Goal: Task Accomplishment & Management: Complete application form

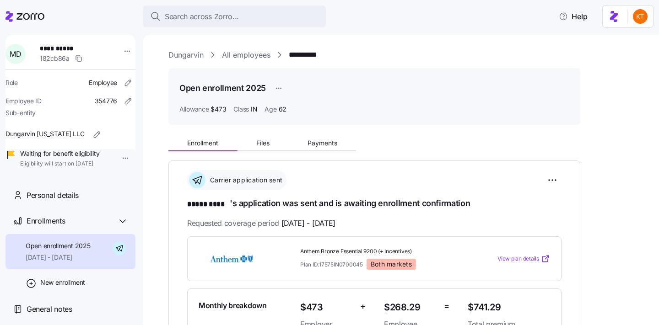
click at [75, 44] on span "**********" at bounding box center [72, 48] width 64 height 9
copy span "****"
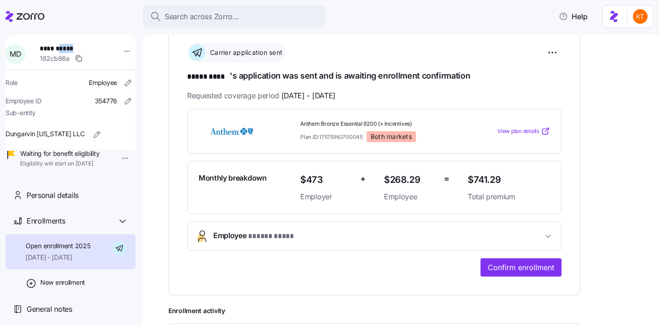
scroll to position [138, 0]
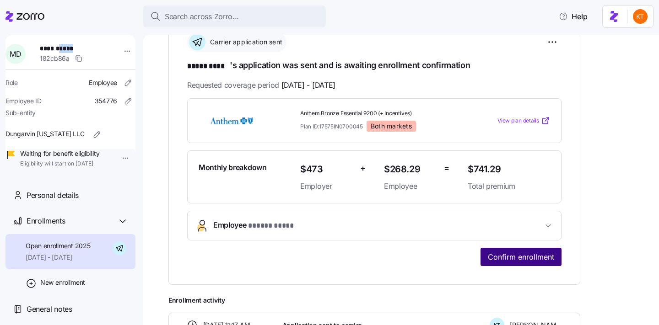
click at [510, 251] on button "Confirm enrollment" at bounding box center [520, 257] width 81 height 18
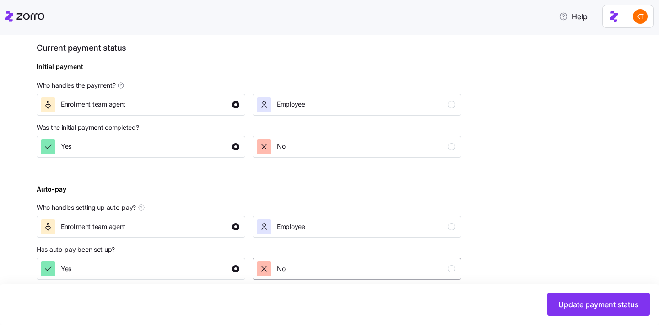
scroll to position [348, 0]
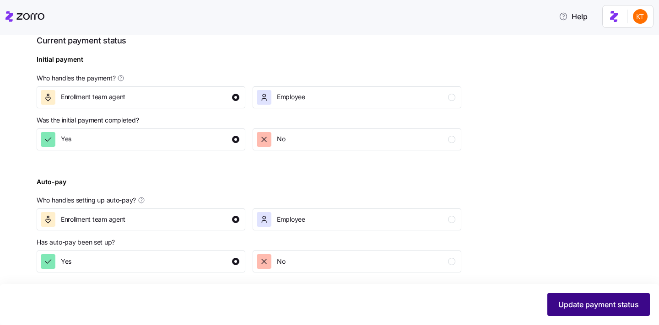
click at [562, 311] on button "Update payment status" at bounding box center [598, 304] width 102 height 23
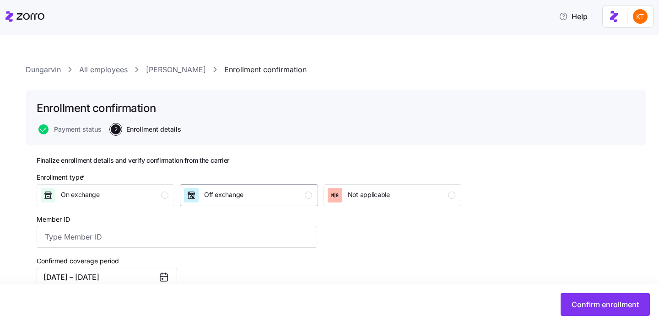
click at [257, 189] on div "Off exchange" at bounding box center [248, 195] width 128 height 15
click at [150, 245] on input "Member ID" at bounding box center [177, 237] width 280 height 22
type input "K5N076M63962"
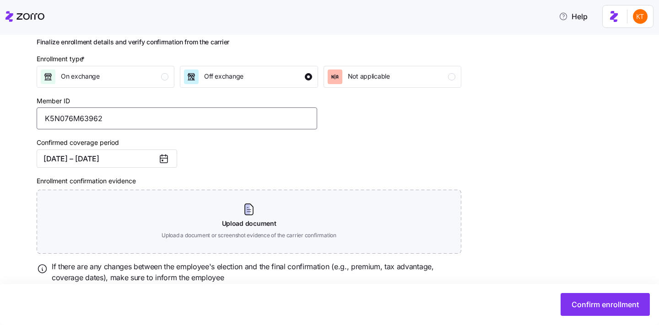
scroll to position [151, 0]
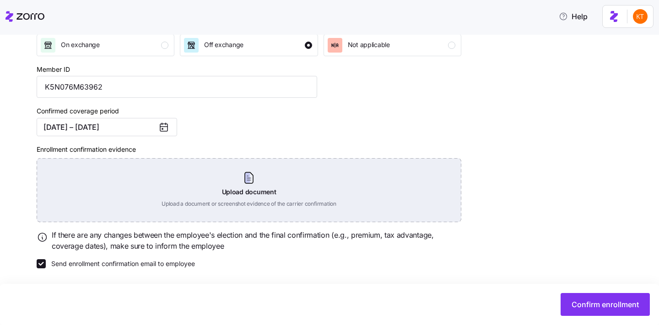
click at [235, 179] on div "Upload document Upload a document or screenshot evidence of the carrier confirm…" at bounding box center [249, 190] width 424 height 64
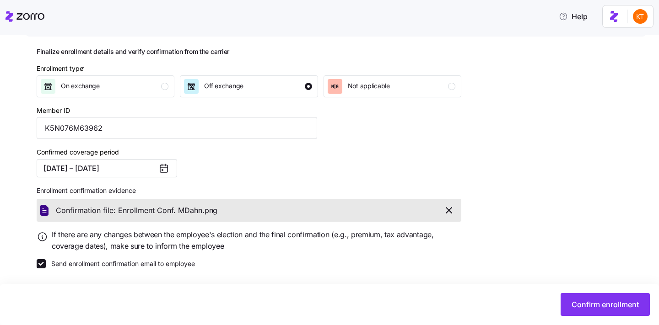
scroll to position [109, 0]
click at [624, 318] on div "Confirm enrollment" at bounding box center [329, 304] width 659 height 41
click at [617, 311] on button "Confirm enrollment" at bounding box center [604, 304] width 89 height 23
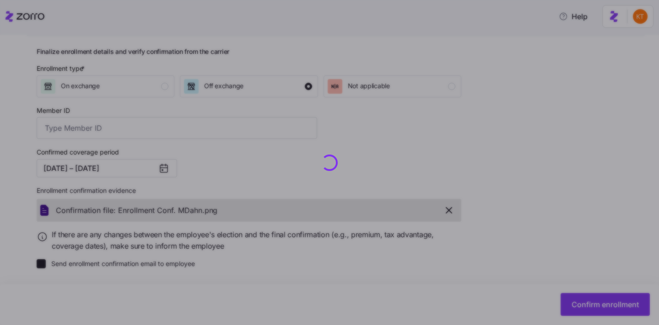
type input "K5N076M63962"
checkbox input "false"
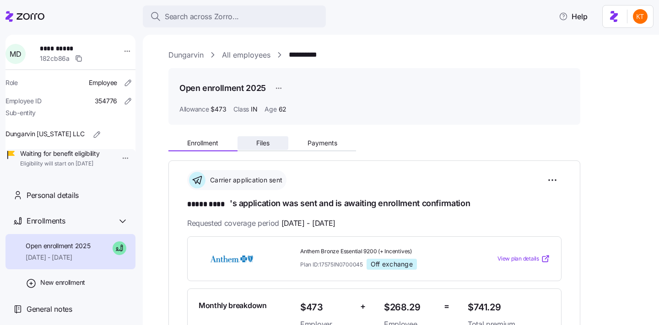
click at [269, 138] on button "Files" at bounding box center [262, 143] width 51 height 14
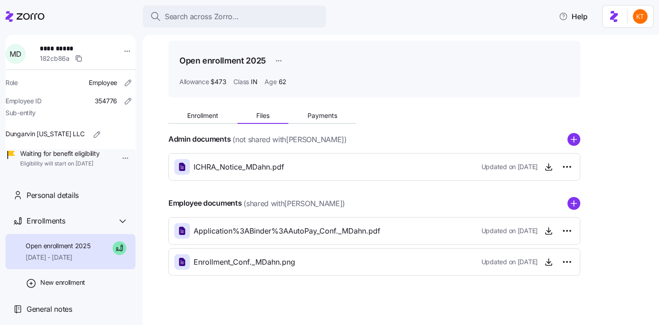
scroll to position [33, 0]
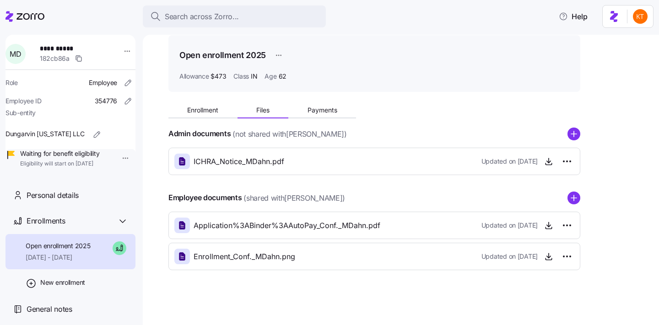
click at [570, 208] on div "Employee documents (shared with Maima Dahn ) Application%3ABinder%3AAutoPay_Con…" at bounding box center [374, 231] width 412 height 79
click at [570, 201] on circle "add icon" at bounding box center [574, 198] width 12 height 12
click at [214, 109] on span "Enrollment" at bounding box center [202, 110] width 31 height 6
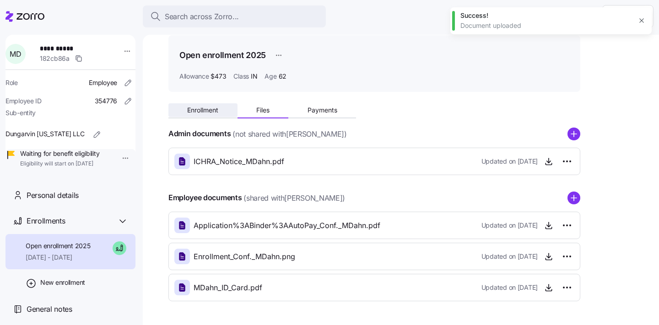
click at [202, 111] on span "Enrollment" at bounding box center [202, 110] width 31 height 6
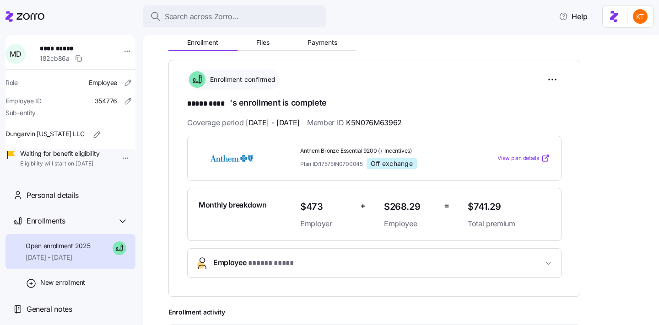
scroll to position [104, 0]
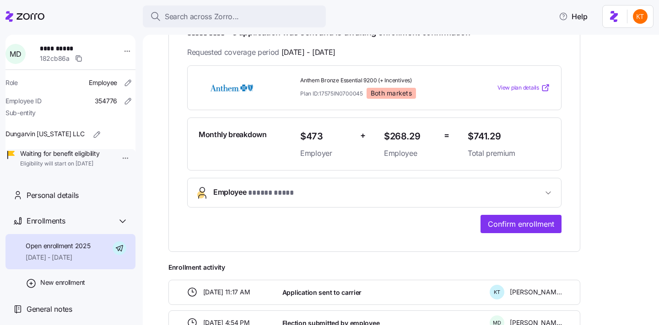
scroll to position [180, 0]
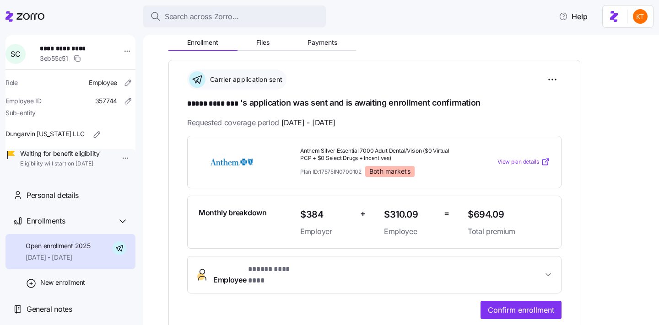
scroll to position [117, 0]
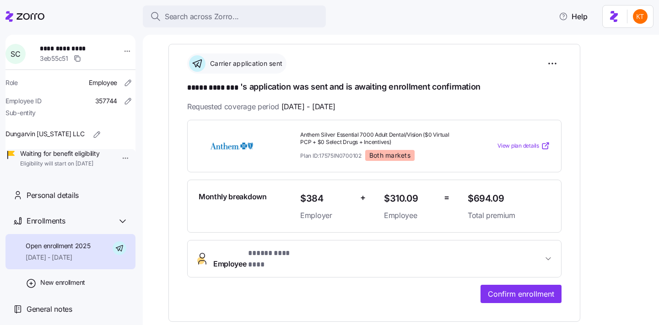
click at [75, 46] on span "**********" at bounding box center [72, 48] width 64 height 9
click at [75, 45] on span "**********" at bounding box center [72, 48] width 64 height 9
copy span "********"
click at [515, 268] on button "Employee * ***** ******** *" at bounding box center [374, 259] width 373 height 37
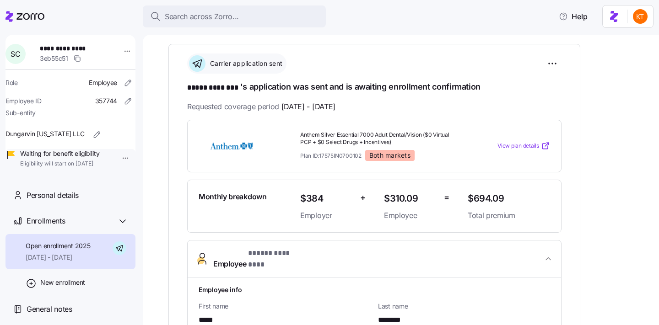
click at [515, 287] on div "Employee info" at bounding box center [374, 289] width 359 height 17
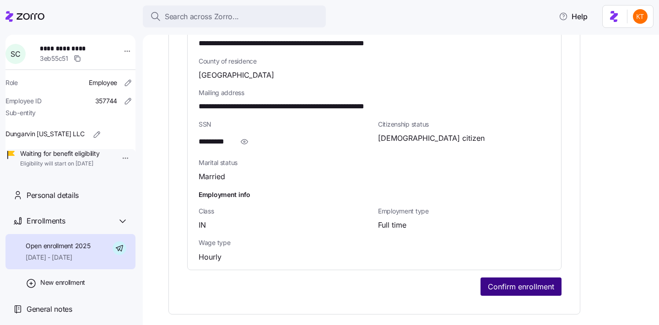
scroll to position [616, 0]
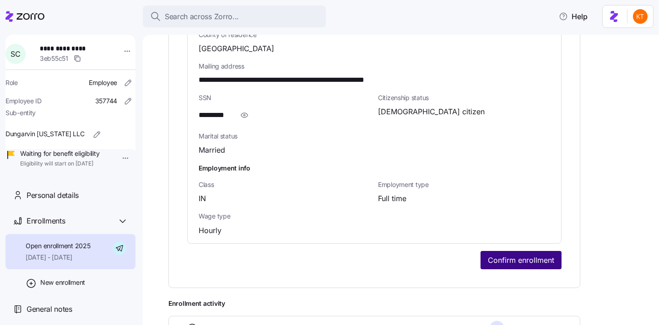
click at [508, 251] on button "Confirm enrollment" at bounding box center [520, 260] width 81 height 18
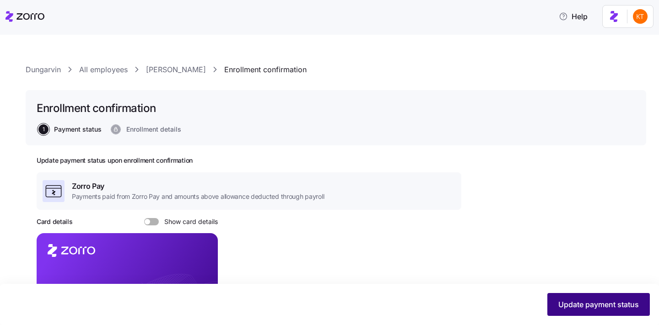
click at [567, 297] on button "Update payment status" at bounding box center [598, 304] width 102 height 23
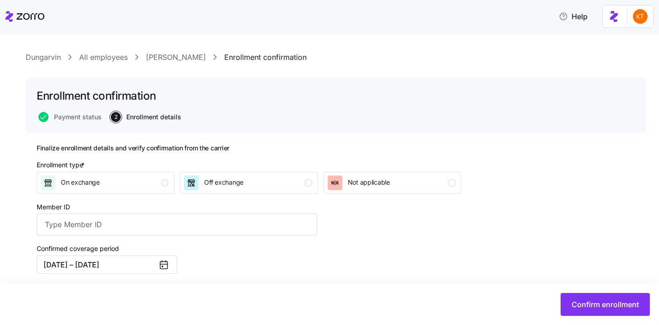
scroll to position [13, 0]
click at [308, 175] on div "Off exchange" at bounding box center [248, 182] width 128 height 15
click at [290, 218] on input "Member ID" at bounding box center [177, 224] width 280 height 22
click at [136, 228] on input "Member ID" at bounding box center [177, 224] width 280 height 22
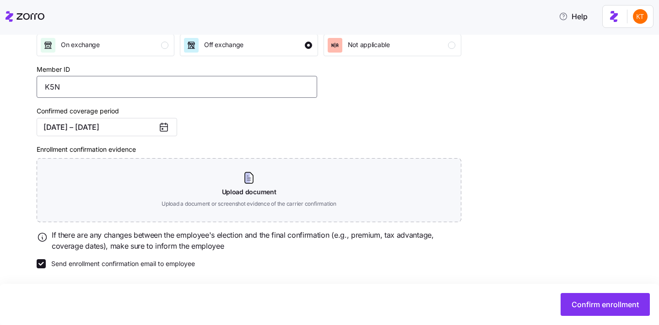
scroll to position [138, 0]
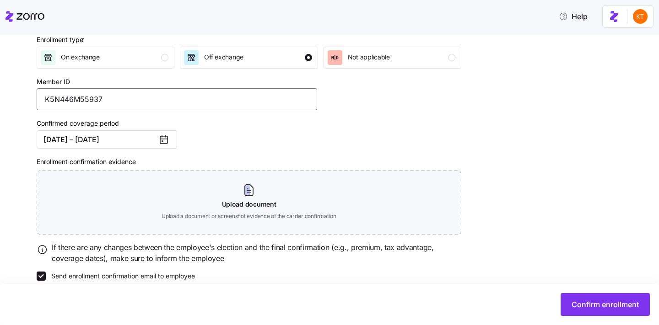
type input "K5N446M55937"
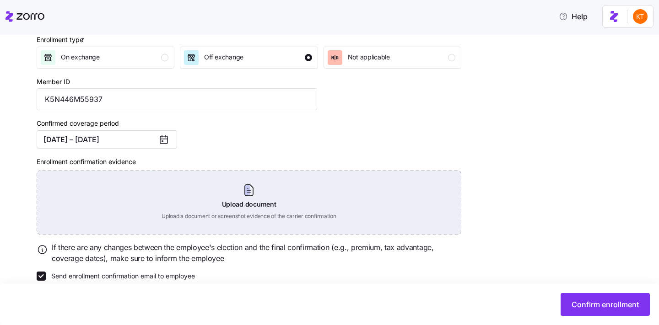
click at [233, 197] on div "Upload document Upload a document or screenshot evidence of the carrier confirm…" at bounding box center [249, 203] width 424 height 64
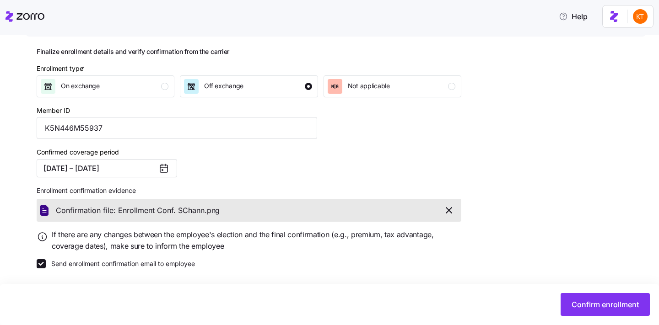
scroll to position [109, 0]
click at [582, 302] on span "Confirm enrollment" at bounding box center [604, 304] width 67 height 11
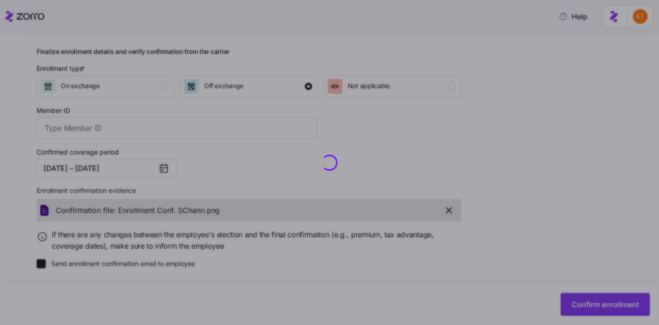
type input "K5N446M55937"
checkbox input "false"
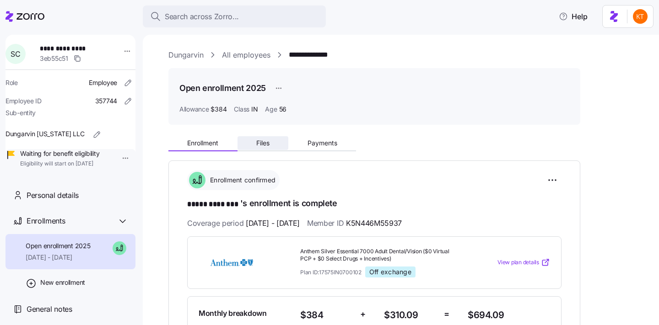
click at [269, 146] on span "Files" at bounding box center [262, 143] width 13 height 6
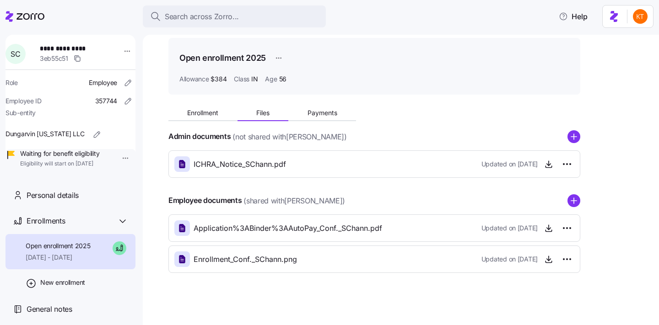
scroll to position [33, 0]
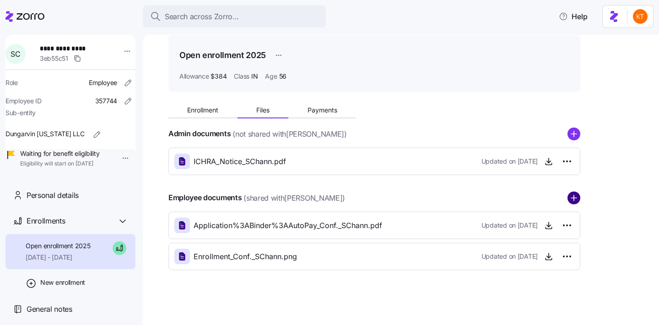
click at [578, 202] on icon "add icon" at bounding box center [573, 198] width 13 height 13
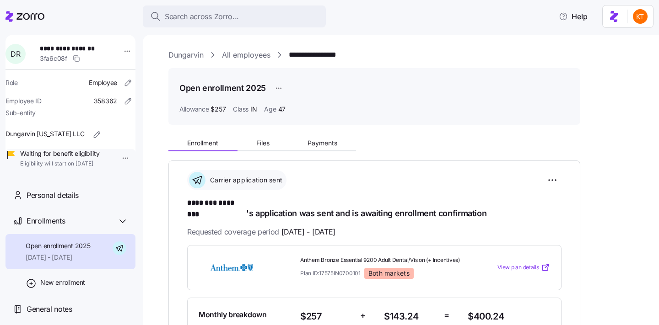
click at [86, 49] on span "**********" at bounding box center [72, 48] width 64 height 9
copy span "********"
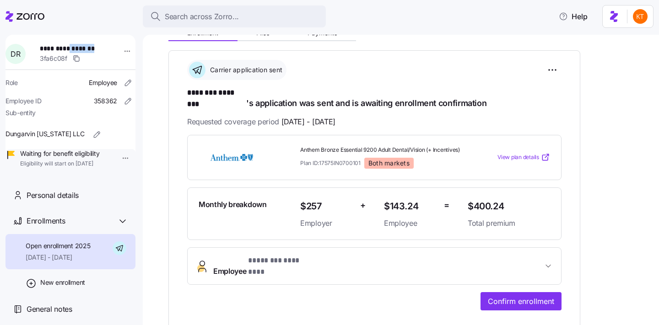
scroll to position [131, 0]
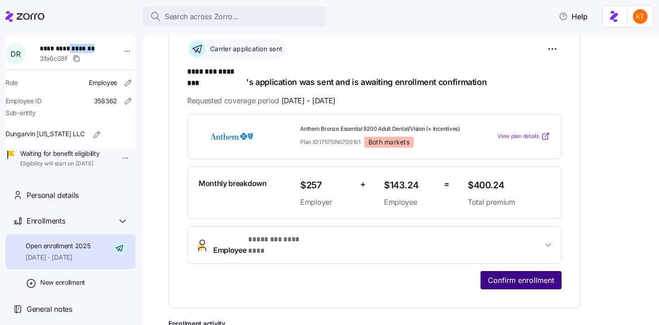
click at [486, 271] on button "Confirm enrollment" at bounding box center [520, 280] width 81 height 18
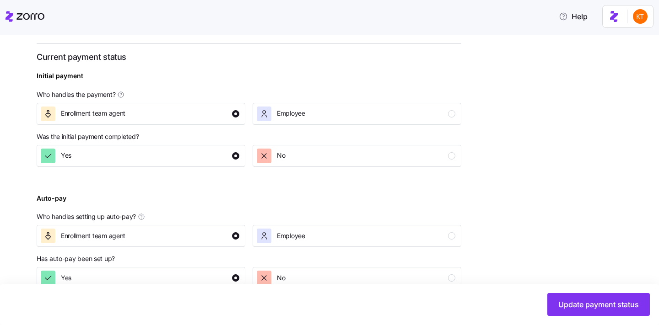
scroll to position [353, 0]
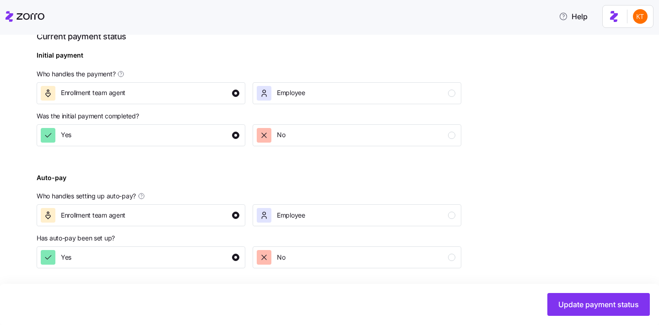
click at [612, 321] on div "Update payment status" at bounding box center [329, 304] width 659 height 41
click at [607, 305] on span "Update payment status" at bounding box center [598, 304] width 80 height 11
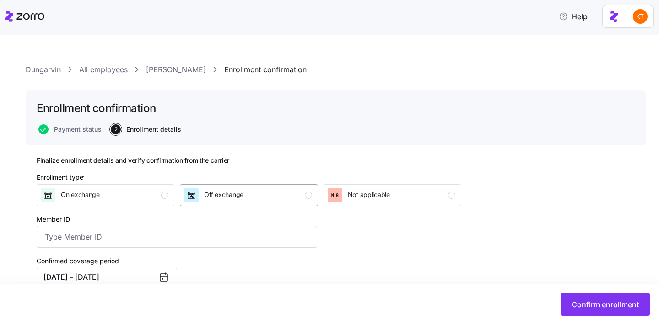
click at [263, 198] on div "Off exchange" at bounding box center [248, 195] width 128 height 15
click at [244, 233] on input "Member ID" at bounding box center [177, 237] width 280 height 22
type input "K5N215M81074"
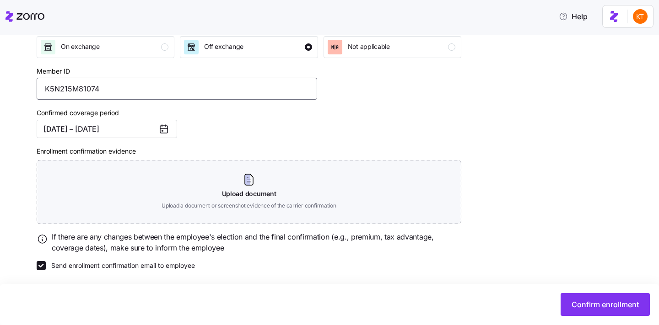
scroll to position [150, 0]
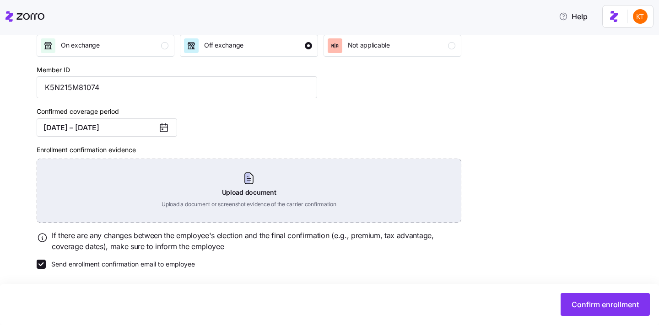
click at [253, 193] on div "Upload document Upload a document or screenshot evidence of the carrier confirm…" at bounding box center [249, 191] width 424 height 64
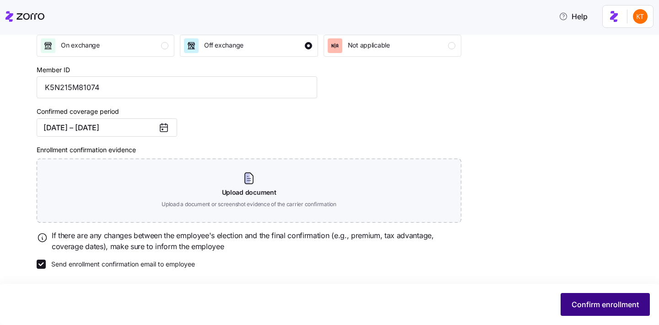
scroll to position [109, 0]
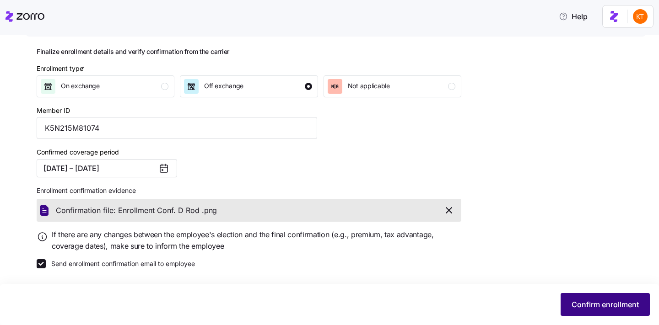
click at [610, 312] on button "Confirm enrollment" at bounding box center [604, 304] width 89 height 23
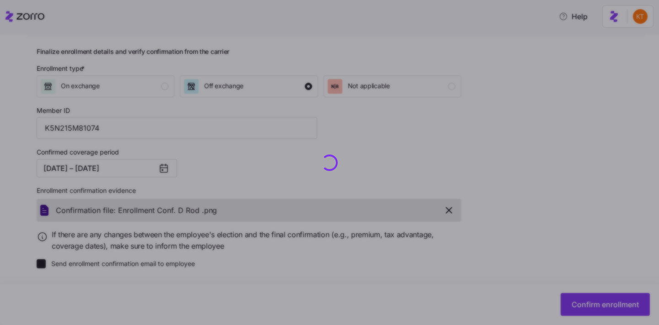
checkbox input "false"
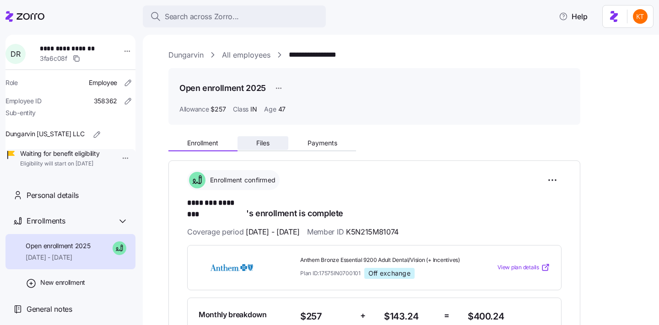
click at [268, 147] on button "Files" at bounding box center [262, 143] width 51 height 14
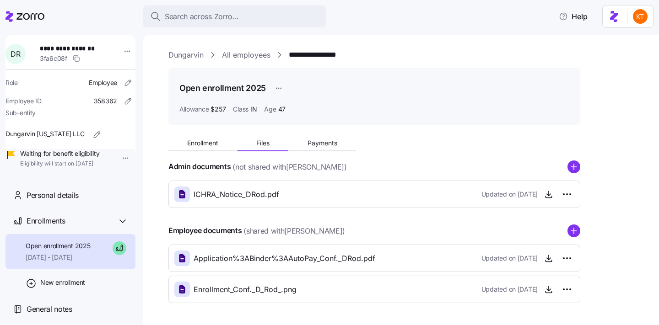
scroll to position [5, 0]
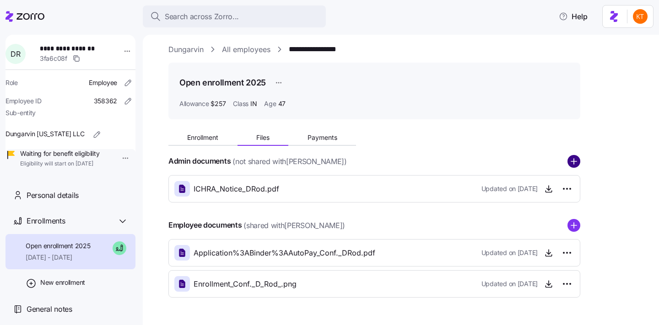
click at [572, 164] on circle "add icon" at bounding box center [574, 161] width 12 height 12
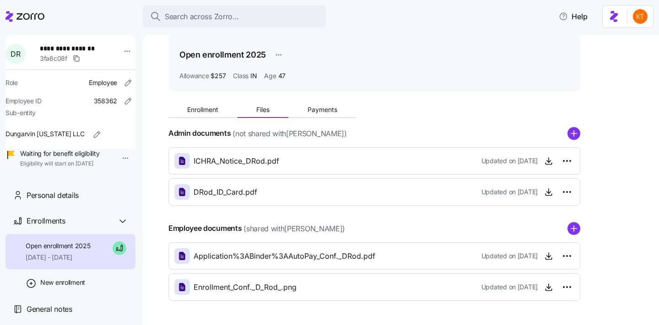
scroll to position [34, 0]
click at [571, 196] on html "**********" at bounding box center [329, 160] width 659 height 320
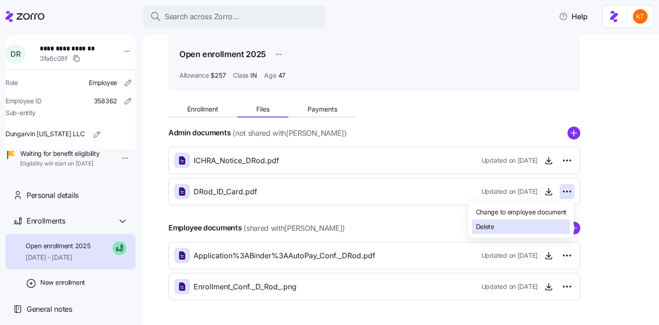
click at [528, 225] on div "Delete" at bounding box center [521, 227] width 98 height 15
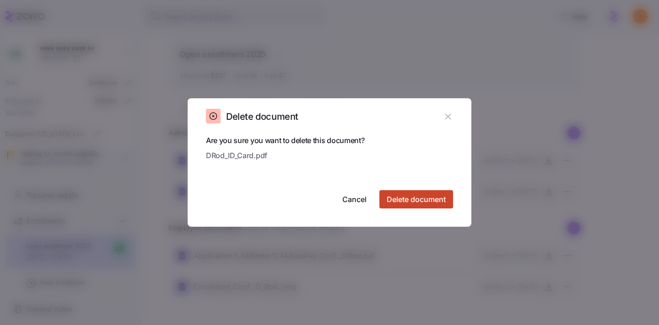
click at [429, 205] on button "Delete document" at bounding box center [416, 199] width 74 height 18
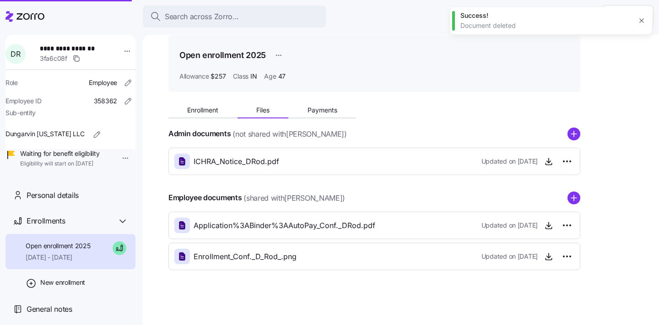
scroll to position [33, 0]
click at [571, 196] on circle "add icon" at bounding box center [574, 198] width 12 height 12
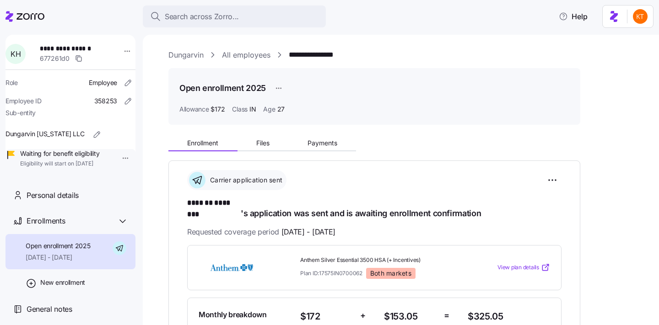
click at [84, 47] on span "**********" at bounding box center [72, 48] width 64 height 9
copy span "********"
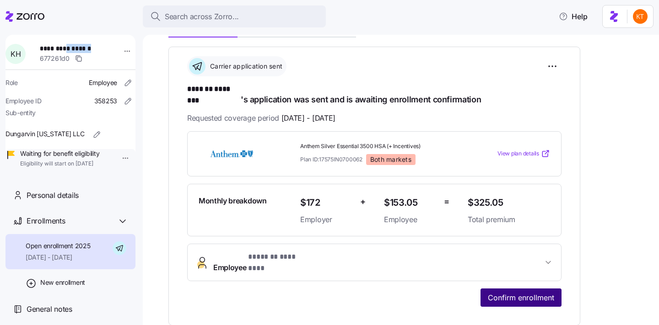
scroll to position [123, 0]
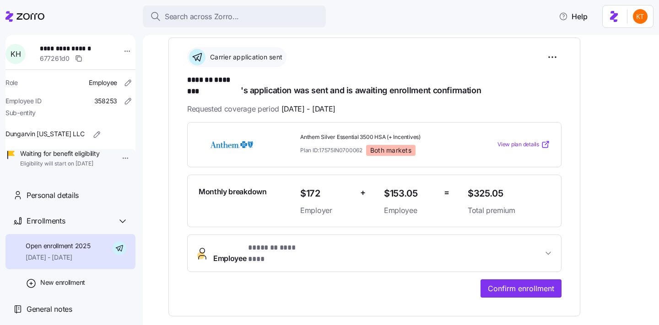
click at [526, 280] on div "**********" at bounding box center [374, 177] width 412 height 279
click at [518, 283] on span "Confirm enrollment" at bounding box center [521, 288] width 66 height 11
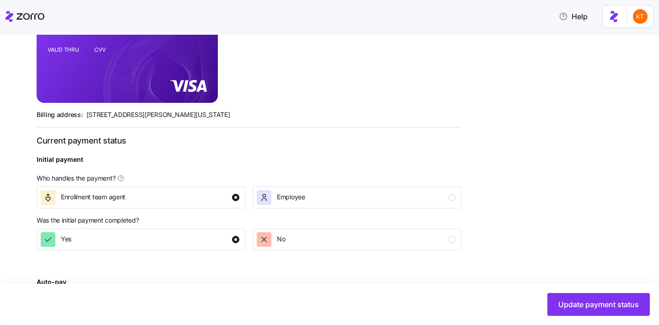
scroll to position [353, 0]
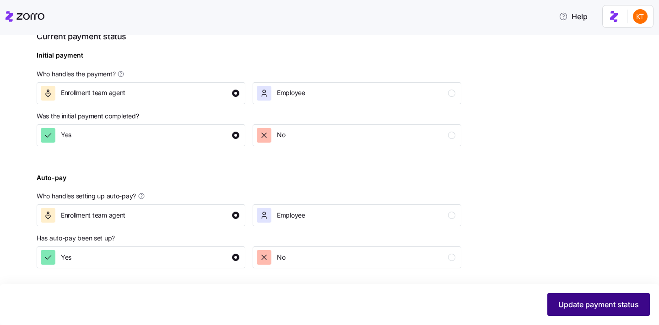
click at [597, 304] on span "Update payment status" at bounding box center [598, 304] width 80 height 11
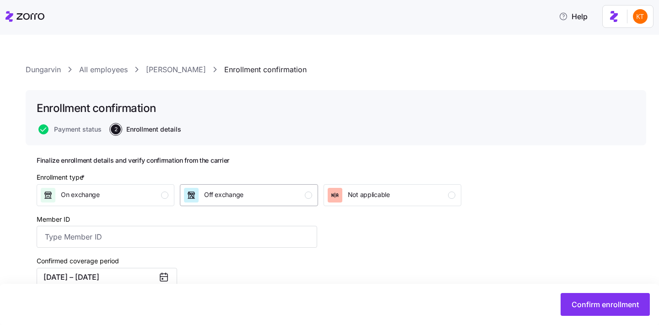
click at [277, 199] on div "Off exchange" at bounding box center [248, 195] width 128 height 15
click at [125, 239] on input "Member ID" at bounding box center [177, 237] width 280 height 22
type input "K5N061W24401"
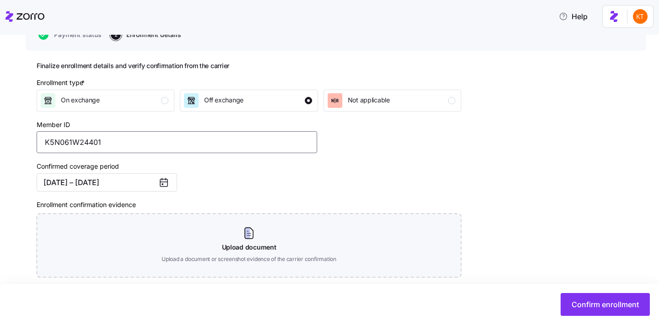
scroll to position [151, 0]
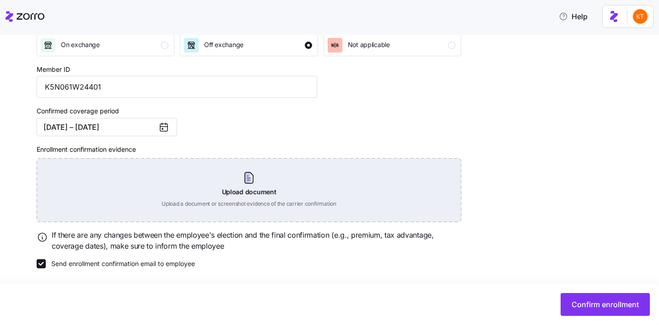
click at [263, 193] on div "Upload document Upload a document or screenshot evidence of the carrier confirm…" at bounding box center [249, 190] width 424 height 64
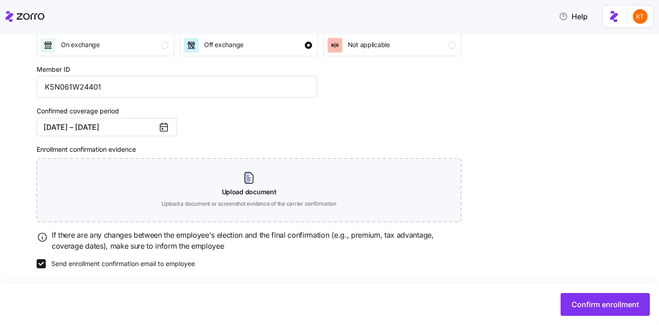
scroll to position [109, 0]
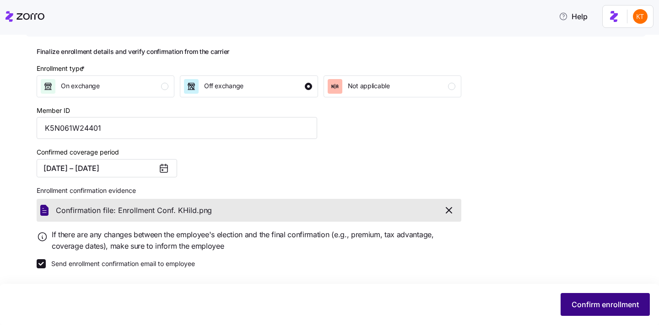
click at [586, 300] on span "Confirm enrollment" at bounding box center [604, 304] width 67 height 11
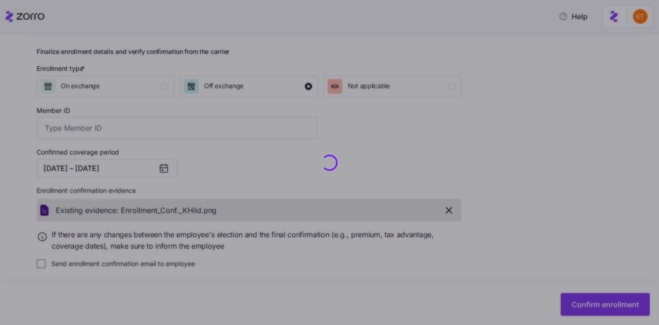
type input "K5N061W24401"
checkbox input "false"
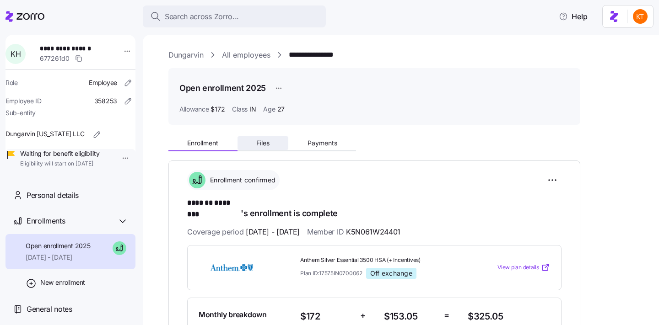
click at [267, 144] on span "Files" at bounding box center [262, 143] width 13 height 6
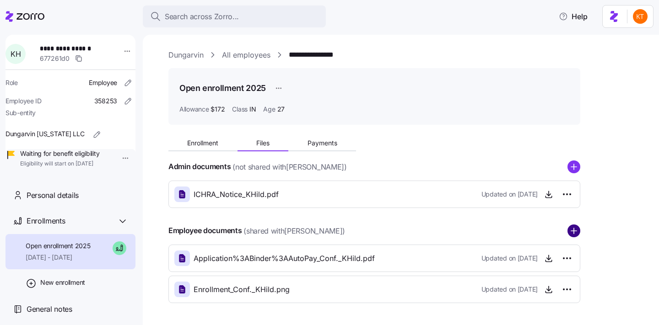
click at [575, 227] on circle "add icon" at bounding box center [574, 231] width 12 height 12
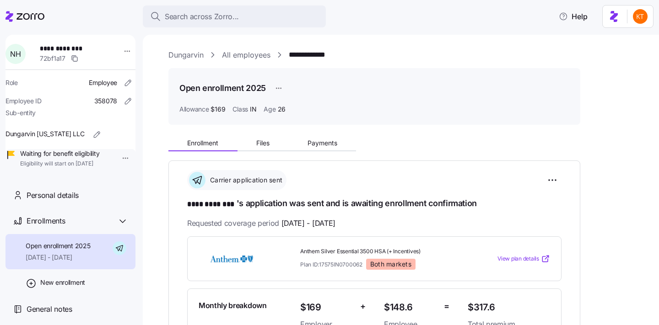
click at [68, 50] on span "**********" at bounding box center [72, 48] width 64 height 9
copy span "********"
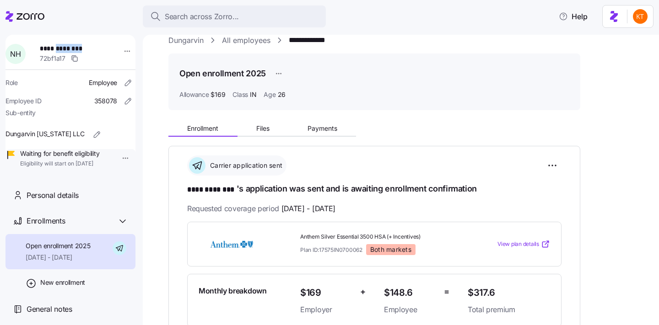
scroll to position [102, 0]
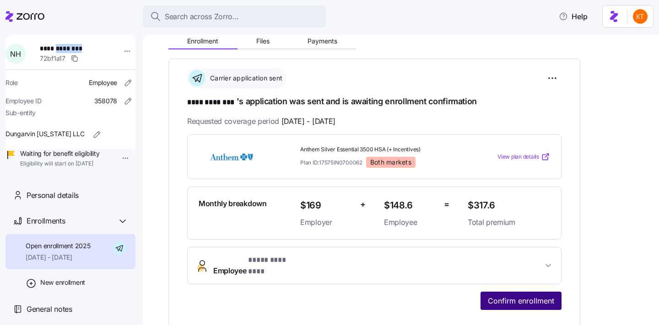
click at [530, 292] on button "Confirm enrollment" at bounding box center [520, 301] width 81 height 18
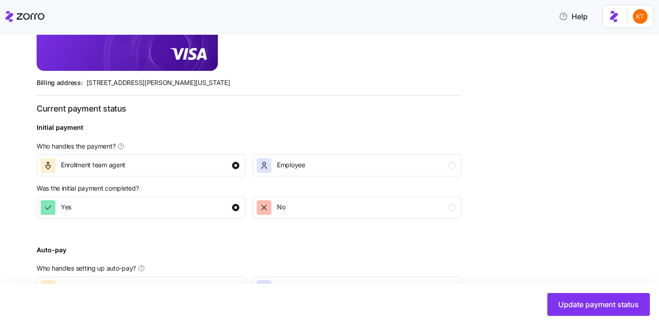
scroll to position [353, 0]
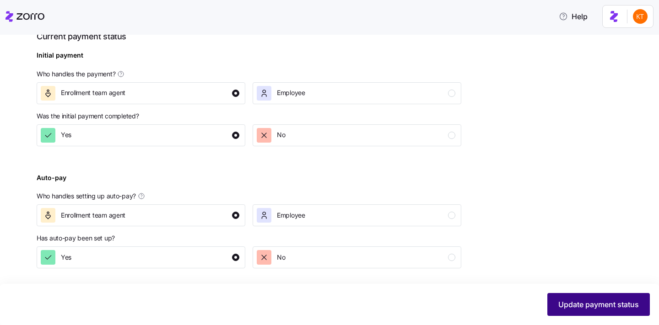
click at [594, 302] on span "Update payment status" at bounding box center [598, 304] width 80 height 11
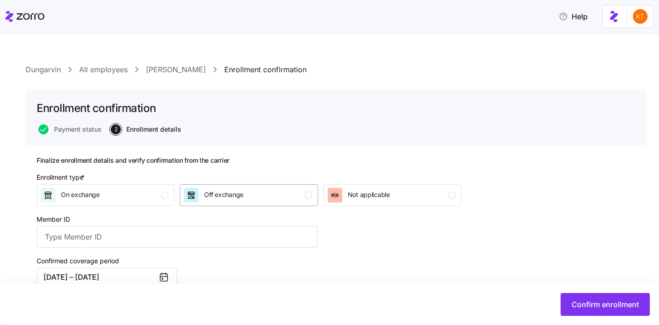
click at [262, 191] on div "Off exchange" at bounding box center [248, 195] width 128 height 15
click at [294, 243] on input "Member ID" at bounding box center [177, 237] width 280 height 22
click at [85, 239] on input "Member ID" at bounding box center [177, 237] width 280 height 22
type input "K5N687W24400"
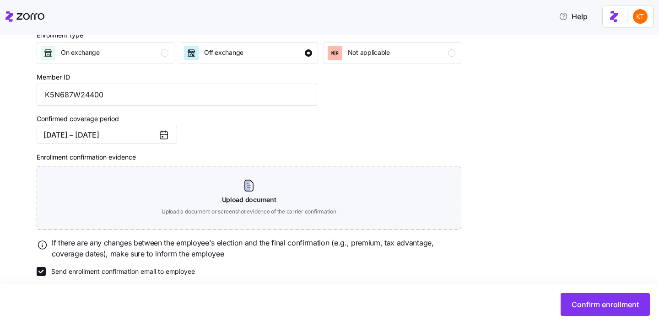
scroll to position [143, 0]
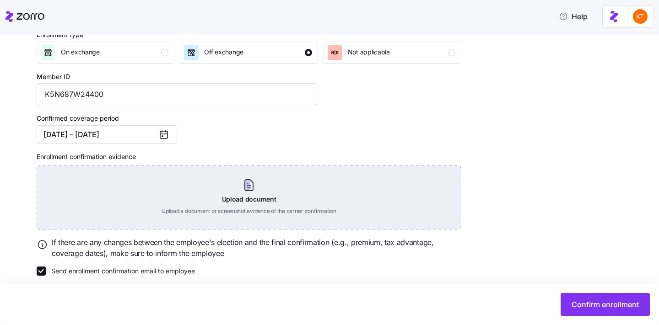
click at [248, 199] on div "Upload document Upload a document or screenshot evidence of the carrier confirm…" at bounding box center [249, 198] width 424 height 64
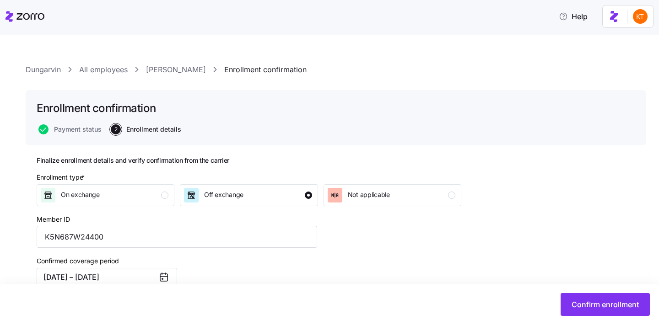
scroll to position [109, 0]
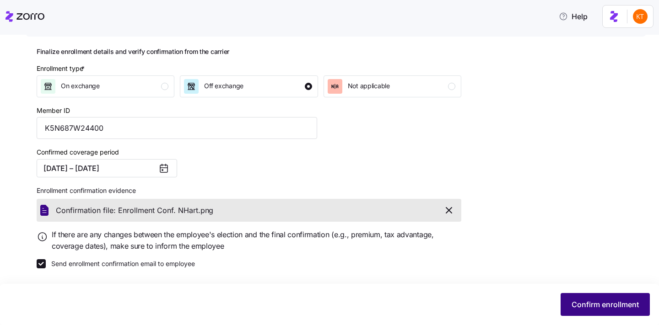
click at [582, 303] on span "Confirm enrollment" at bounding box center [604, 304] width 67 height 11
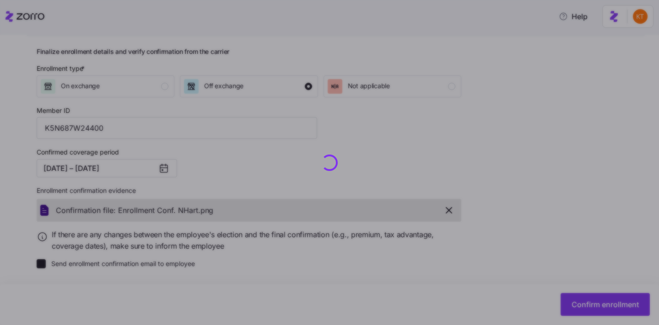
checkbox input "false"
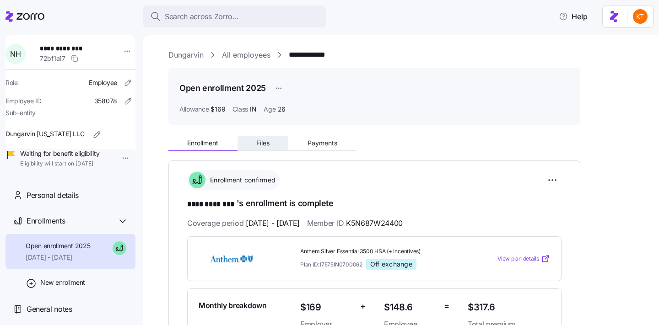
click at [253, 149] on button "Files" at bounding box center [262, 143] width 51 height 14
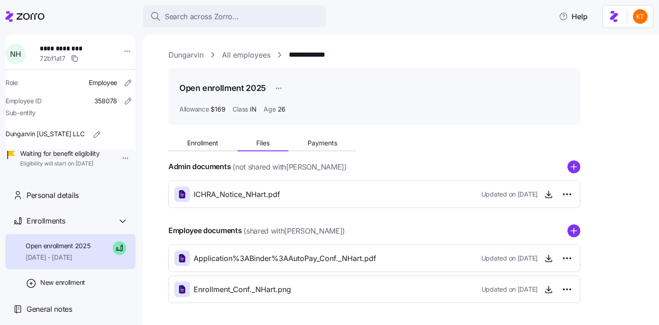
scroll to position [33, 0]
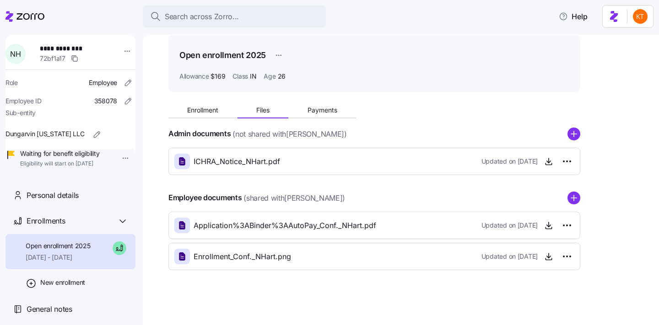
click at [574, 201] on icon "add icon" at bounding box center [574, 197] width 0 height 5
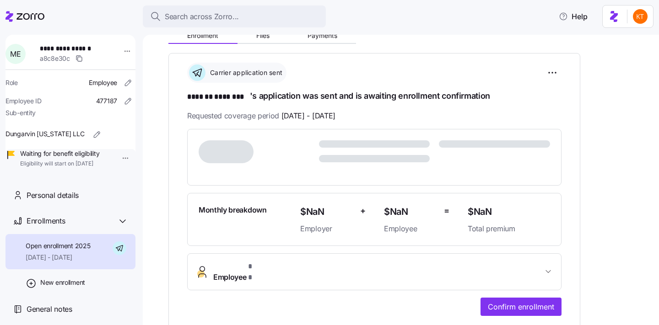
scroll to position [100, 0]
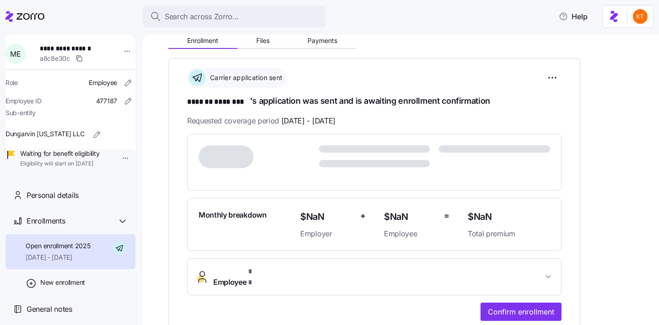
click at [92, 47] on span "**********" at bounding box center [72, 48] width 64 height 9
copy span "********"
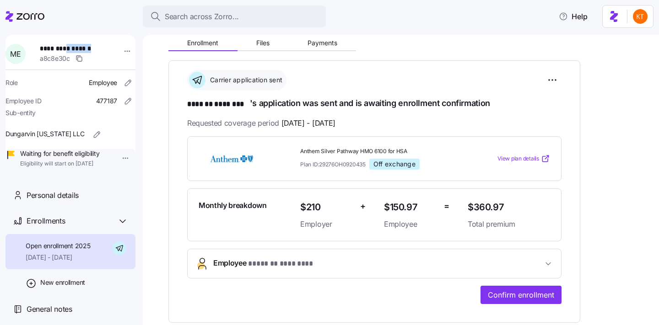
scroll to position [102, 0]
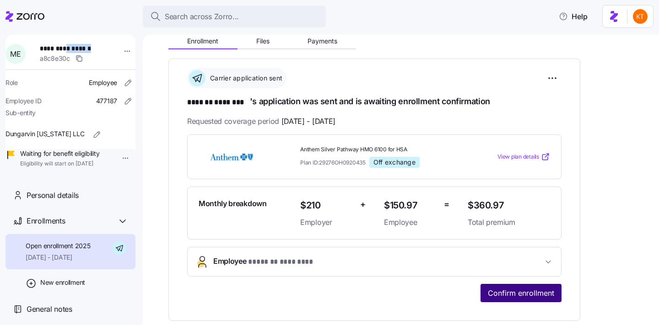
click at [484, 285] on button "Confirm enrollment" at bounding box center [520, 293] width 81 height 18
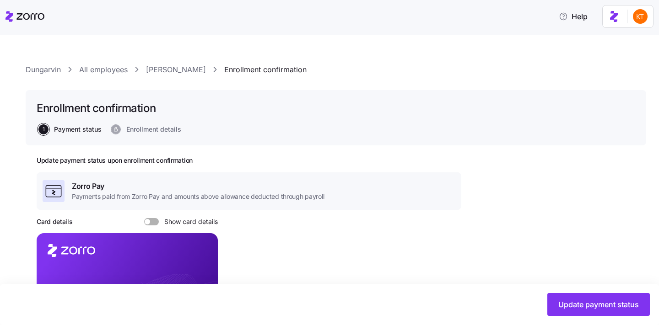
scroll to position [353, 0]
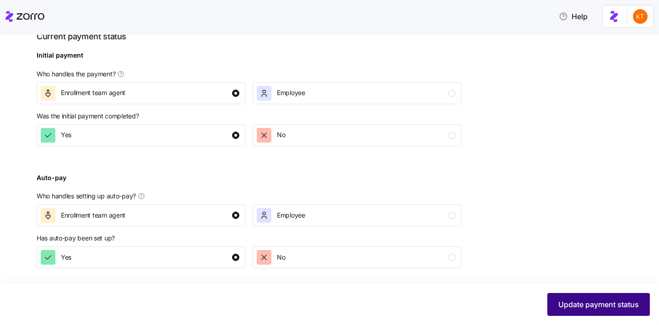
click at [600, 301] on span "Update payment status" at bounding box center [598, 304] width 80 height 11
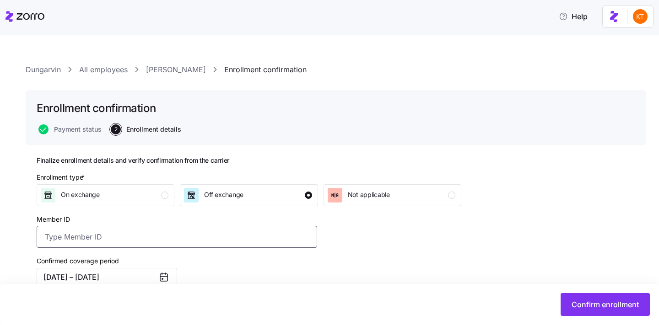
click at [265, 245] on input "Member ID" at bounding box center [177, 237] width 280 height 22
click at [87, 238] on input "Member ID" at bounding box center [177, 237] width 280 height 22
click at [113, 235] on input "YFS" at bounding box center [177, 237] width 280 height 22
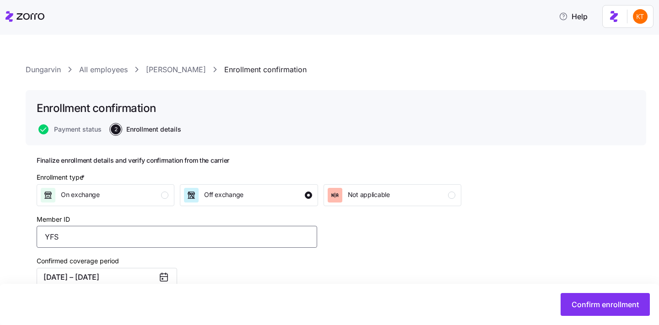
click at [111, 236] on input "YFS" at bounding box center [177, 237] width 280 height 22
type input "YFS738W24400"
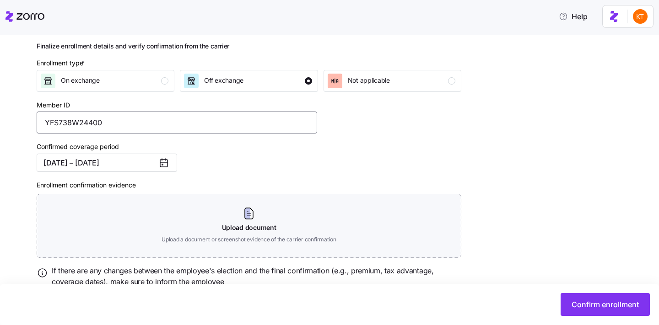
scroll to position [126, 0]
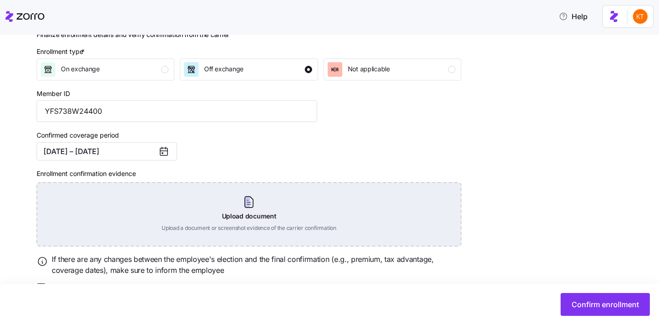
click at [260, 213] on div "Upload document Upload a document or screenshot evidence of the carrier confirm…" at bounding box center [249, 214] width 424 height 64
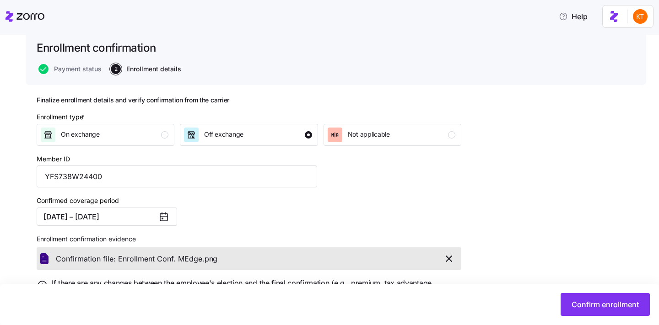
scroll to position [109, 0]
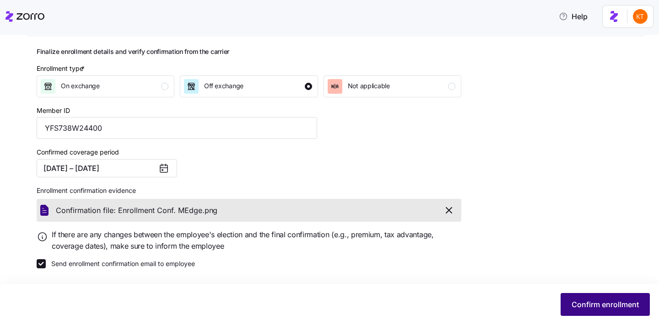
click at [582, 299] on button "Confirm enrollment" at bounding box center [604, 304] width 89 height 23
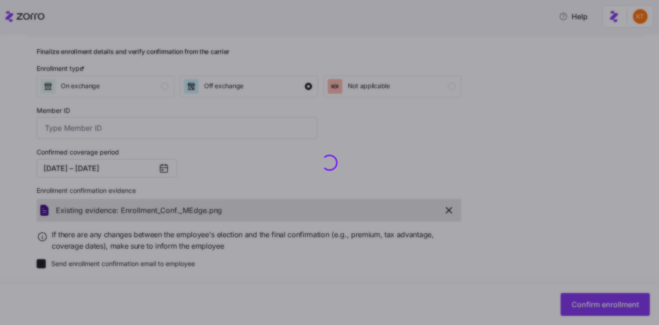
type input "YFS738W24400"
checkbox input "false"
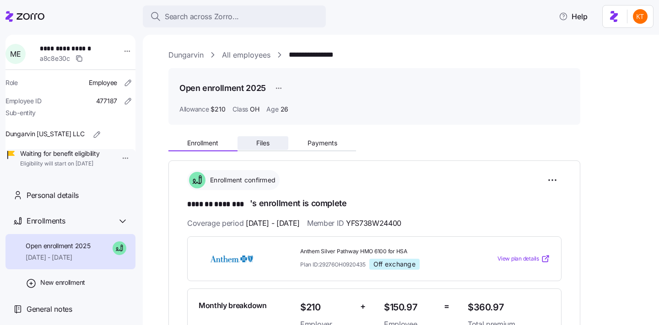
click at [271, 142] on button "Files" at bounding box center [262, 143] width 51 height 14
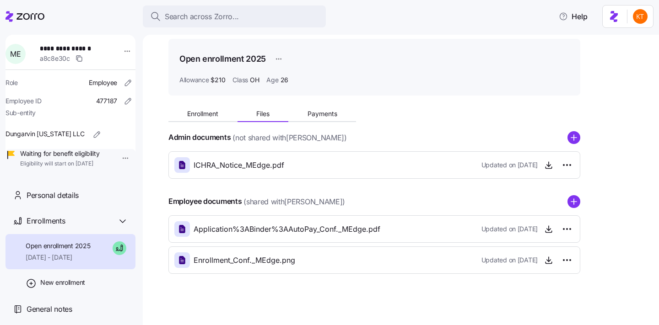
scroll to position [33, 0]
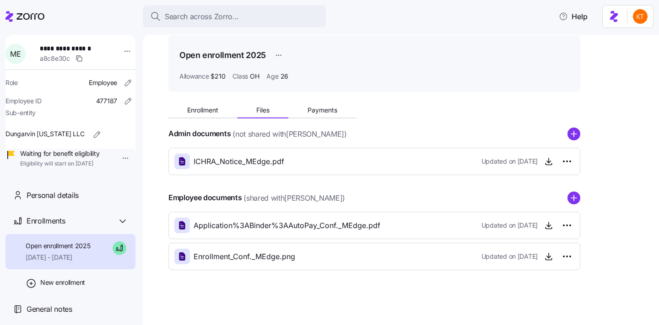
click at [578, 204] on icon "add icon" at bounding box center [573, 198] width 13 height 13
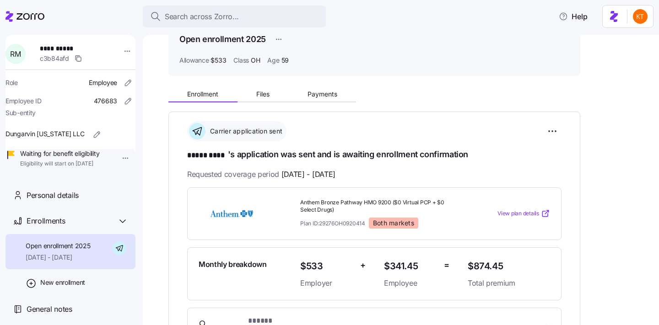
scroll to position [79, 0]
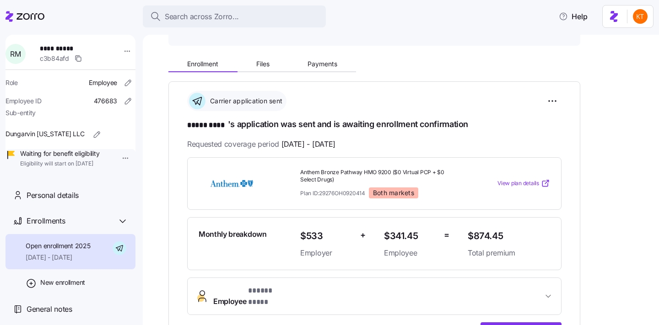
click at [68, 50] on span "**********" at bounding box center [72, 48] width 64 height 9
copy span "****"
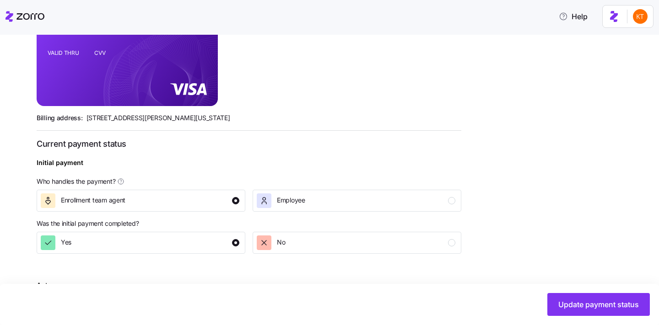
scroll to position [312, 0]
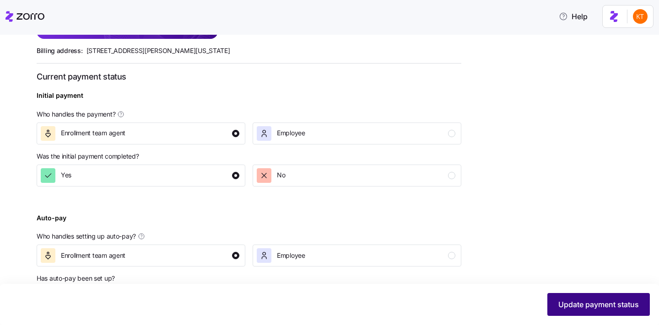
click at [586, 300] on span "Update payment status" at bounding box center [598, 304] width 80 height 11
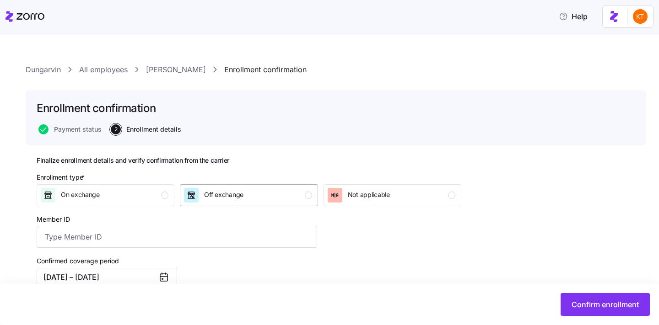
click at [273, 186] on button "Off exchange" at bounding box center [249, 195] width 138 height 22
click at [156, 241] on input "Member ID" at bounding box center [177, 237] width 280 height 22
click at [83, 231] on input "YFS" at bounding box center [177, 237] width 280 height 22
click at [87, 233] on input "YFS" at bounding box center [177, 237] width 280 height 22
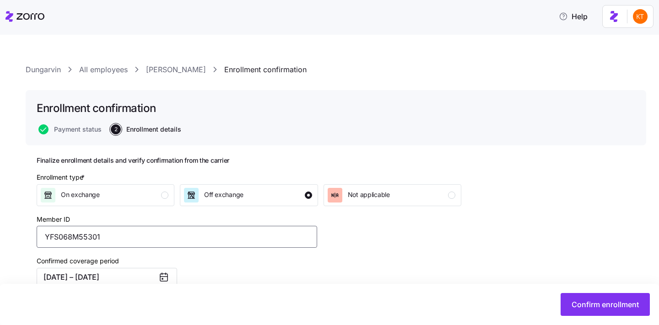
type input "YFS068M55301"
click at [412, 220] on div "Enrollment type * On exchange Off exchange Not applicable Member ID YFS068M5530…" at bounding box center [249, 295] width 432 height 253
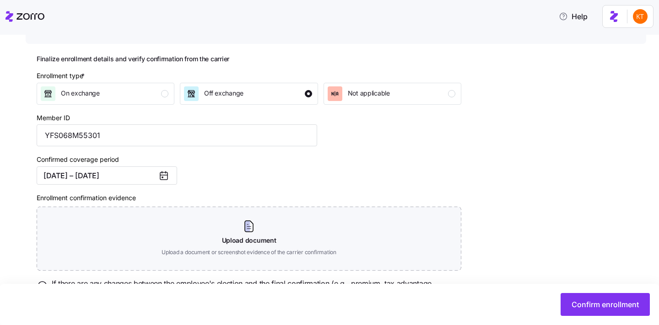
scroll to position [151, 0]
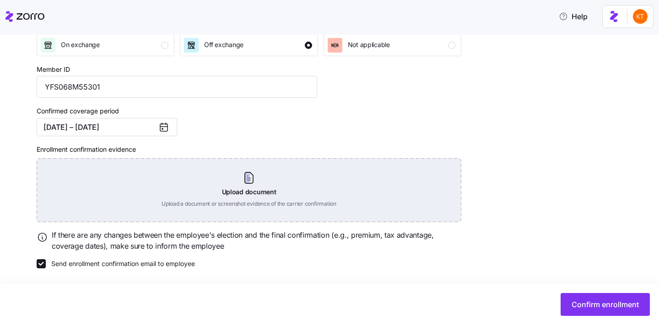
click at [228, 181] on div "Upload document Upload a document or screenshot evidence of the carrier confirm…" at bounding box center [249, 190] width 424 height 64
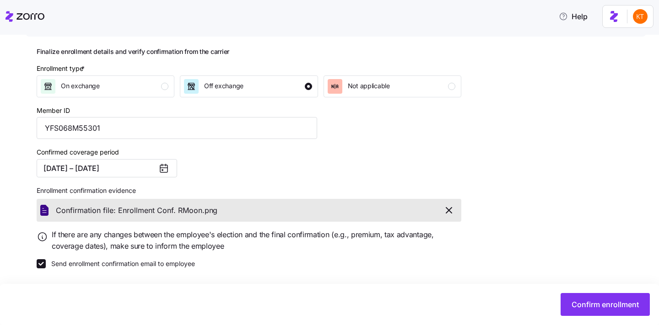
scroll to position [109, 0]
click at [600, 305] on span "Confirm enrollment" at bounding box center [604, 304] width 67 height 11
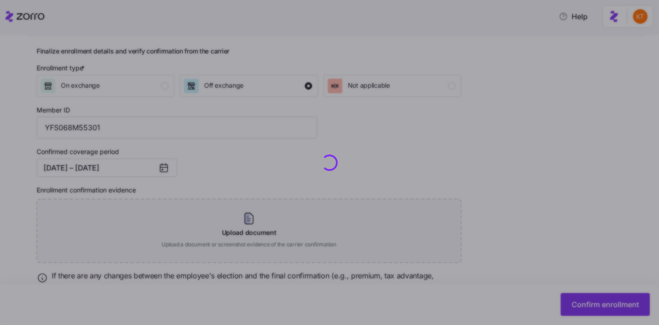
checkbox input "false"
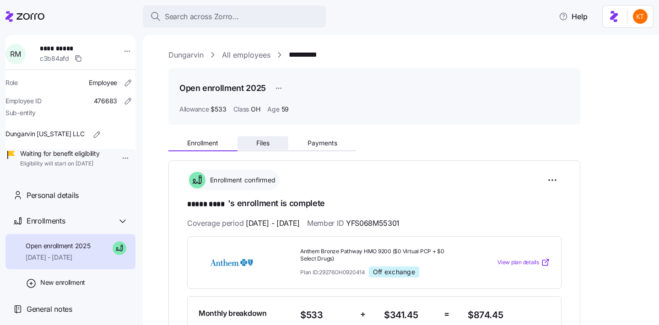
click at [268, 148] on button "Files" at bounding box center [262, 143] width 51 height 14
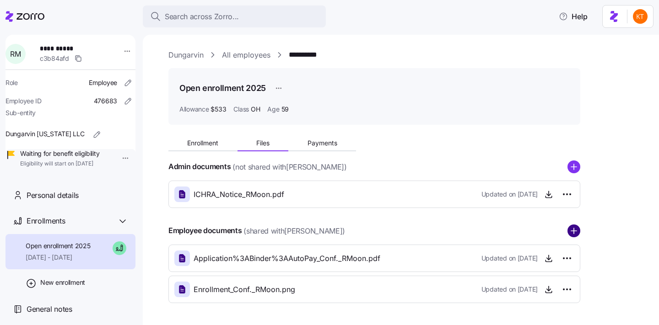
click at [571, 228] on circle "add icon" at bounding box center [574, 231] width 12 height 12
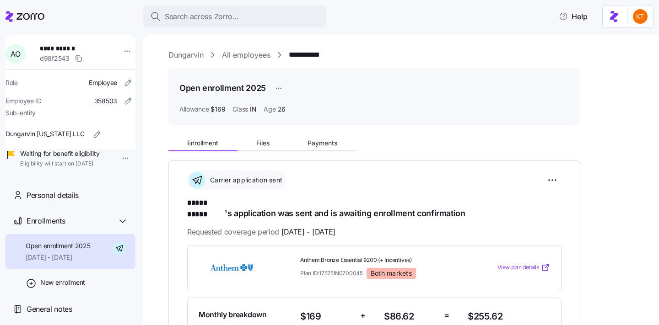
click at [70, 52] on span "**********" at bounding box center [72, 48] width 64 height 9
copy span "*****"
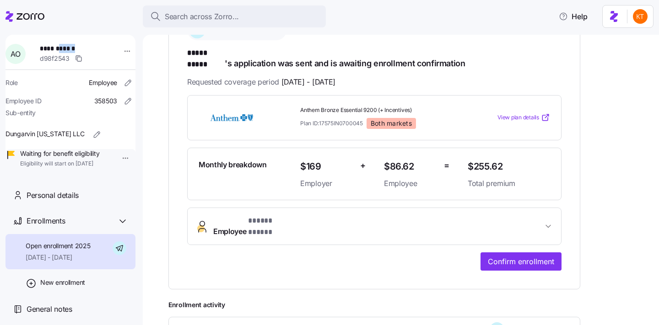
scroll to position [153, 0]
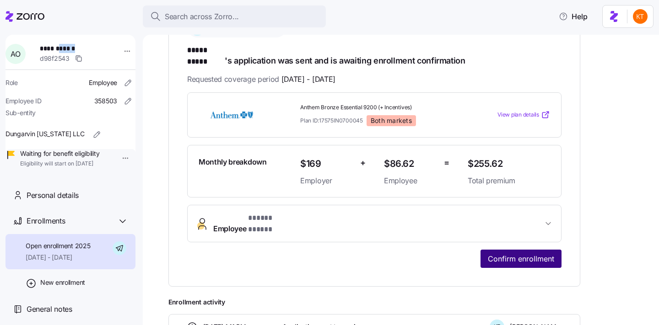
click at [514, 253] on span "Confirm enrollment" at bounding box center [521, 258] width 66 height 11
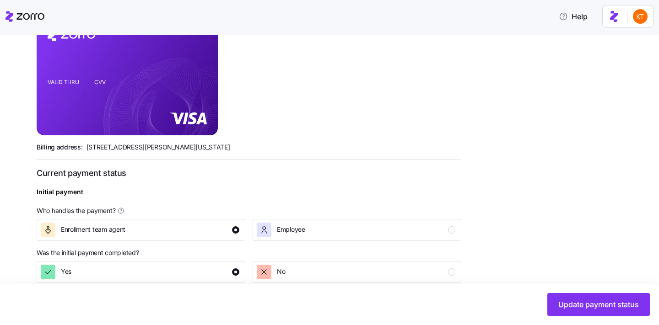
scroll to position [353, 0]
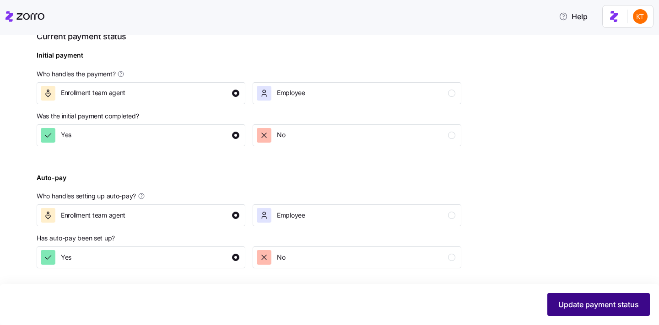
click at [568, 311] on button "Update payment status" at bounding box center [598, 304] width 102 height 23
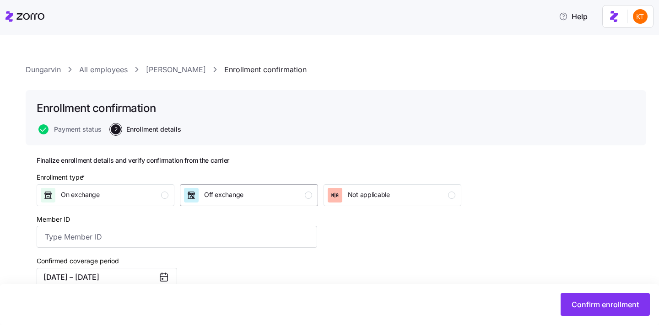
click at [291, 204] on button "Off exchange" at bounding box center [249, 195] width 138 height 22
click at [284, 233] on input "Member ID" at bounding box center [177, 237] width 280 height 22
type input "K5N838W24400"
click at [210, 266] on div "Confirmed coverage period 09/01/2025 – 12/31/2025" at bounding box center [177, 271] width 288 height 38
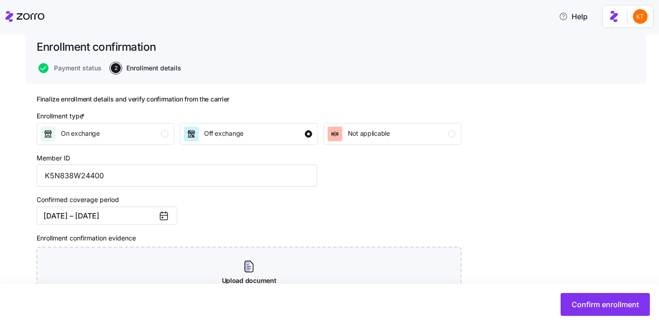
scroll to position [104, 0]
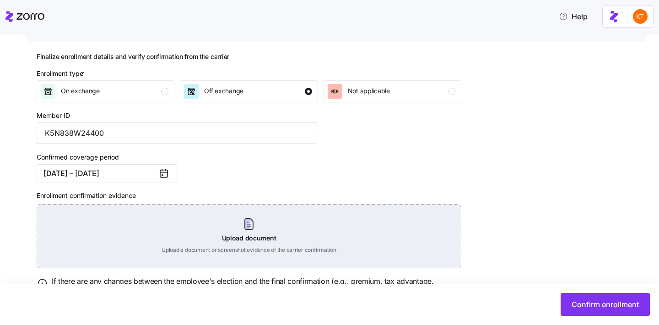
click at [267, 240] on div "Upload document Upload a document or screenshot evidence of the carrier confirm…" at bounding box center [249, 236] width 424 height 64
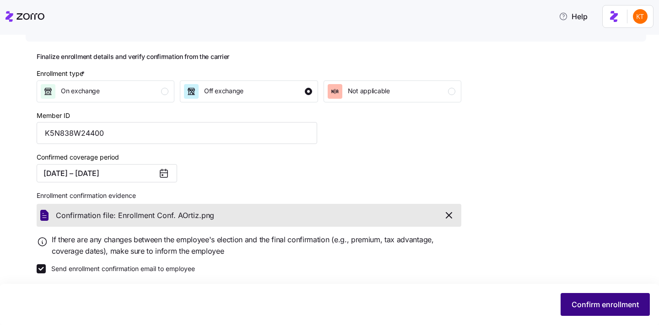
click at [591, 308] on span "Confirm enrollment" at bounding box center [604, 304] width 67 height 11
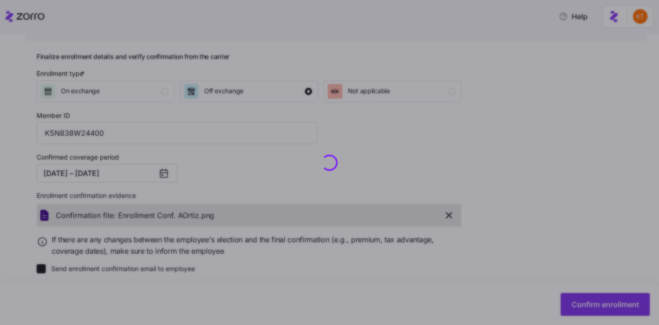
checkbox input "false"
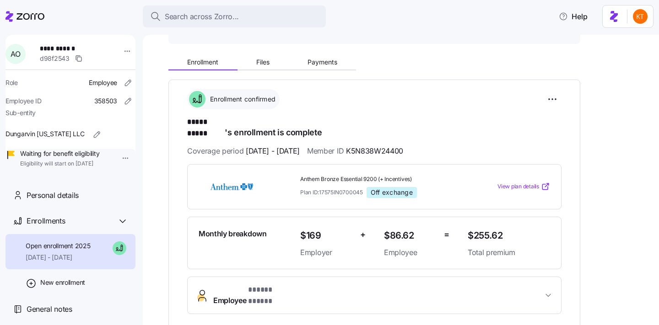
scroll to position [73, 0]
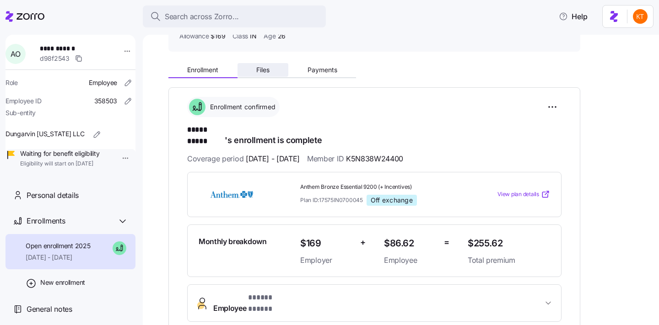
click at [260, 70] on span "Files" at bounding box center [262, 70] width 13 height 6
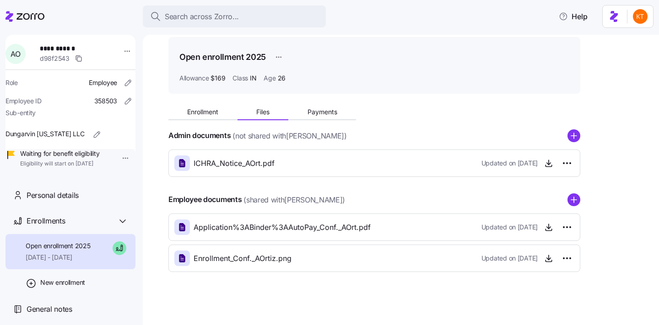
scroll to position [33, 0]
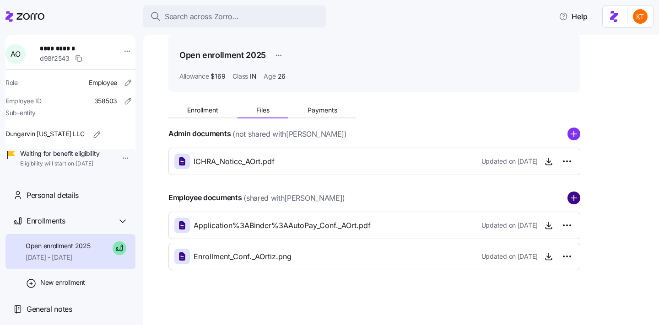
click at [573, 196] on circle "add icon" at bounding box center [574, 198] width 12 height 12
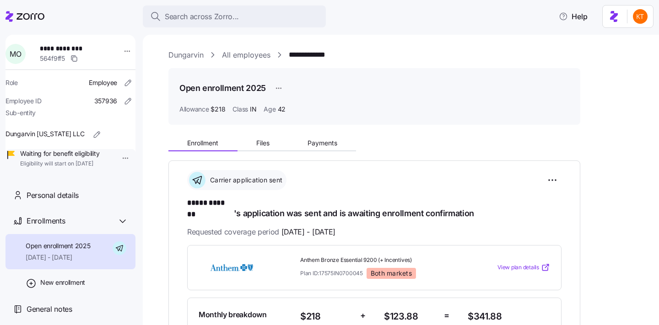
click at [75, 49] on span "**********" at bounding box center [72, 48] width 64 height 9
copy span "*******"
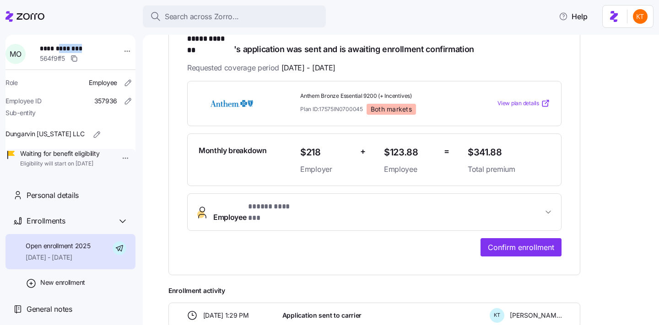
scroll to position [197, 0]
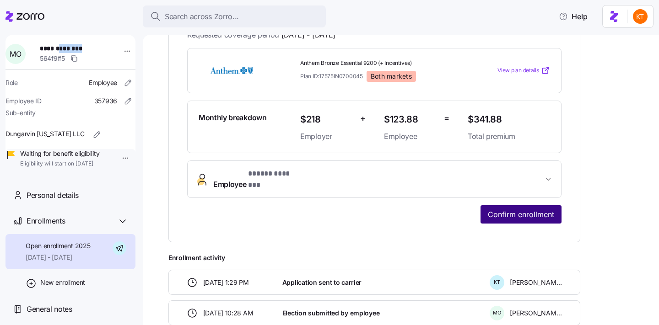
click at [509, 209] on span "Confirm enrollment" at bounding box center [521, 214] width 66 height 11
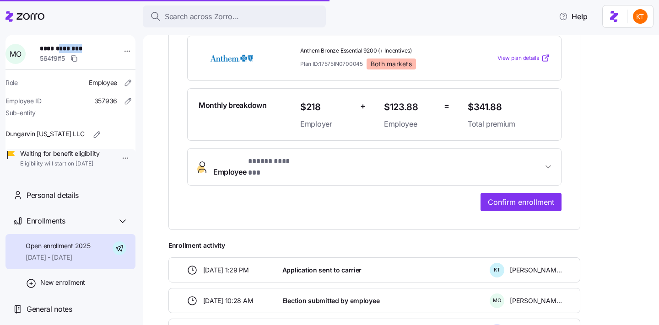
scroll to position [212, 0]
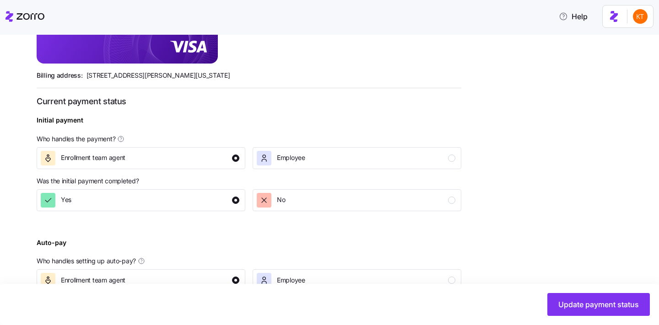
scroll to position [353, 0]
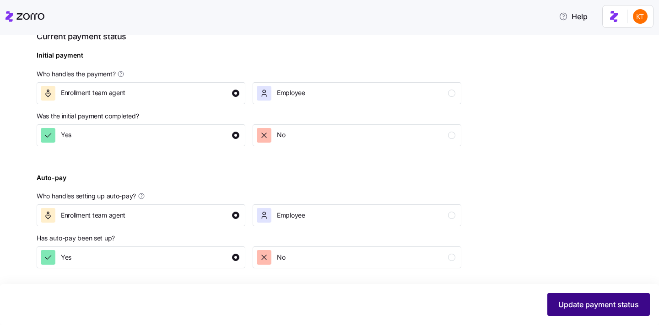
click at [552, 293] on button "Update payment status" at bounding box center [598, 304] width 102 height 23
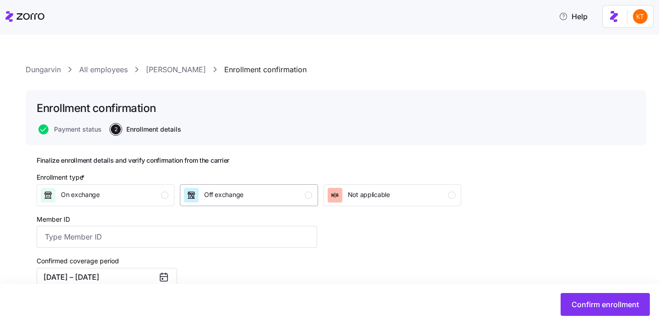
click at [306, 195] on div "button" at bounding box center [308, 195] width 7 height 7
click at [72, 238] on input "Member ID" at bounding box center [177, 237] width 280 height 22
type input "K5N392M86520"
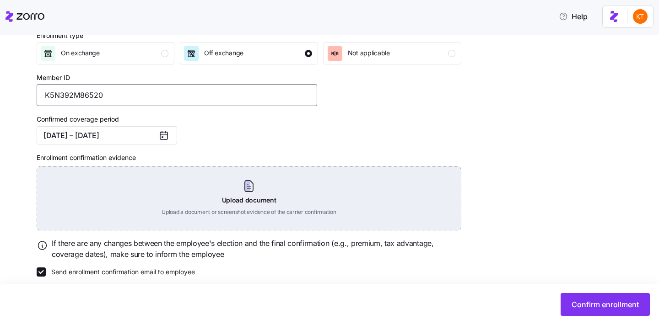
scroll to position [151, 0]
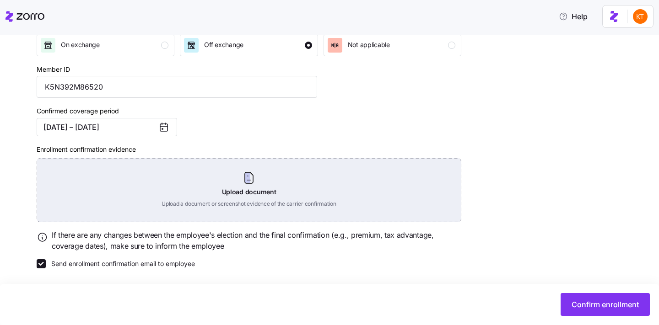
click at [247, 197] on div "Upload document Upload a document or screenshot evidence of the carrier confirm…" at bounding box center [249, 190] width 424 height 64
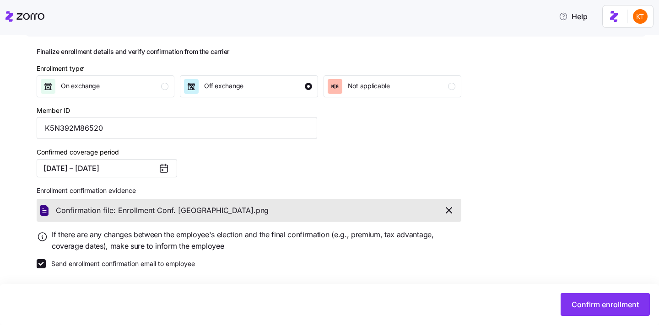
scroll to position [109, 0]
click at [593, 305] on span "Confirm enrollment" at bounding box center [604, 304] width 67 height 11
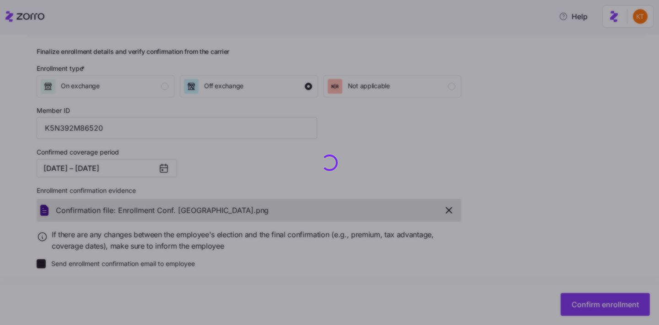
checkbox input "false"
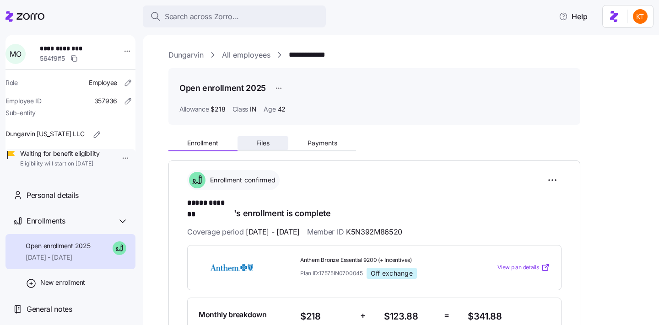
click at [257, 141] on span "Files" at bounding box center [262, 143] width 13 height 6
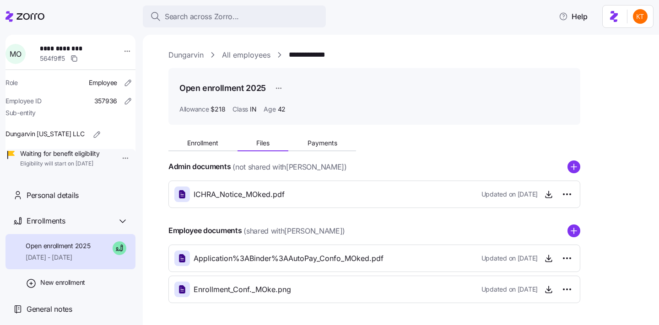
scroll to position [33, 0]
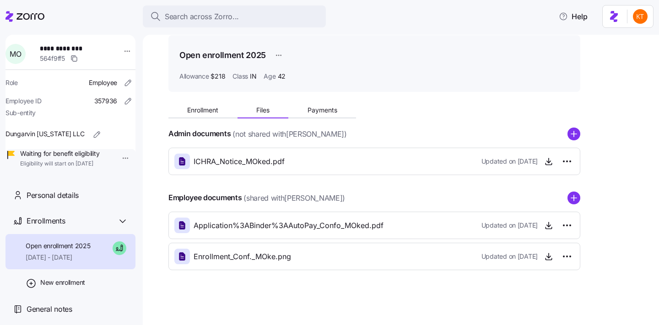
click at [574, 198] on icon "add icon" at bounding box center [573, 198] width 5 height 0
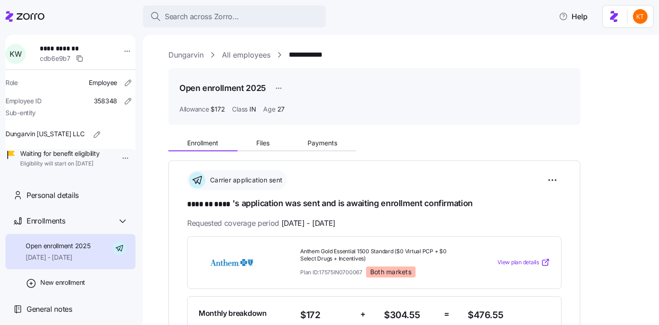
click at [80, 50] on span "**********" at bounding box center [72, 48] width 64 height 9
copy span "****"
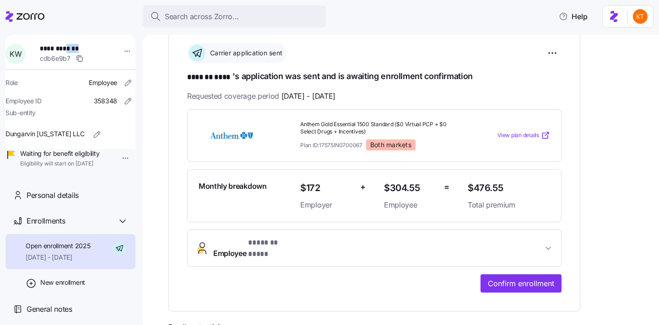
scroll to position [236, 0]
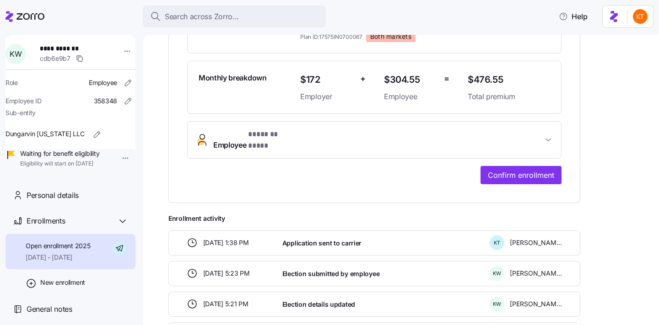
click at [512, 179] on div "**********" at bounding box center [374, 64] width 412 height 278
click at [508, 170] on span "Confirm enrollment" at bounding box center [521, 175] width 66 height 11
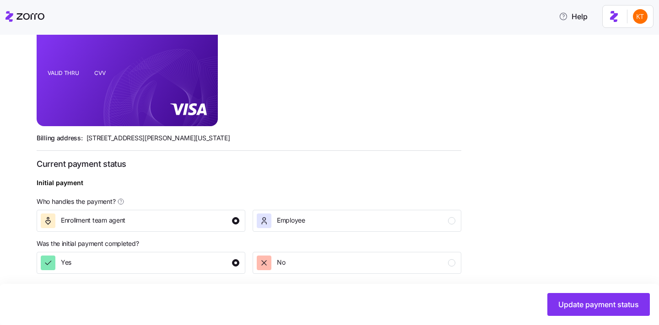
scroll to position [353, 0]
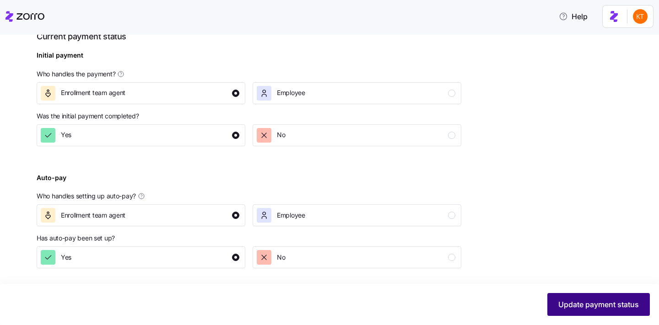
click at [578, 316] on button "Update payment status" at bounding box center [598, 304] width 102 height 23
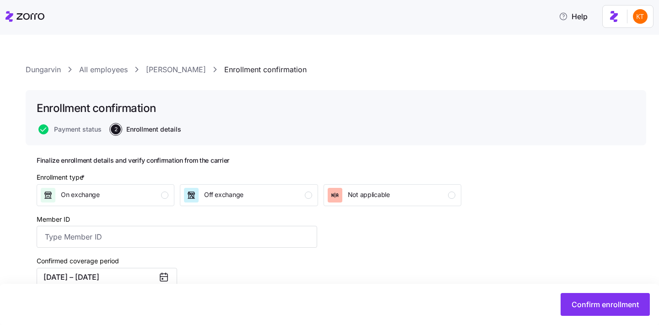
scroll to position [35, 0]
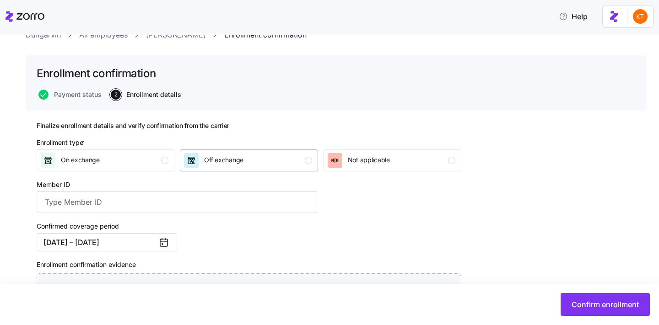
click at [297, 152] on button "Off exchange" at bounding box center [249, 161] width 138 height 22
click at [292, 199] on input "Member ID" at bounding box center [177, 202] width 280 height 22
type input "K5N291W24400"
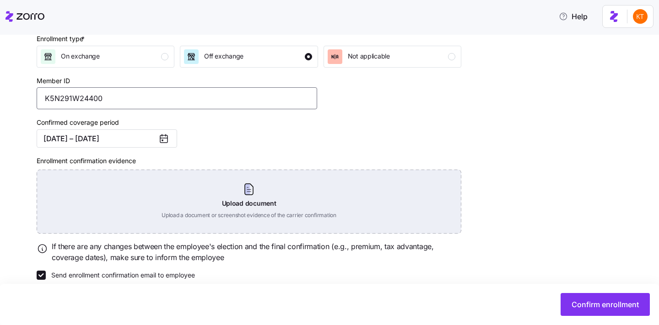
scroll to position [147, 0]
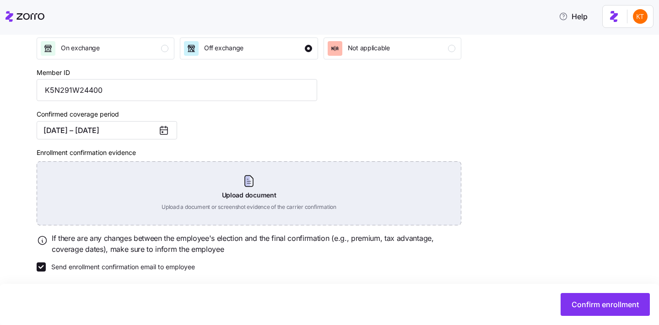
click at [244, 203] on div "Upload document Upload a document or screenshot evidence of the carrier confirm…" at bounding box center [249, 193] width 424 height 64
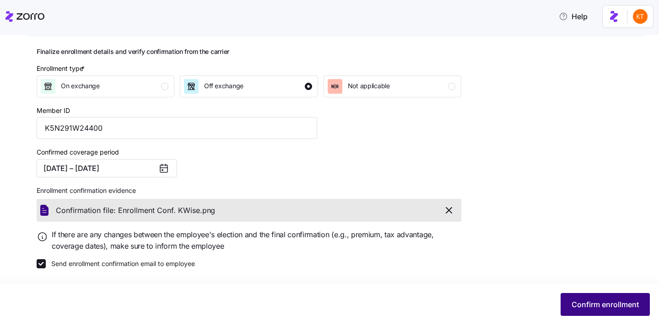
click at [613, 306] on span "Confirm enrollment" at bounding box center [604, 304] width 67 height 11
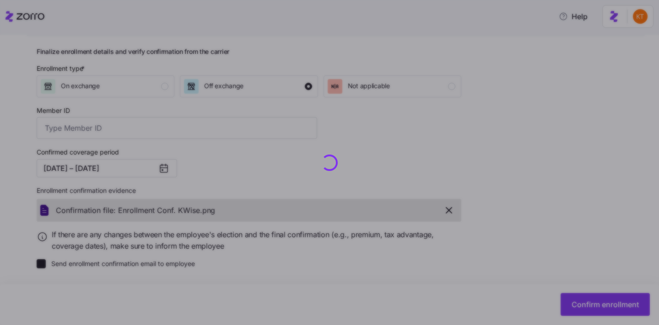
type input "K5N291W24400"
checkbox input "false"
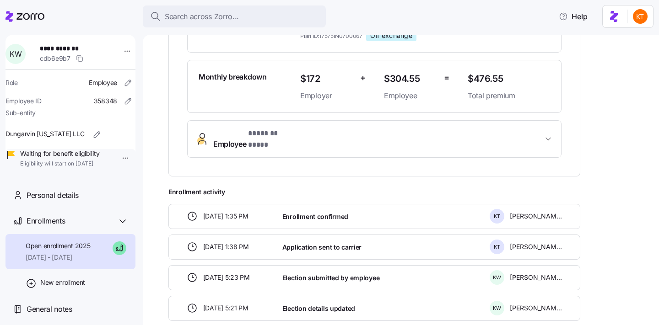
scroll to position [241, 0]
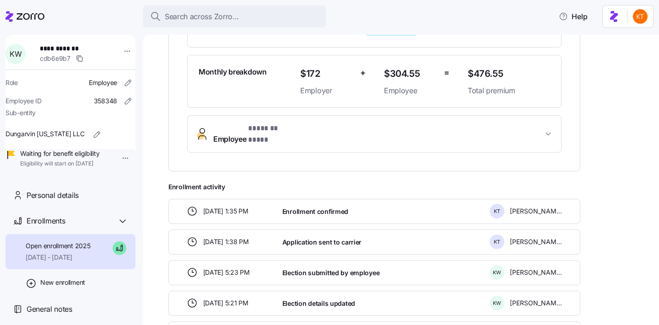
click at [434, 141] on button "Employee * ******* **** *" at bounding box center [374, 134] width 373 height 37
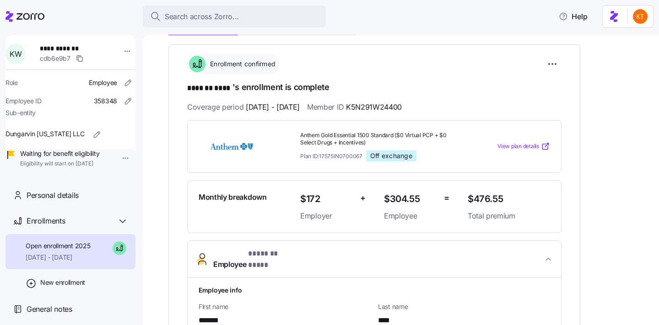
scroll to position [56, 0]
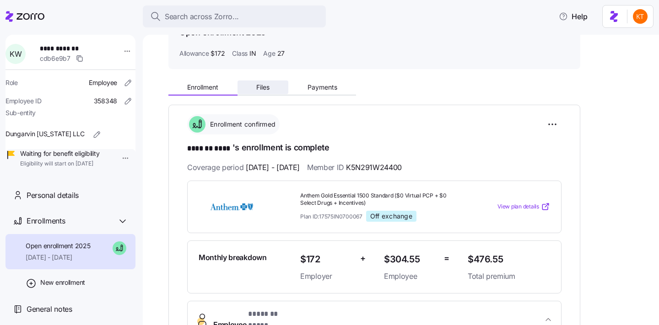
click at [271, 91] on button "Files" at bounding box center [262, 87] width 51 height 14
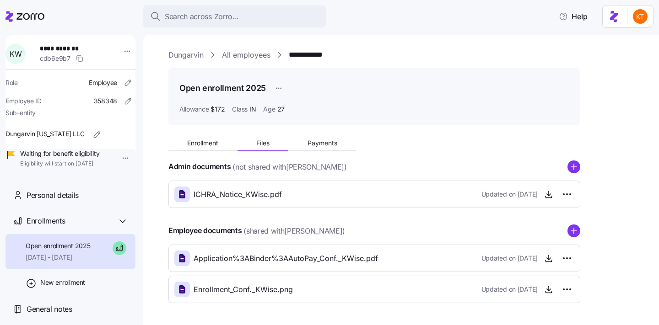
scroll to position [33, 0]
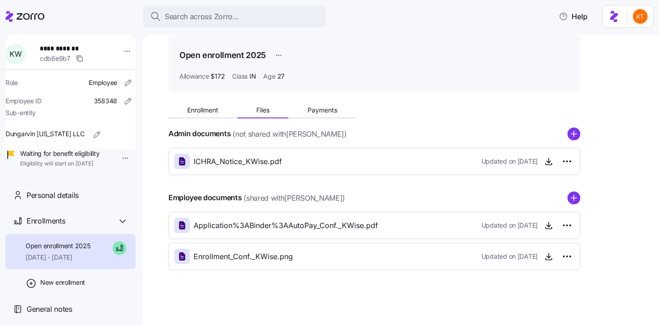
click at [567, 192] on div "Employee documents (shared with Kerigan Wise )" at bounding box center [374, 198] width 412 height 13
click at [568, 196] on circle "add icon" at bounding box center [574, 198] width 12 height 12
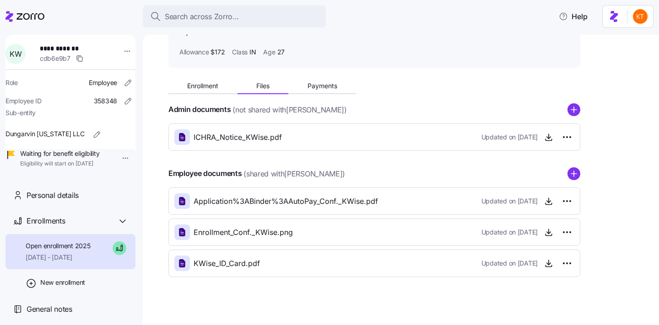
scroll to position [64, 0]
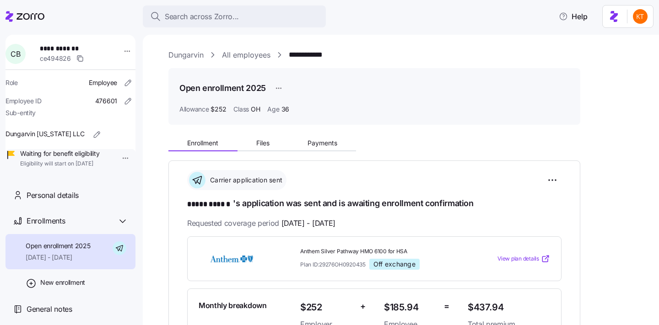
click at [74, 46] on span "**********" at bounding box center [72, 48] width 64 height 9
copy span "******"
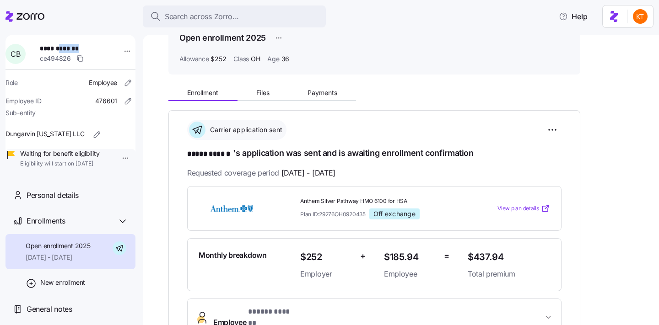
scroll to position [90, 0]
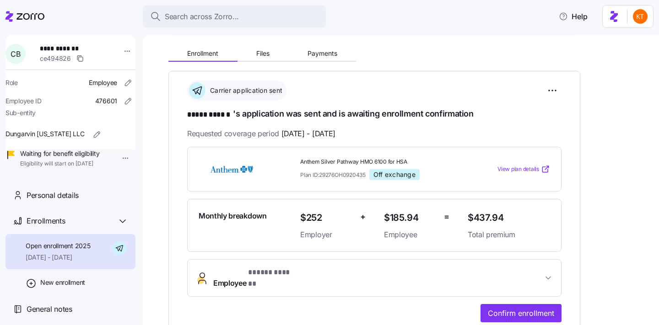
click at [531, 295] on div "**********" at bounding box center [374, 235] width 374 height 176
click at [534, 308] on span "Confirm enrollment" at bounding box center [521, 313] width 66 height 11
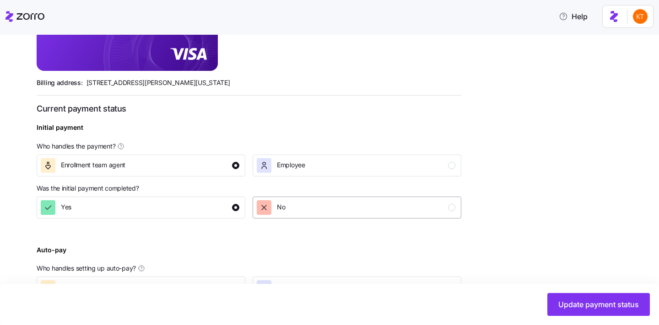
scroll to position [353, 0]
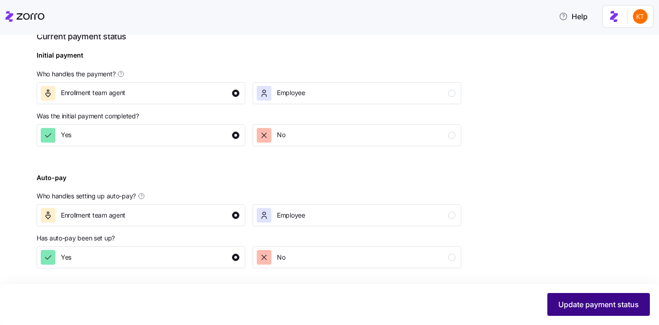
click at [613, 296] on button "Update payment status" at bounding box center [598, 304] width 102 height 23
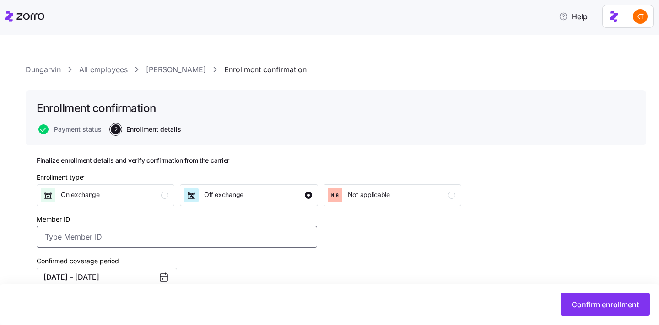
click at [258, 245] on input "Member ID" at bounding box center [177, 237] width 280 height 22
type input "YFS806M66880"
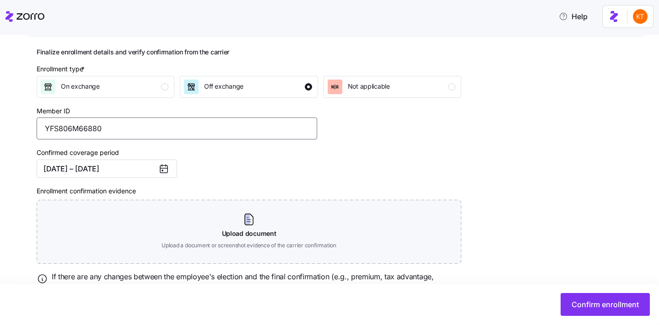
scroll to position [151, 0]
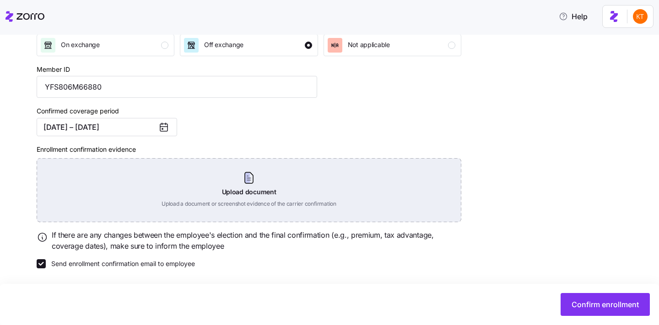
click at [241, 192] on div "Upload document Upload a document or screenshot evidence of the carrier confirm…" at bounding box center [249, 190] width 424 height 64
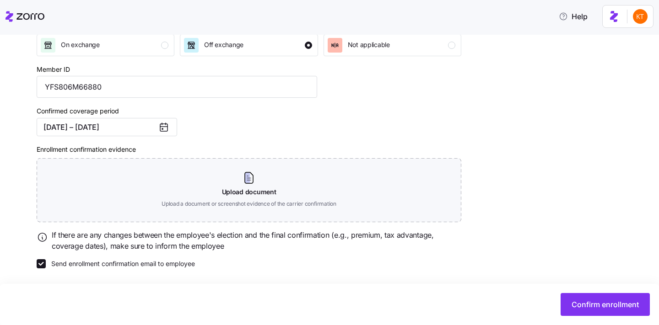
scroll to position [109, 0]
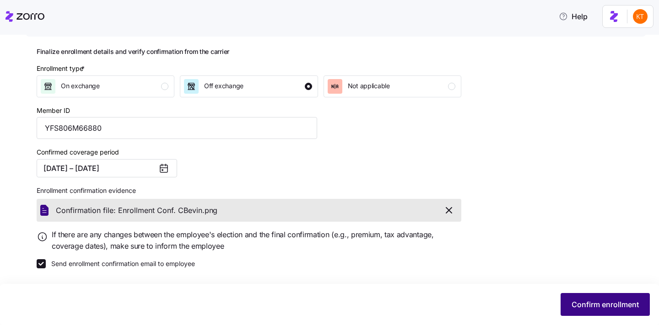
click at [606, 305] on span "Confirm enrollment" at bounding box center [604, 304] width 67 height 11
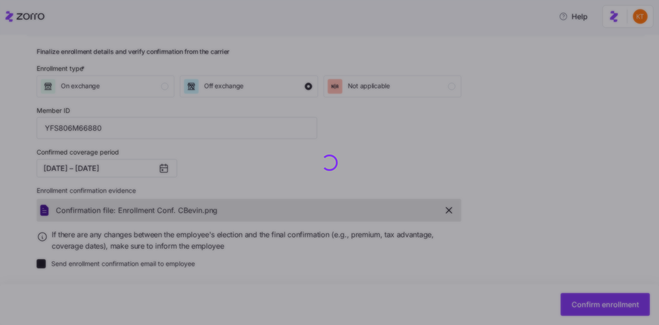
checkbox input "false"
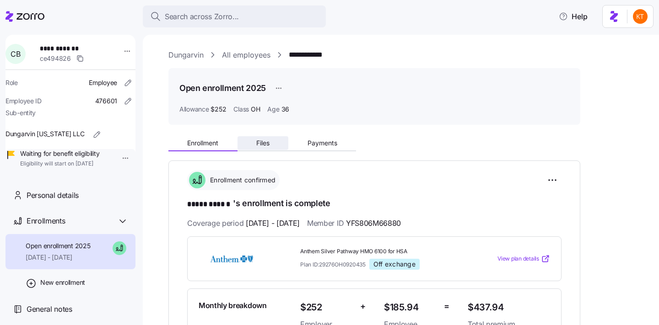
click at [278, 143] on button "Files" at bounding box center [262, 143] width 51 height 14
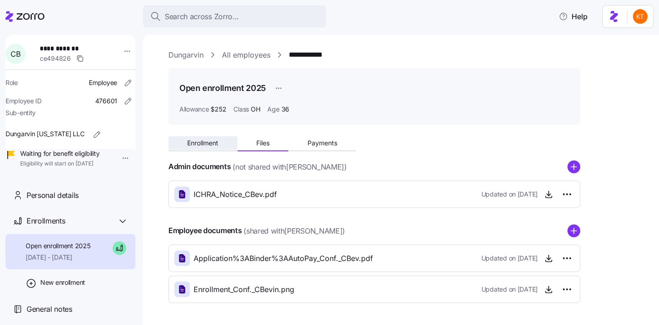
click at [220, 147] on button "Enrollment" at bounding box center [202, 143] width 69 height 14
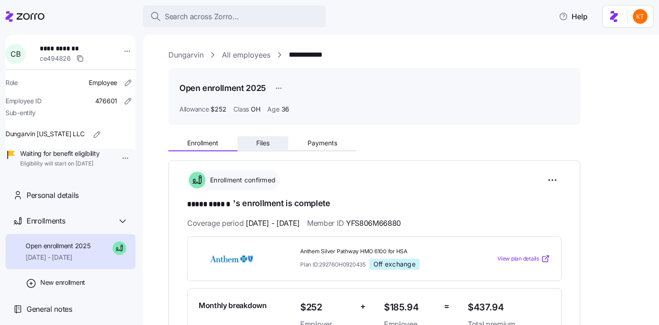
click at [279, 150] on button "Files" at bounding box center [262, 143] width 51 height 14
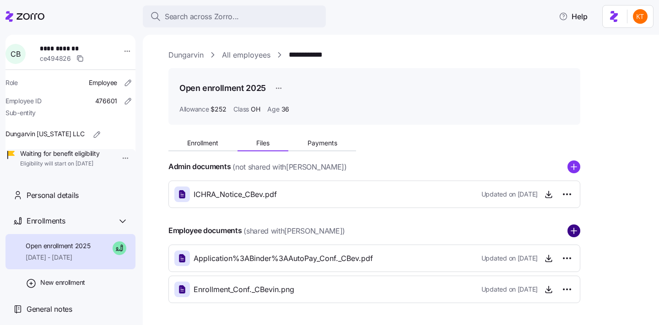
click at [575, 235] on circle "add icon" at bounding box center [574, 231] width 12 height 12
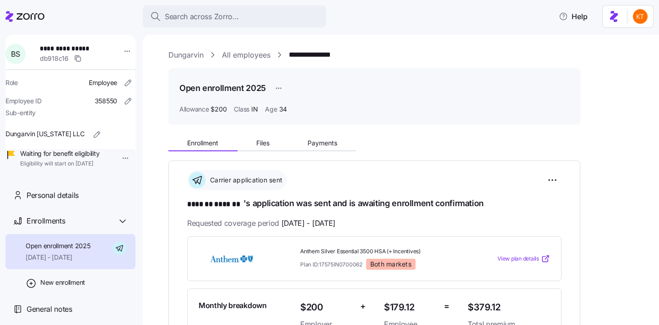
click at [83, 49] on span "**********" at bounding box center [72, 48] width 64 height 9
copy span "*******"
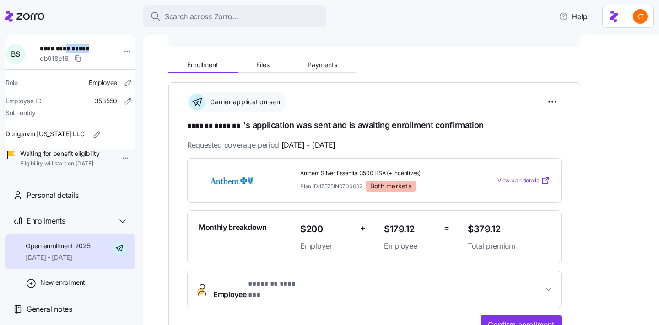
scroll to position [157, 0]
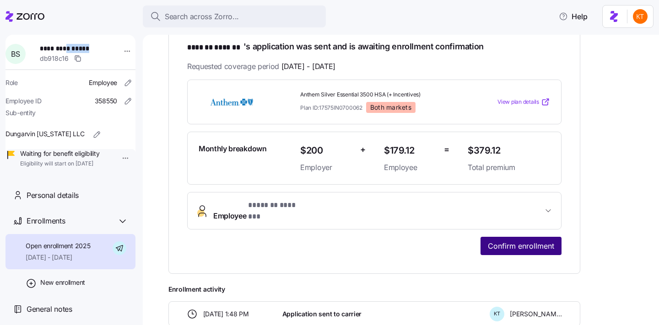
click at [484, 237] on button "Confirm enrollment" at bounding box center [520, 246] width 81 height 18
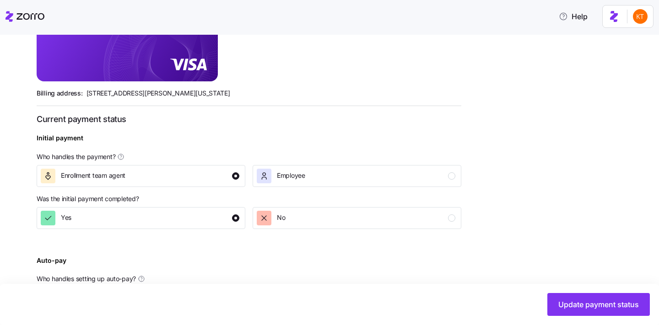
scroll to position [353, 0]
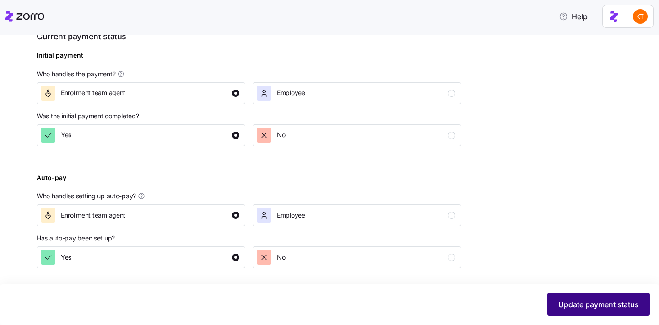
click at [560, 308] on span "Update payment status" at bounding box center [598, 304] width 80 height 11
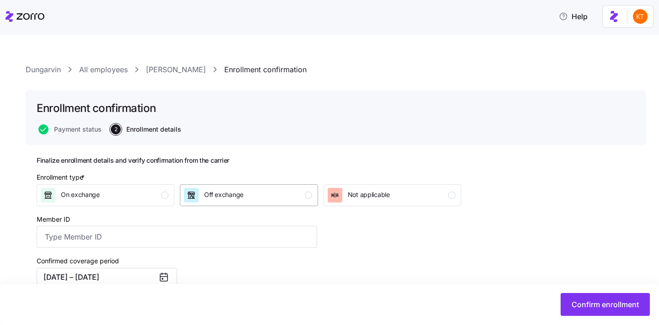
click at [259, 193] on div "Off exchange" at bounding box center [248, 195] width 128 height 15
click at [89, 232] on input "Member ID" at bounding box center [177, 237] width 280 height 22
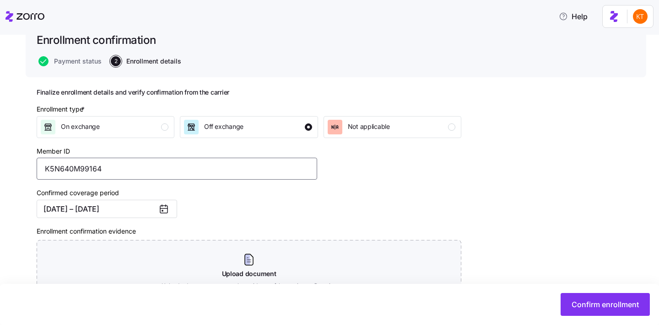
scroll to position [151, 0]
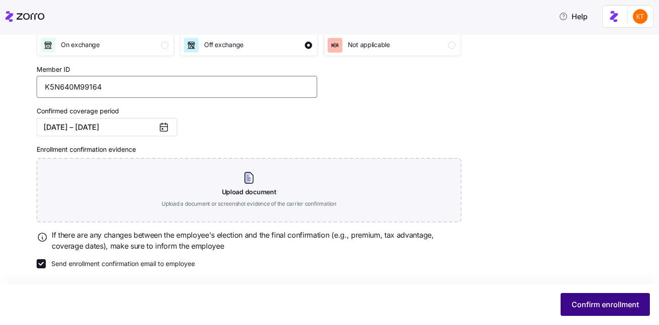
type input "K5N640M99164"
click at [567, 302] on button "Confirm enrollment" at bounding box center [604, 304] width 89 height 23
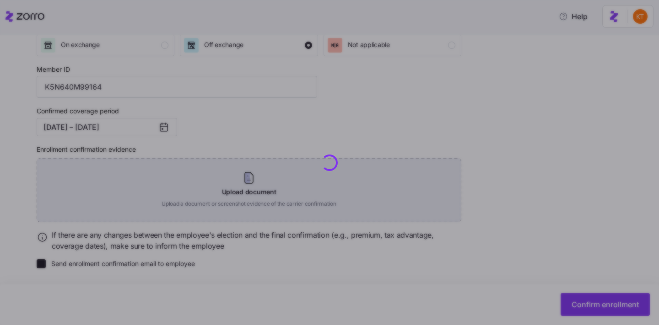
checkbox input "false"
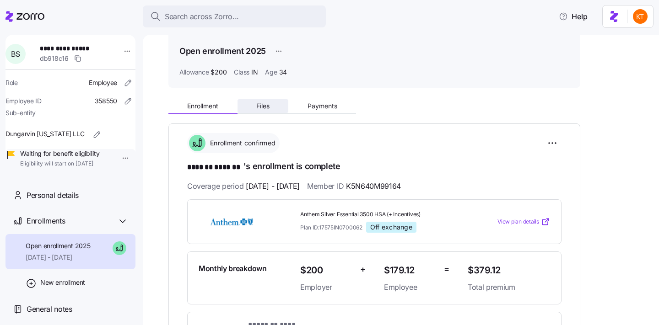
scroll to position [44, 0]
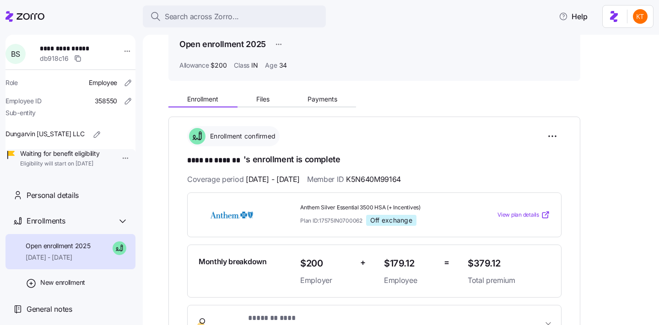
click at [248, 90] on div "Enrollment Files Payments" at bounding box center [374, 97] width 412 height 19
click at [267, 104] on button "Files" at bounding box center [262, 99] width 51 height 14
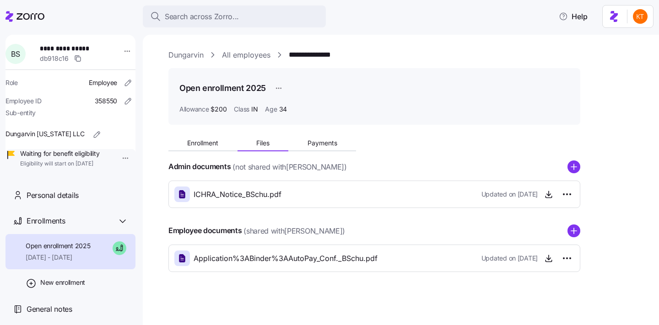
scroll to position [2, 0]
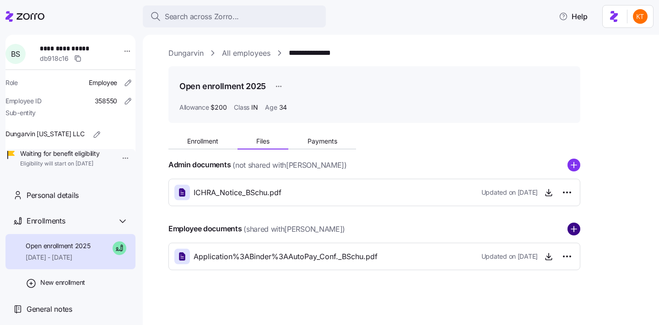
click at [571, 227] on circle "add icon" at bounding box center [574, 229] width 12 height 12
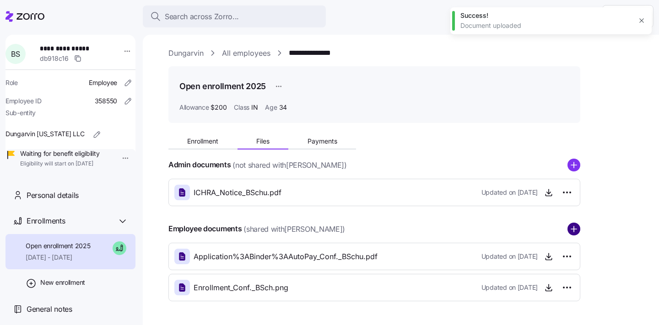
click at [577, 229] on circle "add icon" at bounding box center [574, 229] width 12 height 12
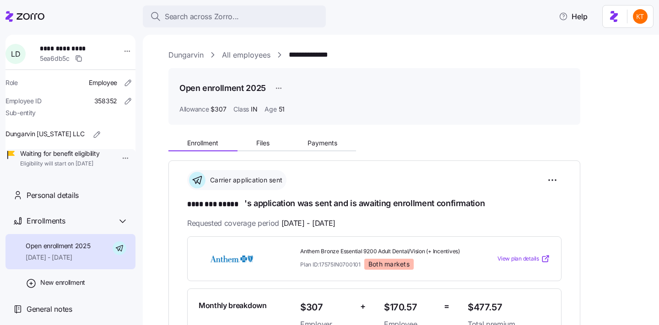
scroll to position [14, 0]
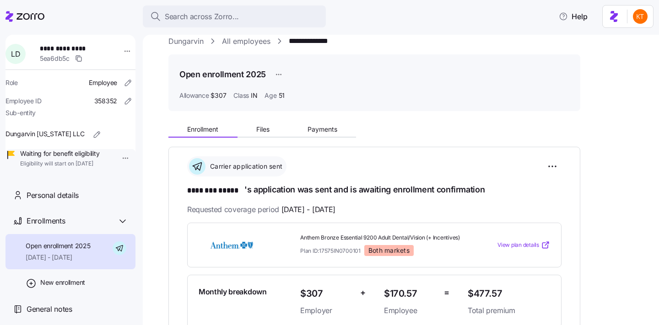
click at [87, 48] on span "**********" at bounding box center [72, 48] width 64 height 9
copy span "*****"
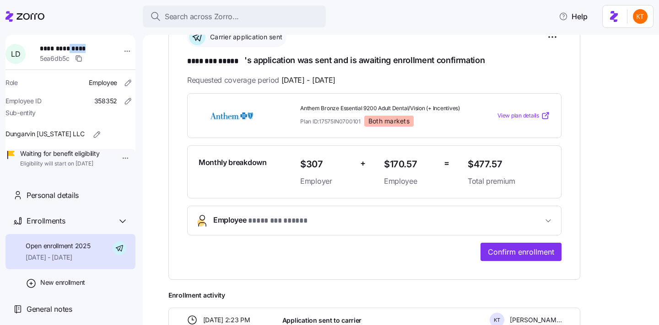
scroll to position [157, 0]
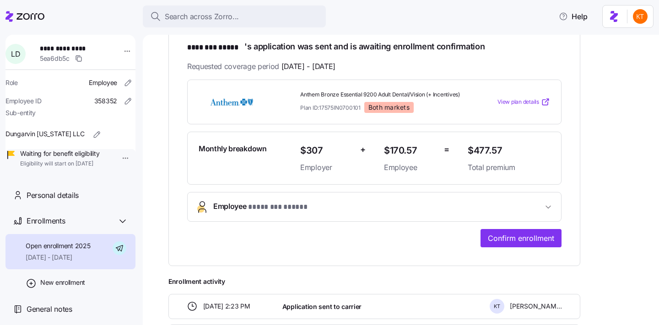
click at [510, 262] on div "**********" at bounding box center [374, 135] width 412 height 263
click at [503, 235] on div "**********" at bounding box center [374, 164] width 374 height 168
click at [506, 241] on span "Confirm enrollment" at bounding box center [521, 238] width 66 height 11
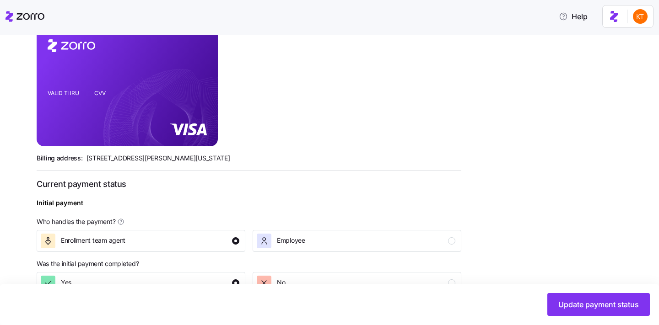
scroll to position [353, 0]
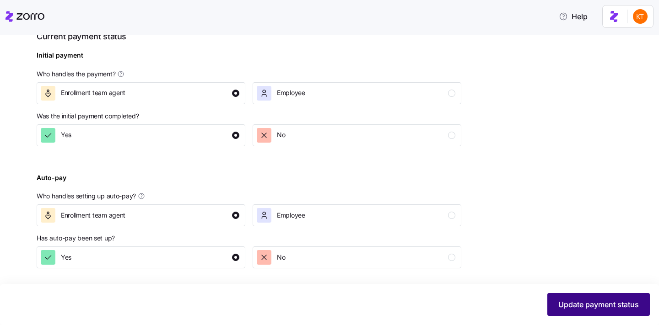
click at [561, 303] on span "Update payment status" at bounding box center [598, 304] width 80 height 11
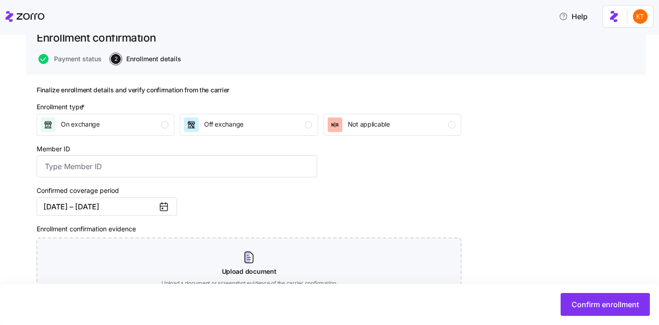
scroll to position [76, 0]
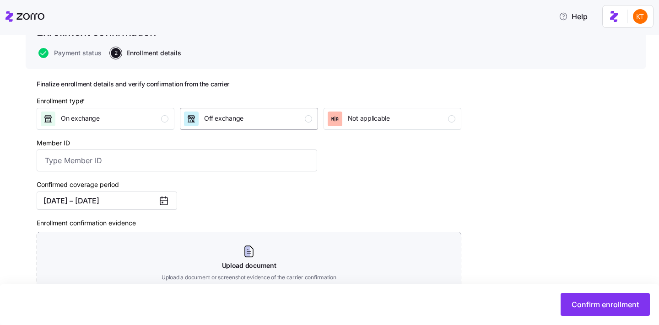
click at [300, 122] on div "Off exchange" at bounding box center [248, 119] width 128 height 15
click at [123, 168] on input "Member ID" at bounding box center [177, 161] width 280 height 22
type input "K5N368M76336"
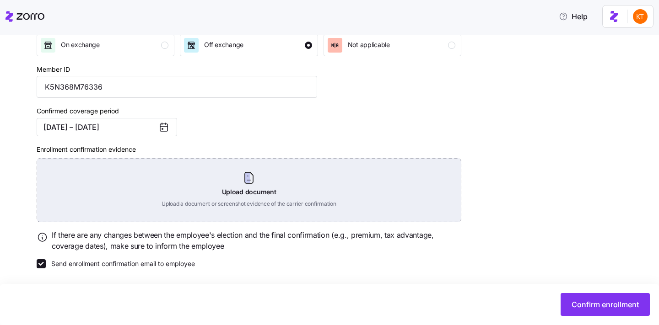
click at [252, 210] on div "Upload document Upload a document or screenshot evidence of the carrier confirm…" at bounding box center [249, 190] width 424 height 64
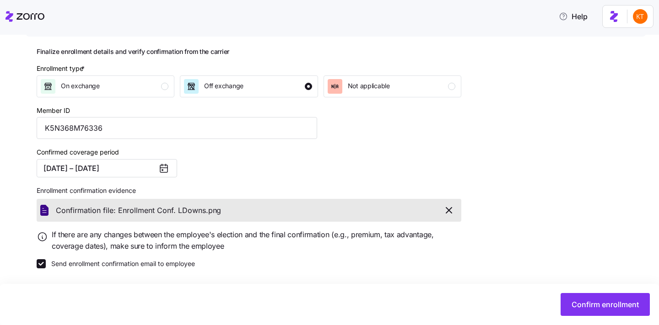
scroll to position [109, 0]
click at [593, 310] on span "Confirm enrollment" at bounding box center [604, 304] width 67 height 11
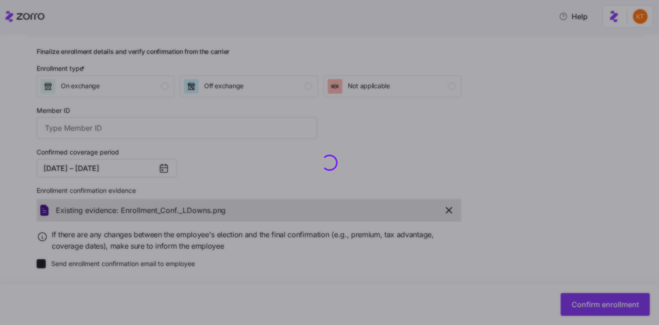
type input "K5N368M76336"
checkbox input "false"
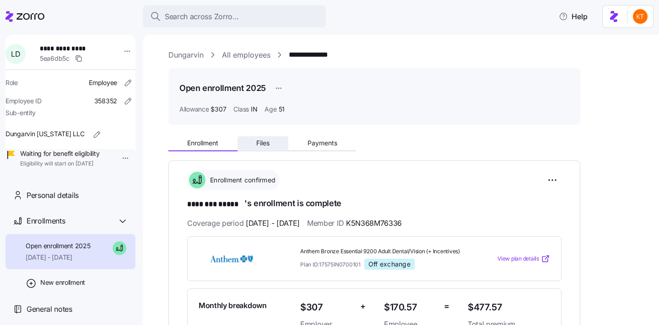
click at [273, 145] on button "Files" at bounding box center [262, 143] width 51 height 14
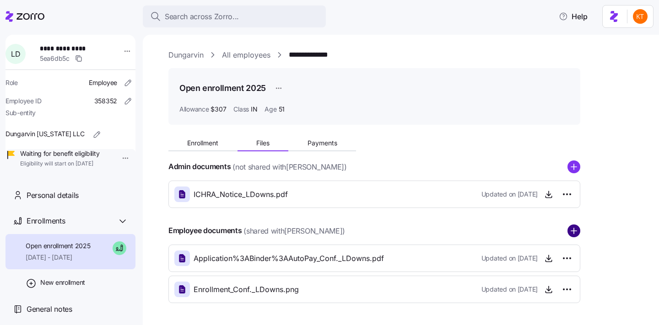
click at [575, 232] on circle "add icon" at bounding box center [574, 231] width 12 height 12
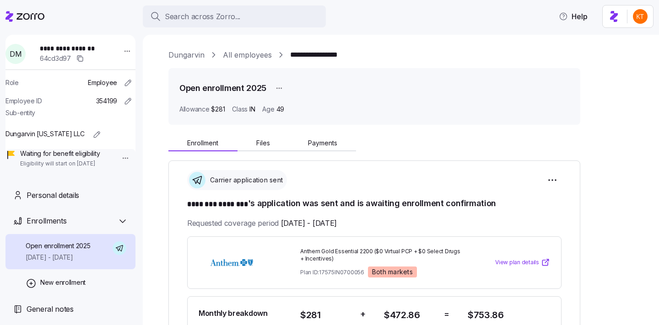
click at [92, 44] on span "**********" at bounding box center [76, 48] width 73 height 9
click at [92, 44] on span "**********" at bounding box center [72, 48] width 64 height 9
copy span "********"
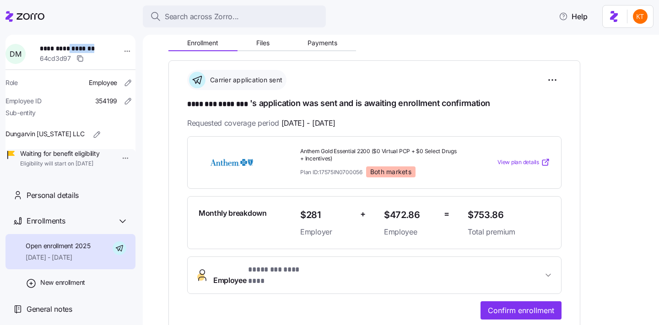
scroll to position [120, 0]
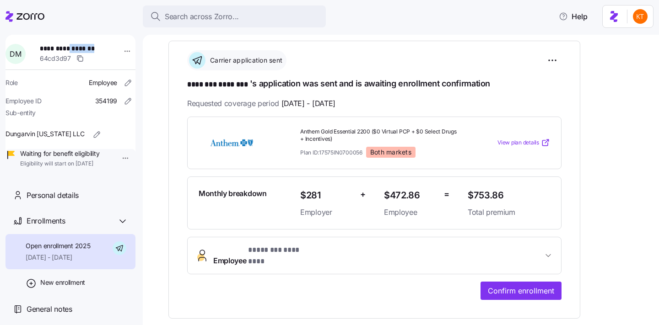
click at [538, 273] on div "**********" at bounding box center [374, 208] width 374 height 183
click at [530, 285] on span "Confirm enrollment" at bounding box center [521, 290] width 66 height 11
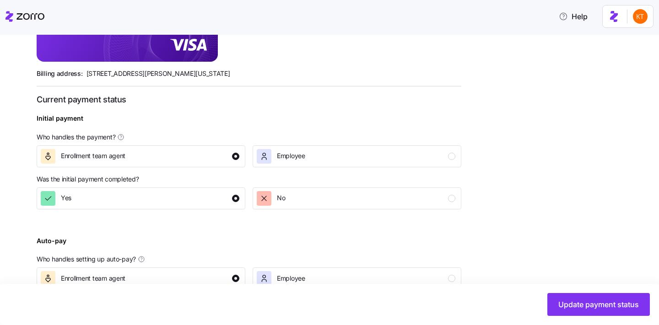
scroll to position [353, 0]
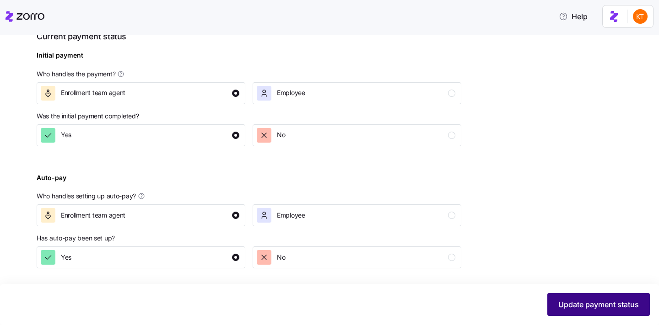
click at [605, 307] on span "Update payment status" at bounding box center [598, 304] width 80 height 11
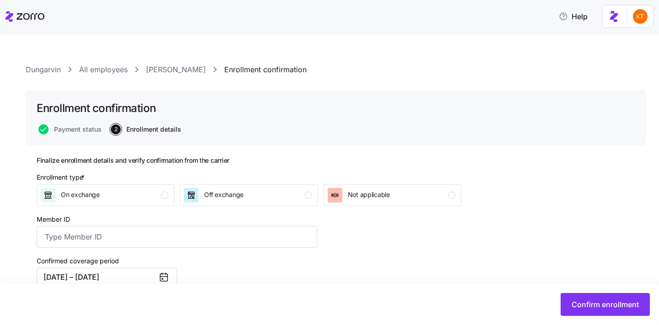
scroll to position [17, 0]
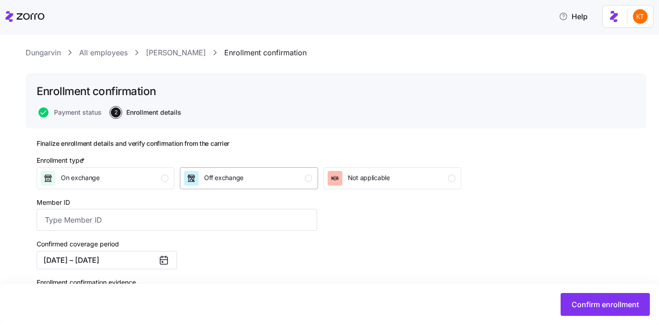
click at [306, 188] on button "Off exchange" at bounding box center [249, 178] width 138 height 22
click at [299, 216] on input "Member ID" at bounding box center [177, 220] width 280 height 22
type input "K5N444M71519"
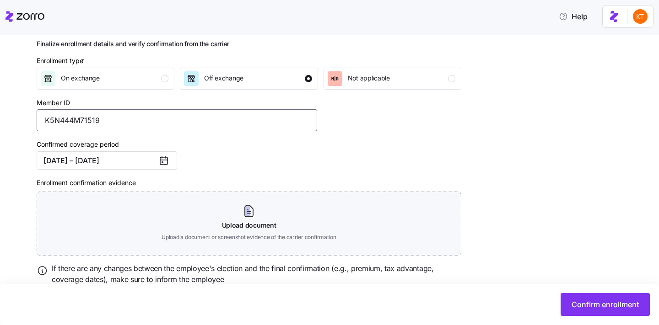
scroll to position [139, 0]
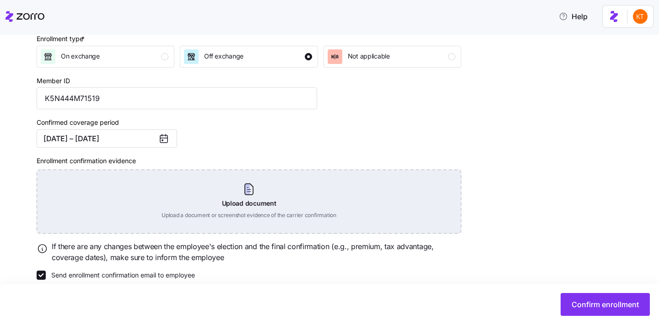
click at [245, 206] on div "Upload document Upload a document or screenshot evidence of the carrier confirm…" at bounding box center [249, 202] width 424 height 64
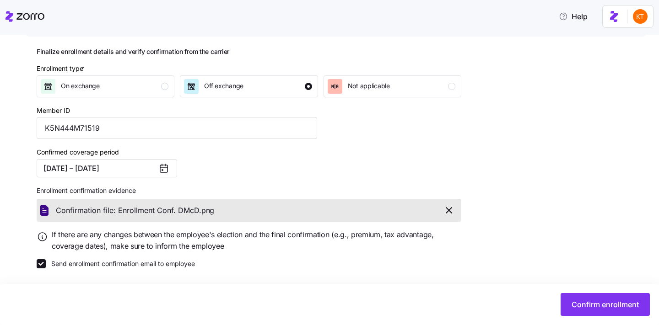
scroll to position [109, 0]
click at [611, 300] on span "Confirm enrollment" at bounding box center [604, 304] width 67 height 11
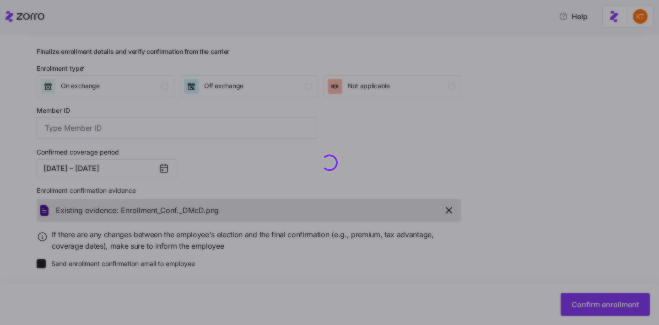
type input "K5N444M71519"
checkbox input "false"
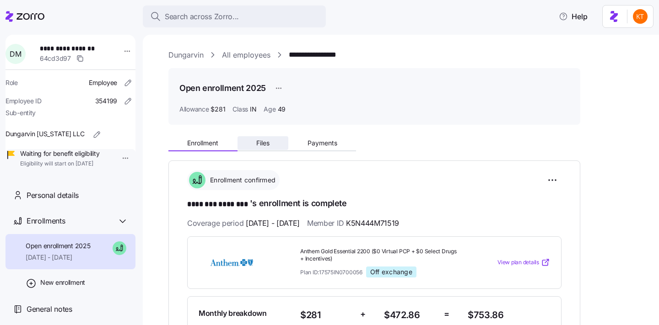
click at [252, 141] on button "Files" at bounding box center [262, 143] width 51 height 14
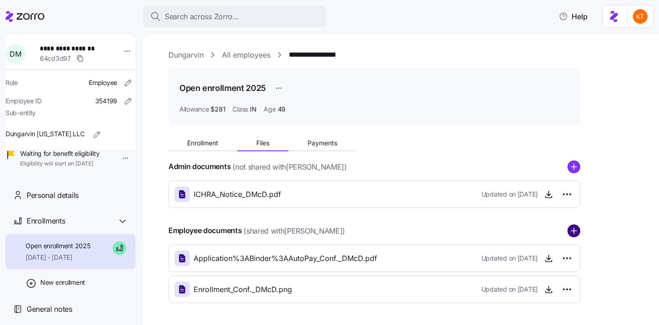
click at [573, 234] on icon "add icon" at bounding box center [573, 231] width 13 height 13
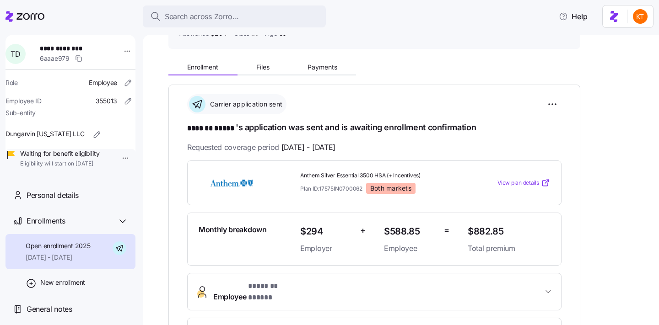
scroll to position [86, 0]
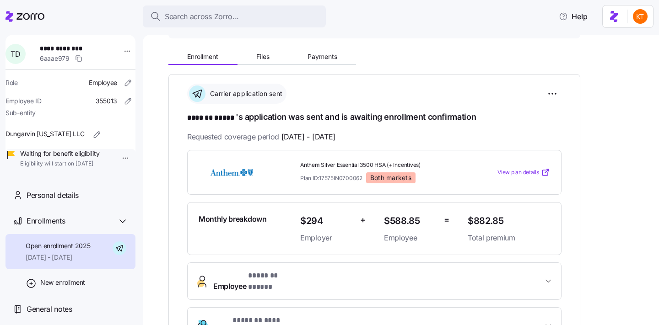
click at [81, 50] on span "**********" at bounding box center [72, 48] width 64 height 9
copy span "*****"
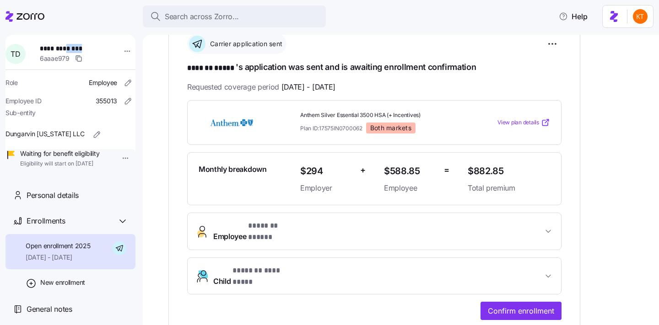
scroll to position [142, 0]
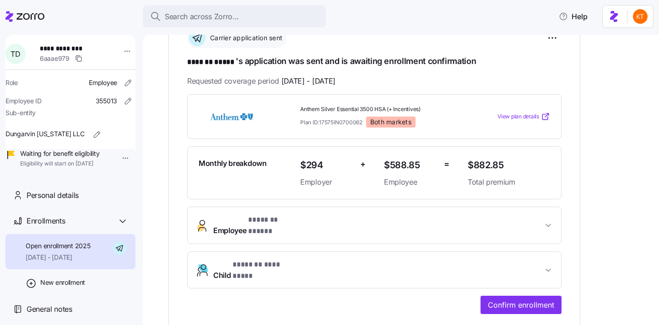
click at [519, 299] on div "**********" at bounding box center [374, 175] width 412 height 315
click at [509, 300] on span "Confirm enrollment" at bounding box center [521, 305] width 66 height 11
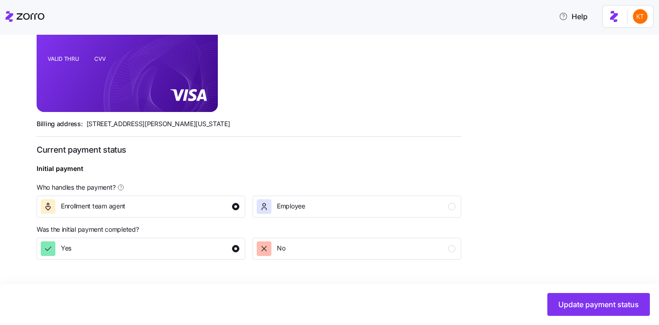
scroll to position [353, 0]
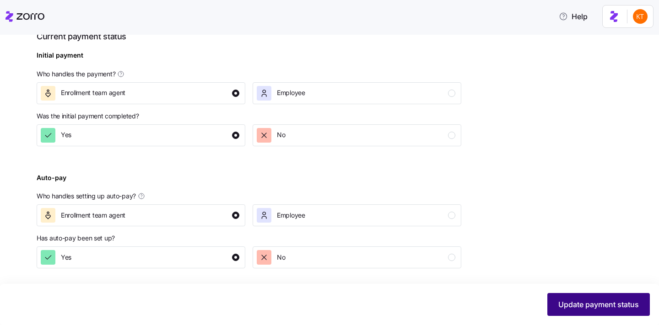
click at [563, 308] on span "Update payment status" at bounding box center [598, 304] width 80 height 11
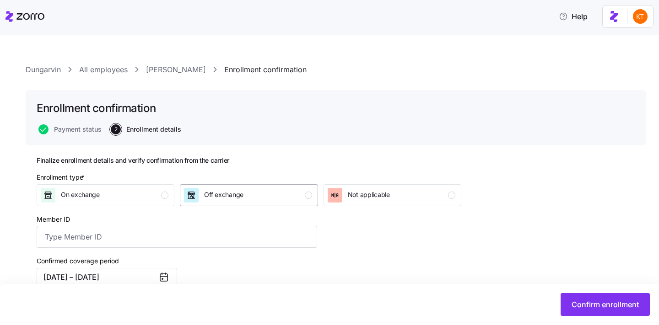
click at [288, 189] on div "Off exchange" at bounding box center [248, 195] width 128 height 15
click at [133, 241] on input "Member ID" at bounding box center [177, 237] width 280 height 22
type input "K5N601M71345"
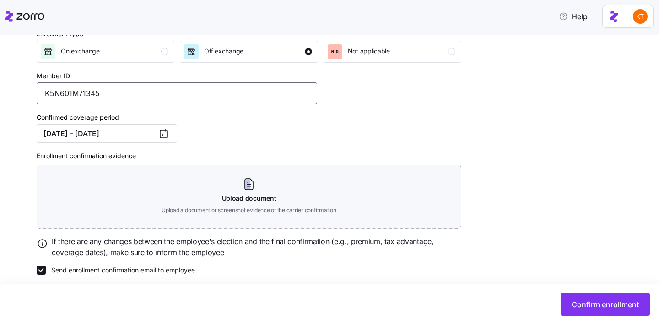
scroll to position [151, 0]
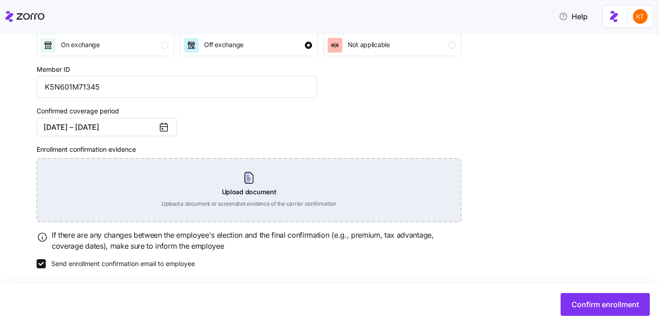
click at [248, 193] on div "Upload document Upload a document or screenshot evidence of the carrier confirm…" at bounding box center [249, 190] width 424 height 64
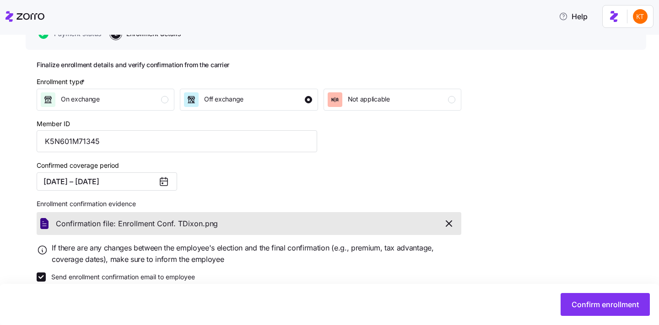
scroll to position [109, 0]
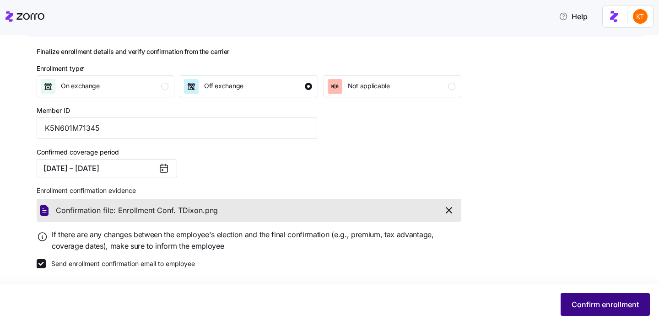
click at [595, 295] on button "Confirm enrollment" at bounding box center [604, 304] width 89 height 23
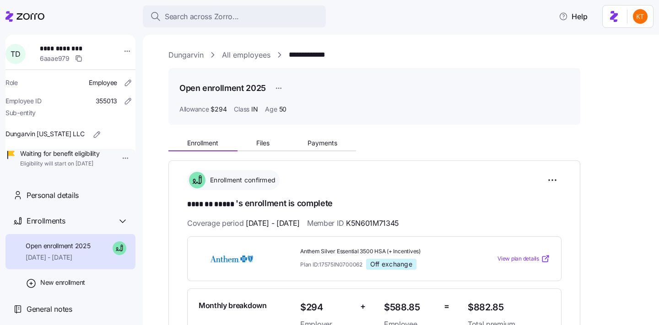
click at [263, 147] on button "Files" at bounding box center [262, 143] width 51 height 14
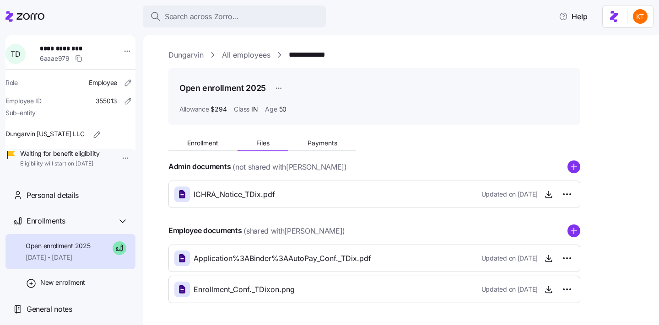
scroll to position [33, 0]
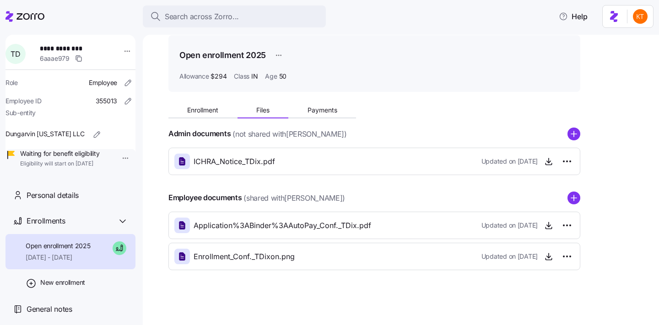
click at [575, 206] on div "Employee documents (shared with TiJuana Dixon ) Application%3ABinder%3AAutoPay_…" at bounding box center [374, 231] width 412 height 79
click at [575, 199] on circle "add icon" at bounding box center [574, 198] width 12 height 12
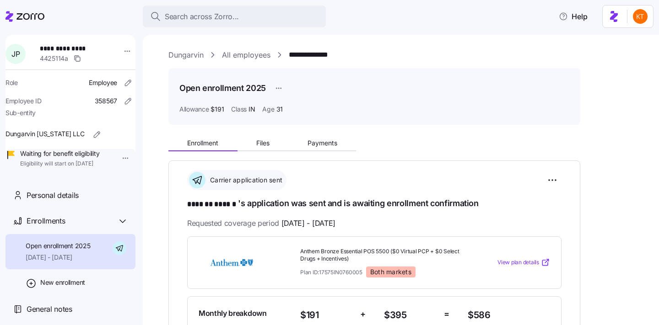
scroll to position [11, 0]
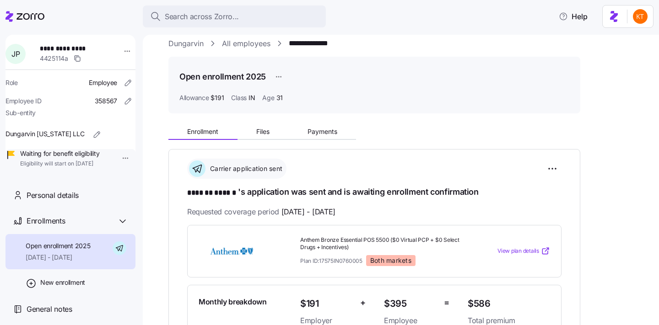
click at [81, 48] on span "**********" at bounding box center [72, 48] width 64 height 9
copy span "******"
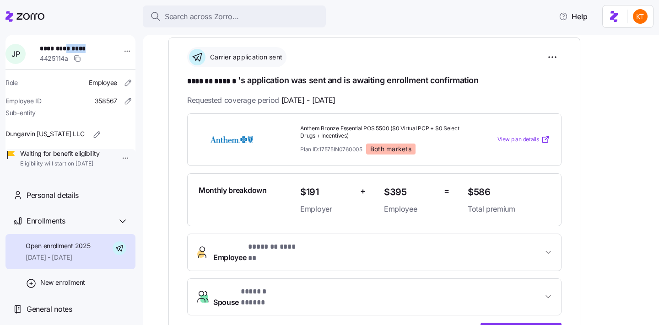
scroll to position [123, 0]
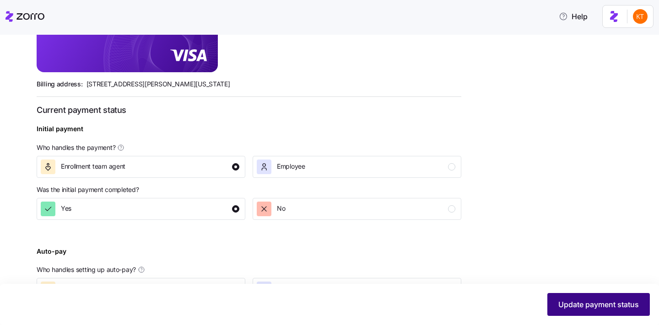
scroll to position [296, 0]
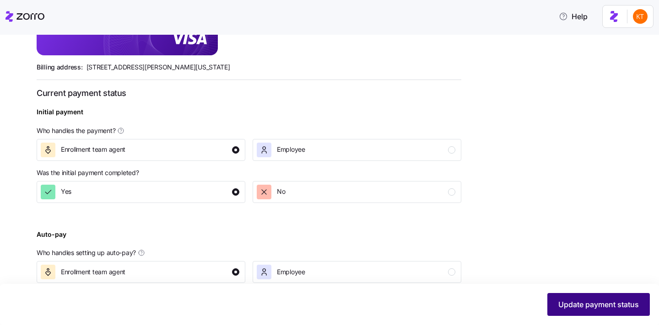
click at [592, 304] on span "Update payment status" at bounding box center [598, 304] width 80 height 11
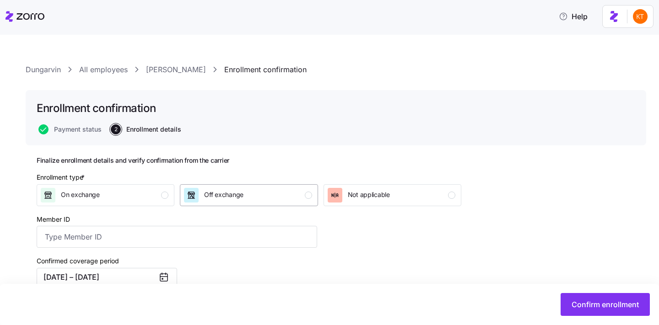
click at [286, 201] on div "Off exchange" at bounding box center [248, 195] width 128 height 15
click at [254, 236] on input "Member ID" at bounding box center [177, 237] width 280 height 22
type input "X6K782M84303"
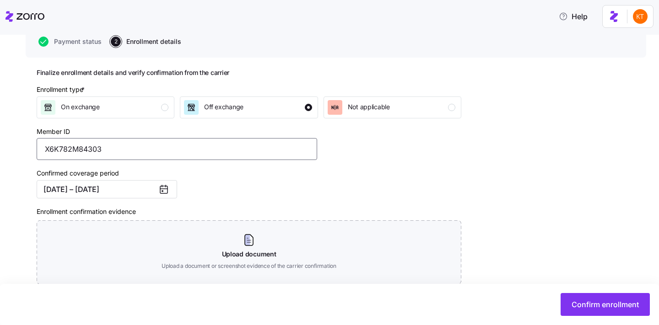
scroll to position [134, 0]
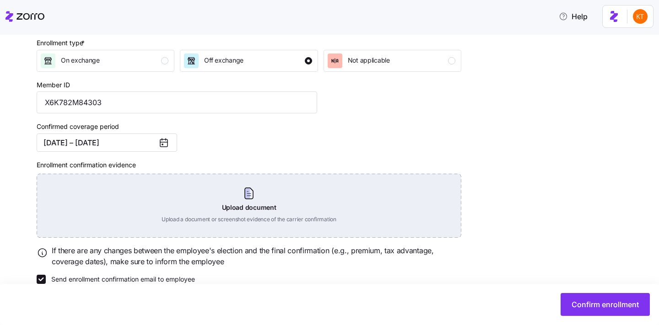
click at [262, 220] on div "Upload document Upload a document or screenshot evidence of the carrier confirm…" at bounding box center [249, 206] width 424 height 64
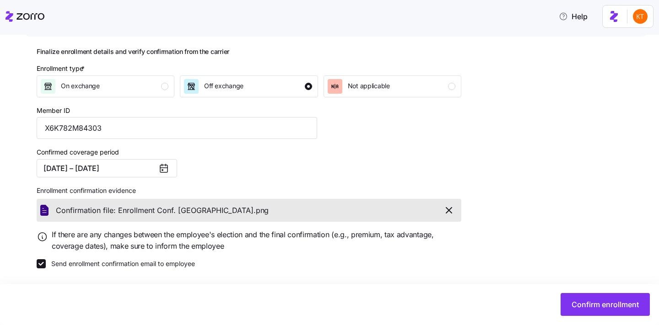
scroll to position [0, 0]
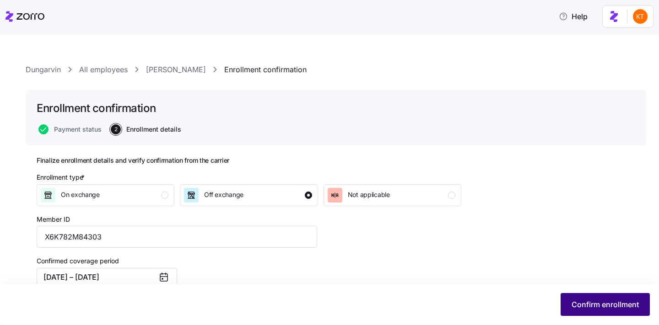
click at [615, 300] on span "Confirm enrollment" at bounding box center [604, 304] width 67 height 11
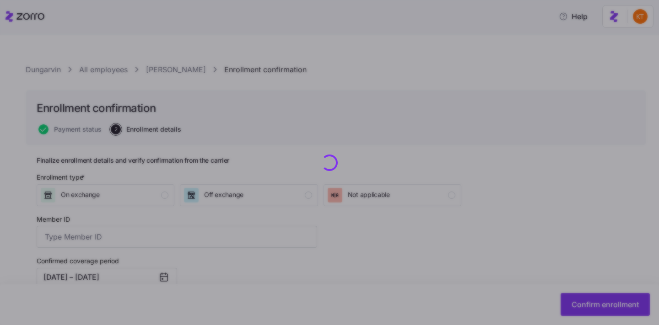
type input "X6K782M84303"
checkbox input "false"
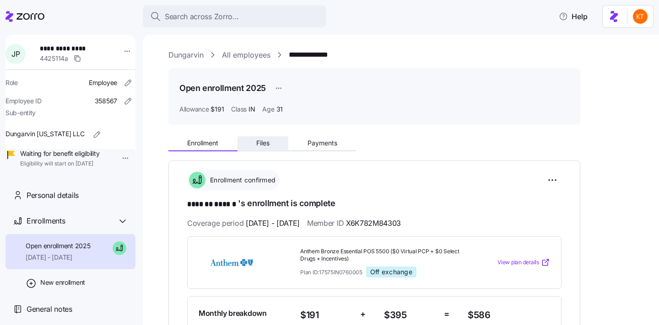
click at [263, 139] on button "Files" at bounding box center [262, 143] width 51 height 14
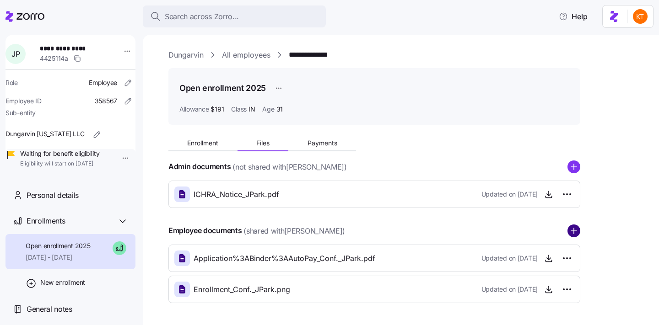
click at [575, 234] on circle "add icon" at bounding box center [574, 231] width 12 height 12
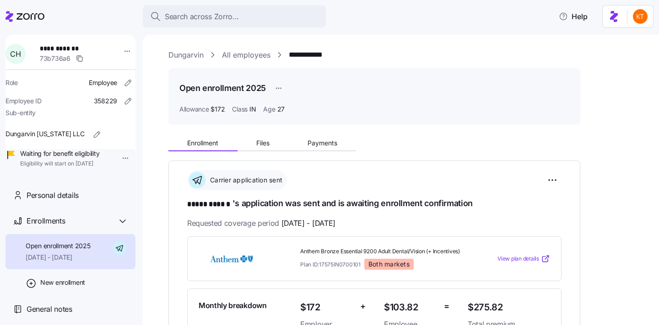
click at [75, 46] on span "**********" at bounding box center [72, 48] width 64 height 9
copy span "******"
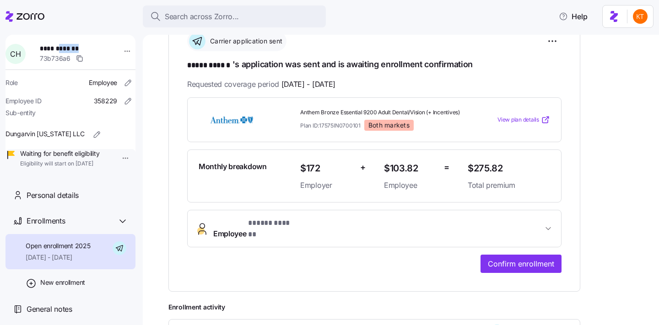
scroll to position [140, 0]
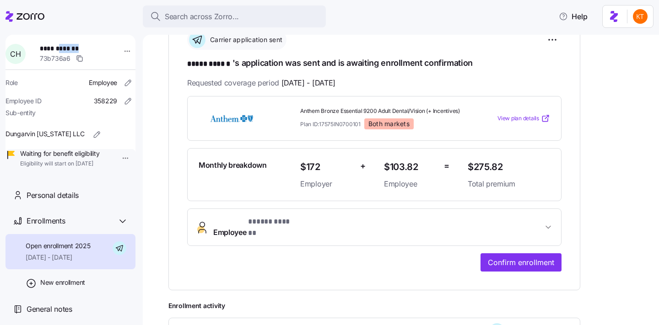
click at [540, 244] on button "Employee * ***** ****** *" at bounding box center [374, 227] width 373 height 37
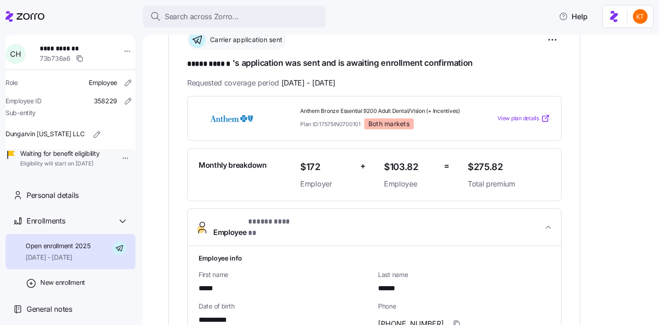
click at [526, 255] on h1 "Employee info" at bounding box center [373, 258] width 351 height 10
click at [519, 232] on span "Employee * ***** ****** *" at bounding box center [377, 227] width 329 height 22
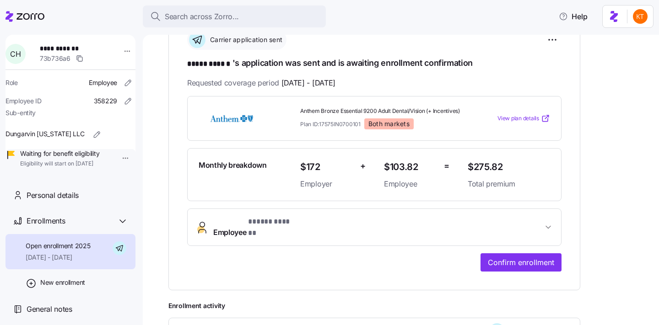
click at [517, 286] on div "**********" at bounding box center [374, 155] width 412 height 270
click at [515, 273] on div "**********" at bounding box center [374, 155] width 412 height 270
click at [506, 263] on span "Confirm enrollment" at bounding box center [521, 262] width 66 height 11
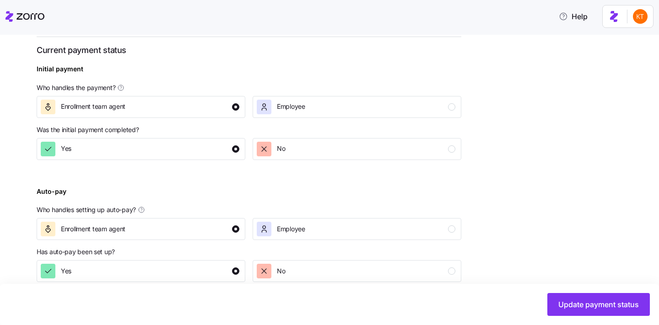
scroll to position [353, 0]
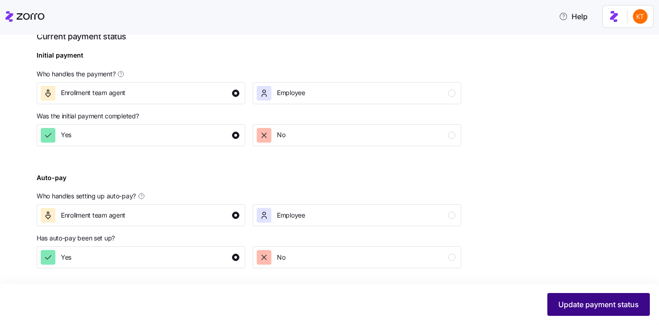
click at [587, 303] on span "Update payment status" at bounding box center [598, 304] width 80 height 11
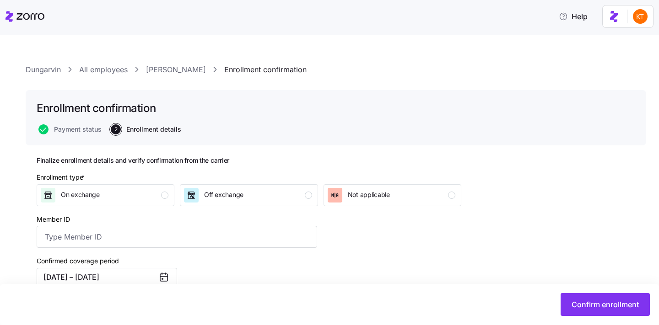
click at [258, 199] on div "Off exchange" at bounding box center [248, 195] width 128 height 15
click at [119, 236] on input "Member ID" at bounding box center [177, 237] width 280 height 22
type input "K5N343W24413"
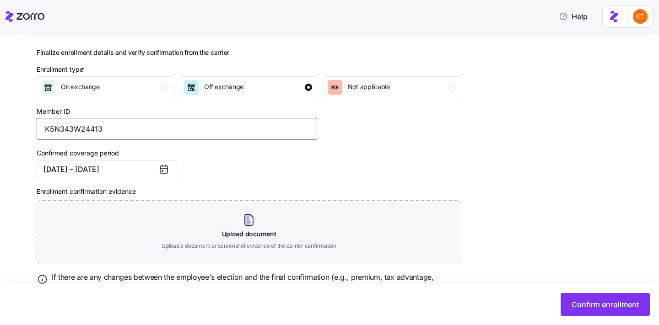
scroll to position [151, 0]
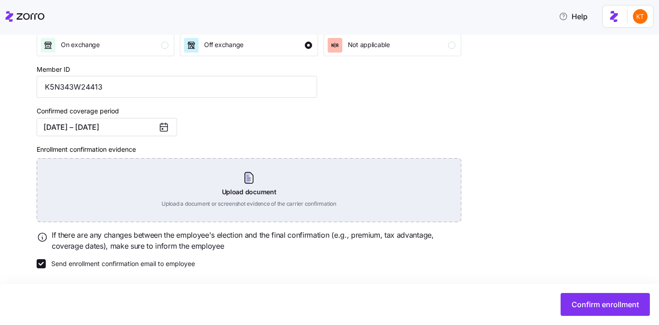
click at [264, 167] on div "Upload document Upload a document or screenshot evidence of the carrier confirm…" at bounding box center [249, 190] width 424 height 64
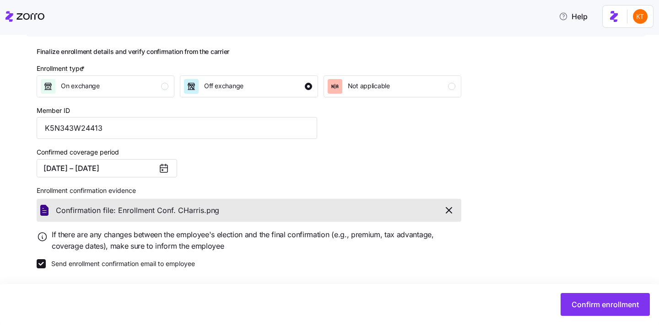
scroll to position [0, 0]
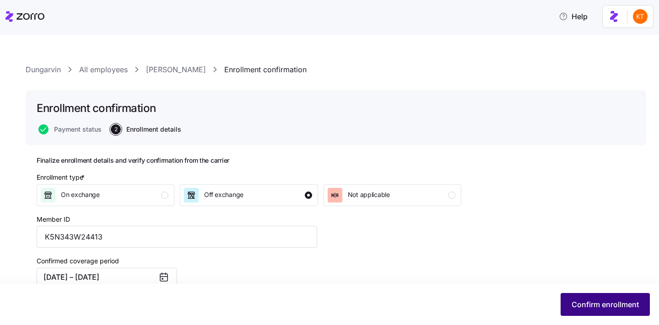
click at [575, 306] on span "Confirm enrollment" at bounding box center [604, 304] width 67 height 11
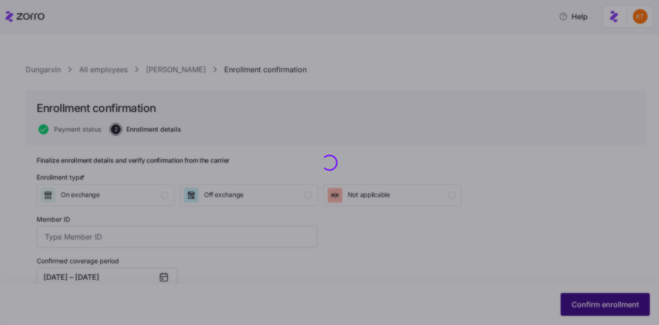
type input "K5N343W24413"
checkbox input "false"
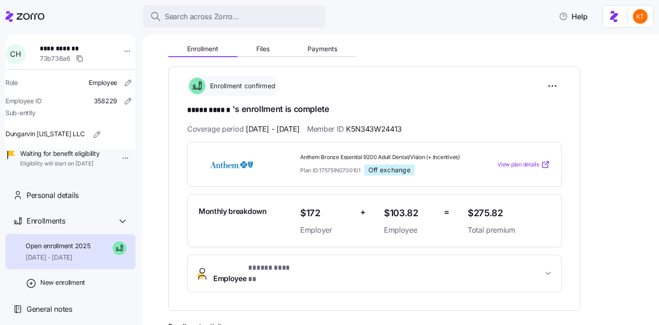
scroll to position [71, 0]
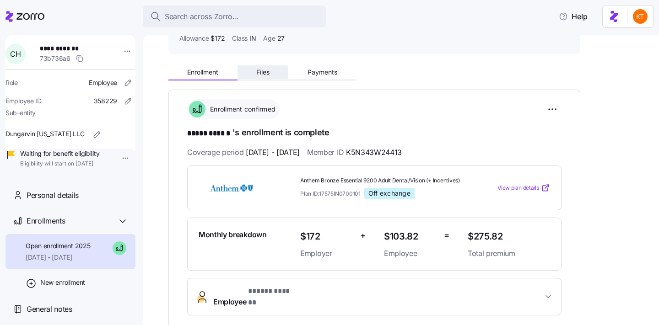
click at [268, 69] on span "Files" at bounding box center [262, 72] width 13 height 6
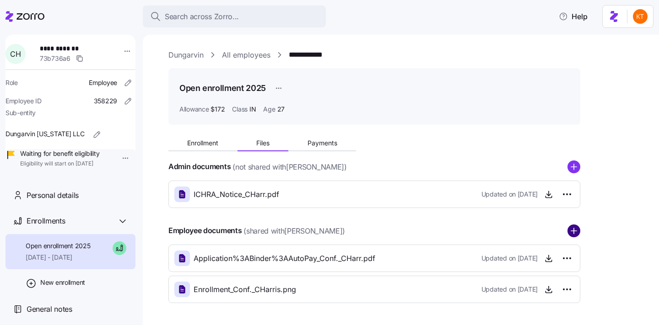
click at [568, 233] on circle "add icon" at bounding box center [574, 231] width 12 height 12
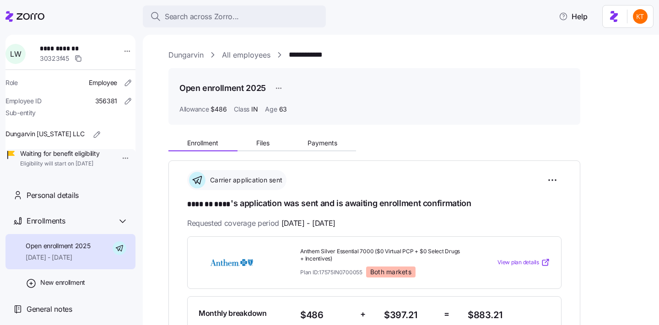
click at [70, 50] on span "**********" at bounding box center [72, 48] width 64 height 9
copy span "****"
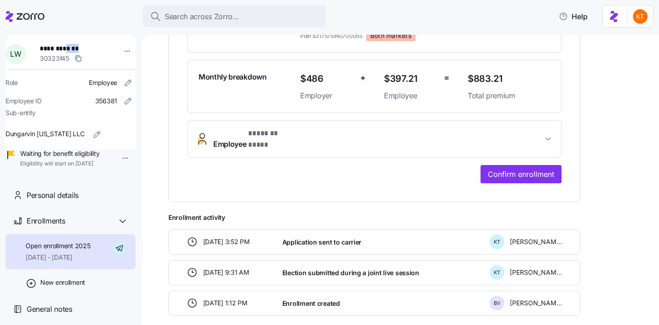
scroll to position [249, 0]
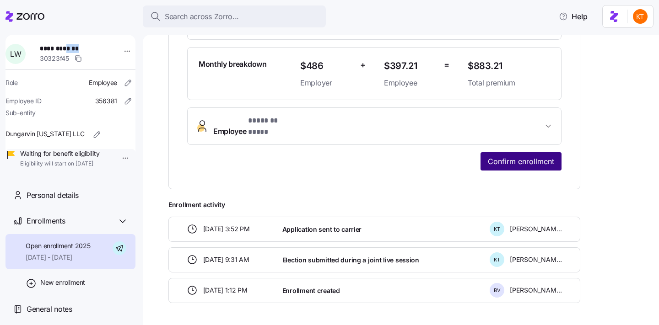
click at [514, 158] on button "Confirm enrollment" at bounding box center [520, 161] width 81 height 18
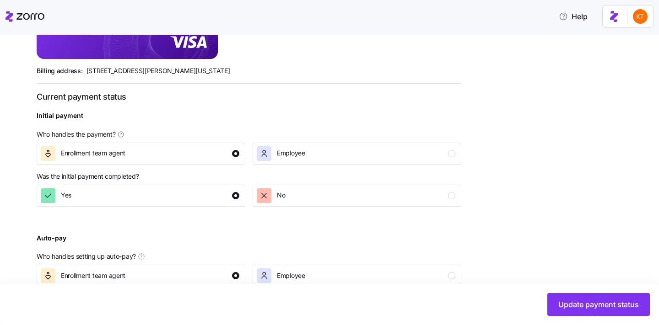
scroll to position [330, 0]
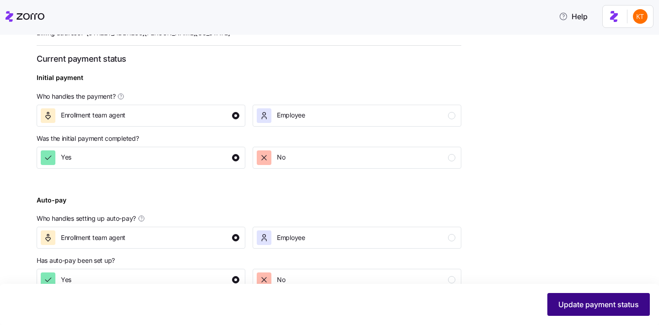
click at [602, 302] on span "Update payment status" at bounding box center [598, 304] width 80 height 11
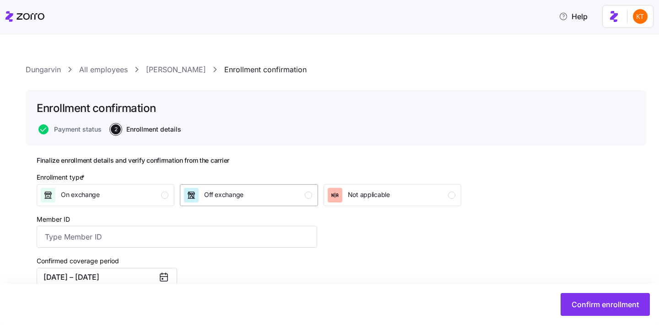
click at [279, 199] on div "Off exchange" at bounding box center [248, 195] width 128 height 15
click at [120, 234] on input "Member ID" at bounding box center [177, 237] width 280 height 22
type input "K5N160W24411"
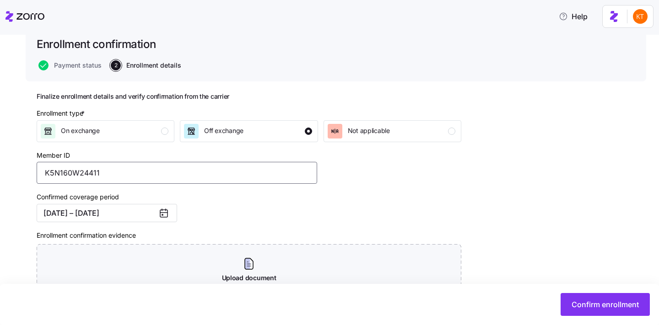
scroll to position [98, 0]
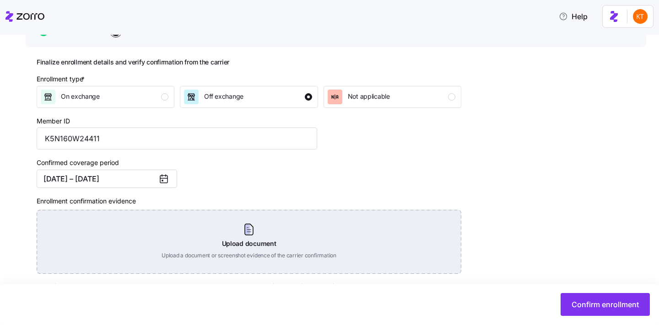
click at [285, 247] on div "Upload document Upload a document or screenshot evidence of the carrier confirm…" at bounding box center [249, 242] width 424 height 64
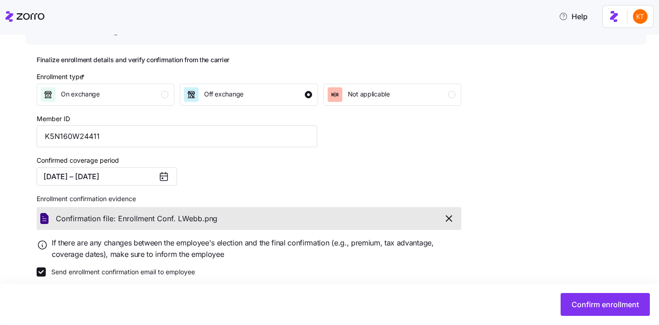
scroll to position [109, 0]
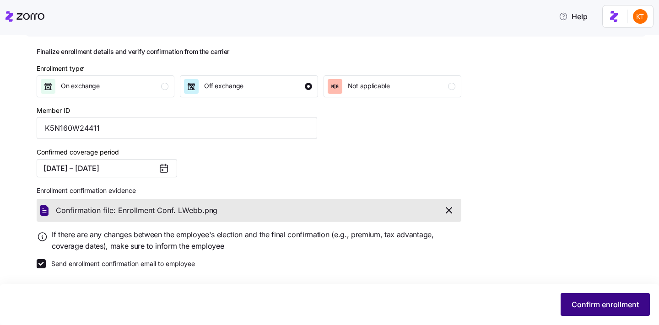
click at [586, 295] on button "Confirm enrollment" at bounding box center [604, 304] width 89 height 23
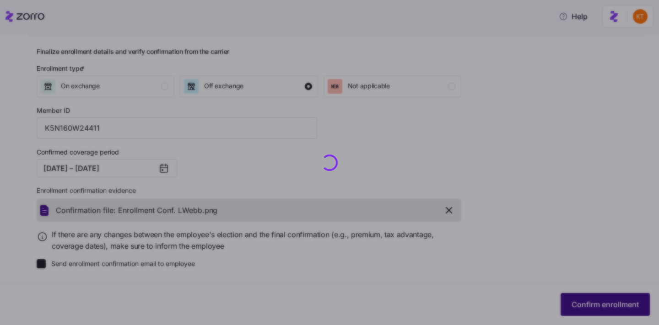
checkbox input "false"
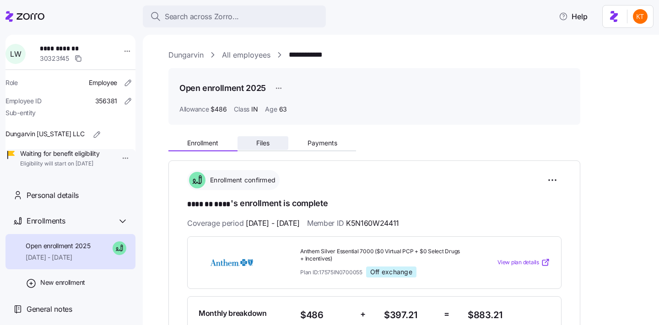
click at [252, 149] on button "Files" at bounding box center [262, 143] width 51 height 14
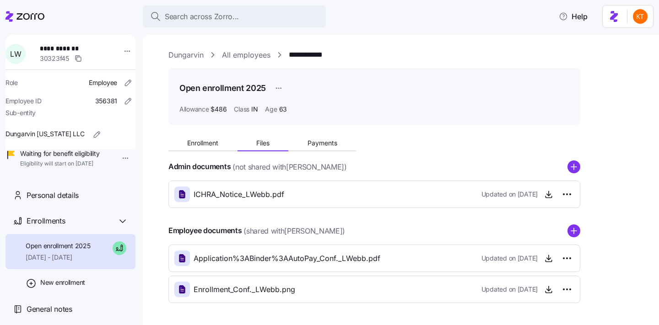
click at [574, 232] on icon "add icon" at bounding box center [574, 230] width 0 height 5
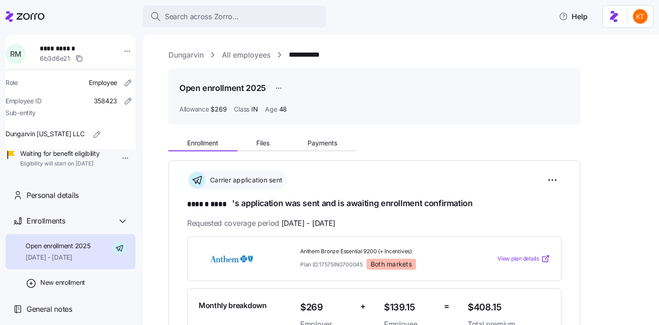
click at [78, 48] on span "**********" at bounding box center [72, 48] width 64 height 9
copy span "****"
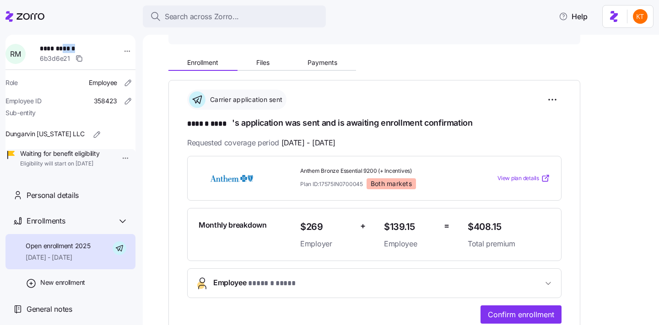
scroll to position [145, 0]
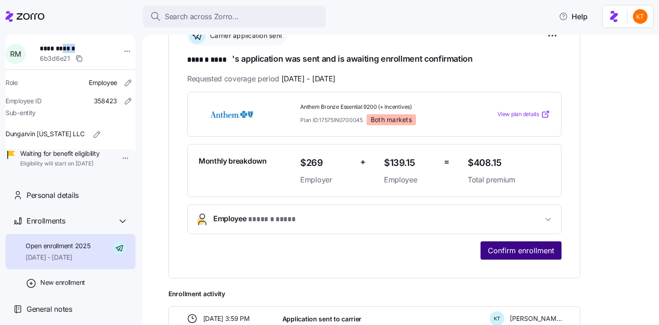
click at [485, 241] on button "Confirm enrollment" at bounding box center [520, 250] width 81 height 18
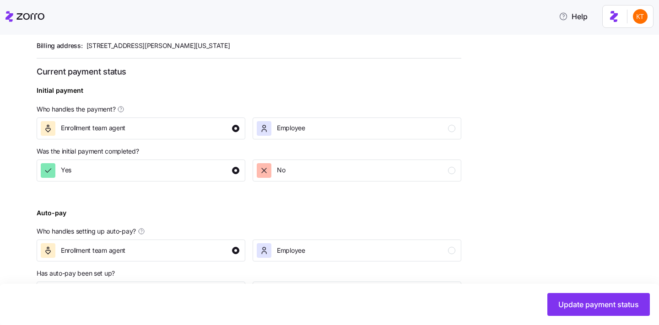
scroll to position [341, 0]
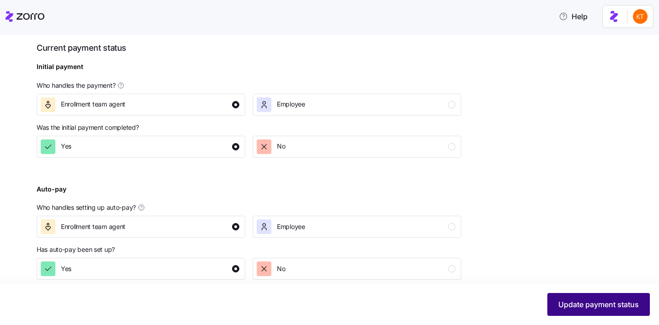
click at [568, 303] on span "Update payment status" at bounding box center [598, 304] width 80 height 11
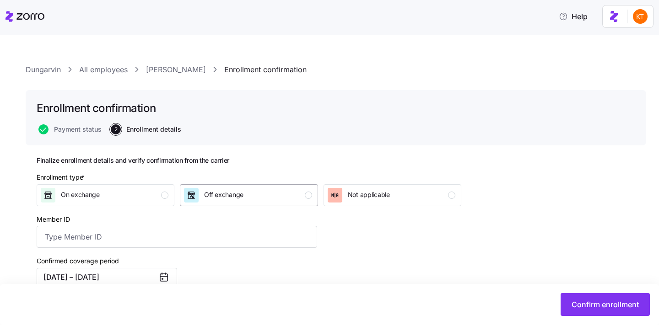
click at [295, 194] on div "Off exchange" at bounding box center [248, 195] width 128 height 15
click at [87, 233] on input "Member ID" at bounding box center [177, 237] width 280 height 22
type input "K5N793W24410"
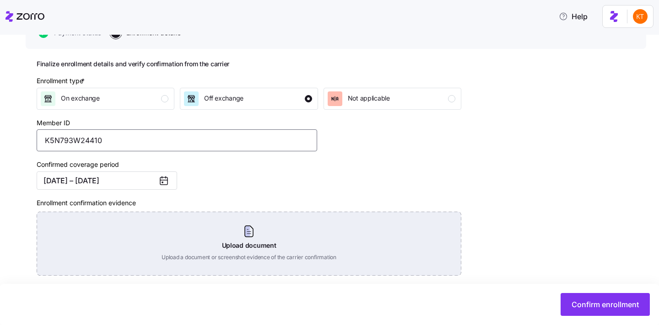
scroll to position [105, 0]
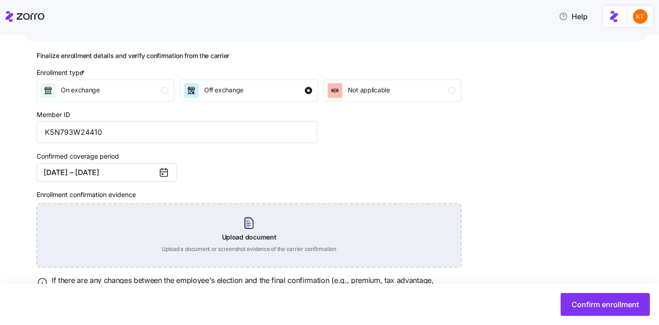
click at [241, 238] on div "Upload document Upload a document or screenshot evidence of the carrier confirm…" at bounding box center [249, 236] width 424 height 64
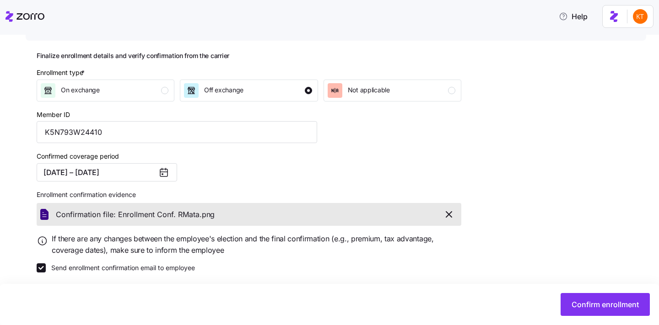
scroll to position [0, 0]
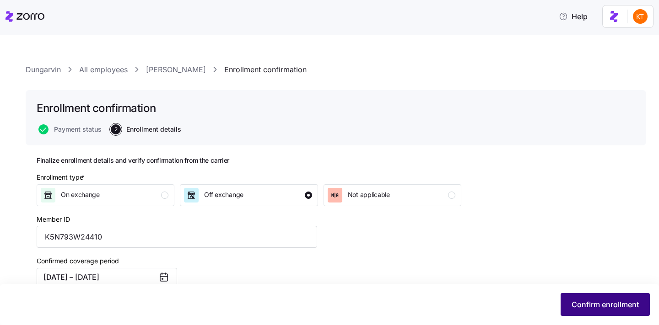
click at [606, 306] on span "Confirm enrollment" at bounding box center [604, 304] width 67 height 11
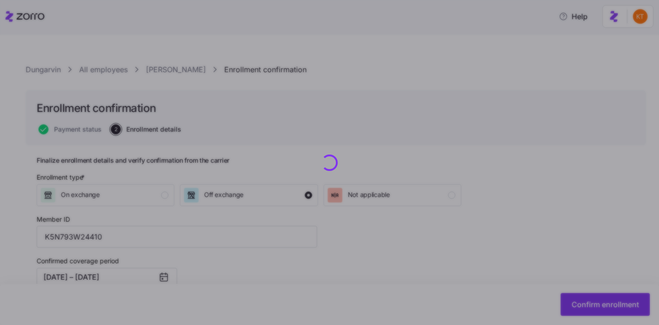
checkbox input "false"
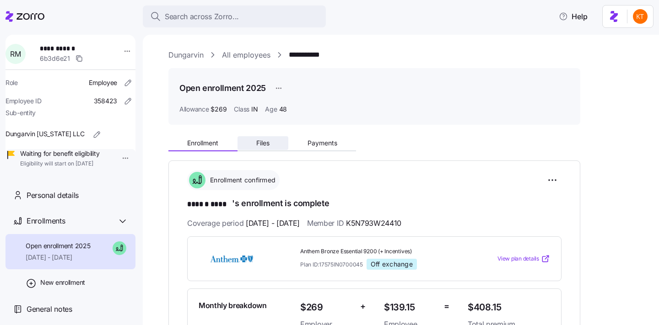
click at [271, 143] on button "Files" at bounding box center [262, 143] width 51 height 14
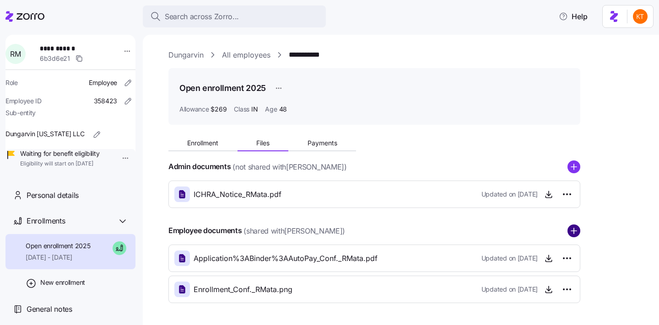
click at [571, 227] on circle "add icon" at bounding box center [574, 231] width 12 height 12
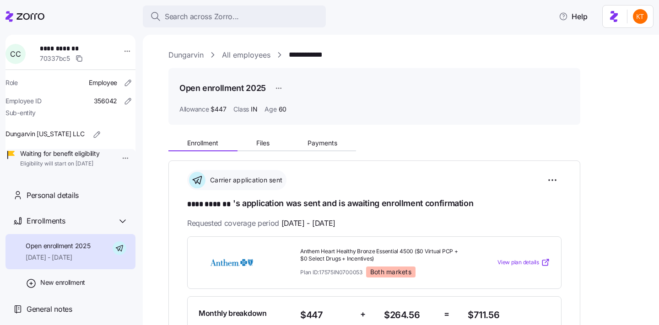
click at [68, 47] on span "**********" at bounding box center [72, 48] width 64 height 9
copy span "*******"
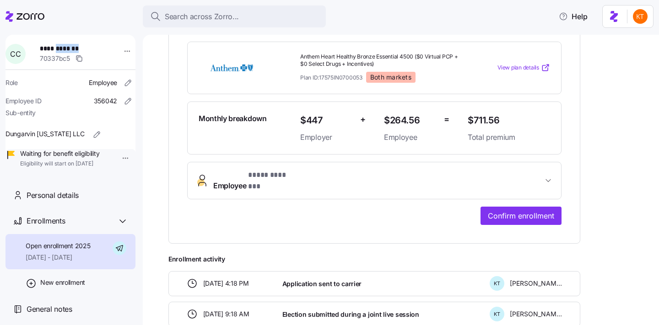
scroll to position [241, 0]
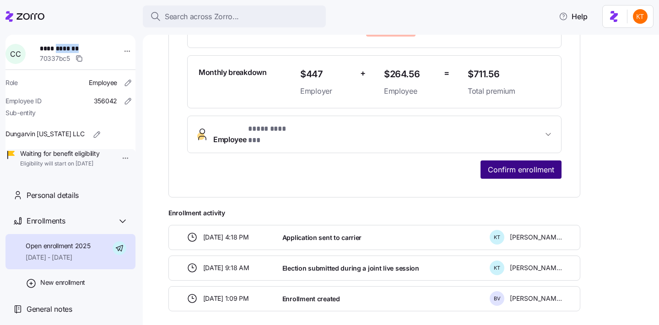
click at [512, 164] on span "Confirm enrollment" at bounding box center [521, 169] width 66 height 11
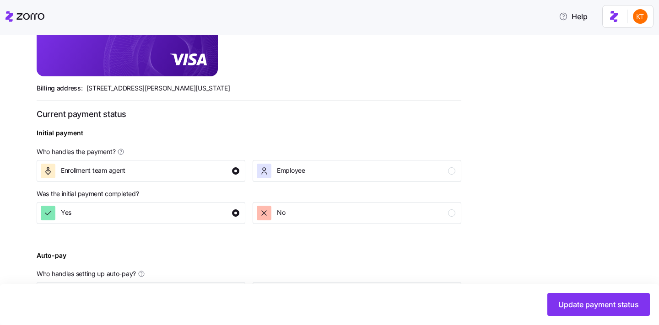
scroll to position [353, 0]
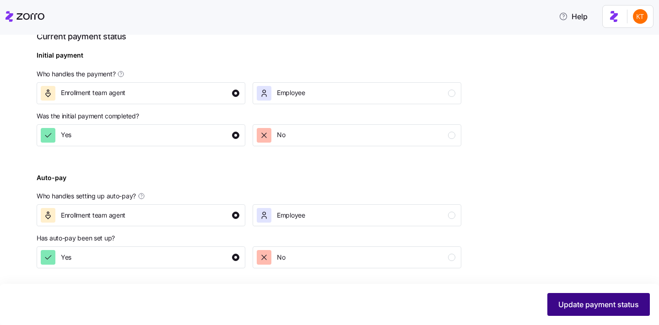
click at [605, 305] on span "Update payment status" at bounding box center [598, 304] width 80 height 11
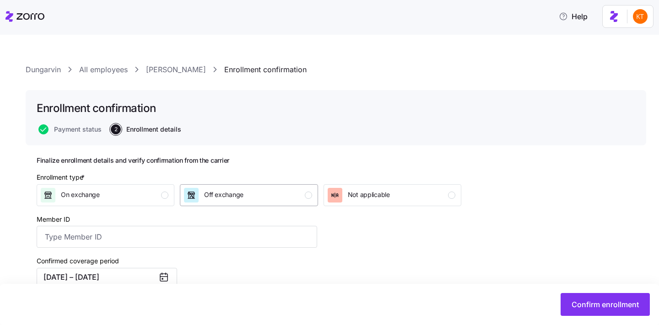
click at [289, 193] on div "Off exchange" at bounding box center [248, 195] width 128 height 15
click at [91, 252] on div "Confirmed coverage period 09/01/2025 – 12/31/2025" at bounding box center [177, 271] width 288 height 38
click at [85, 242] on input "Member ID" at bounding box center [177, 237] width 280 height 22
type input "K5N040M53701"
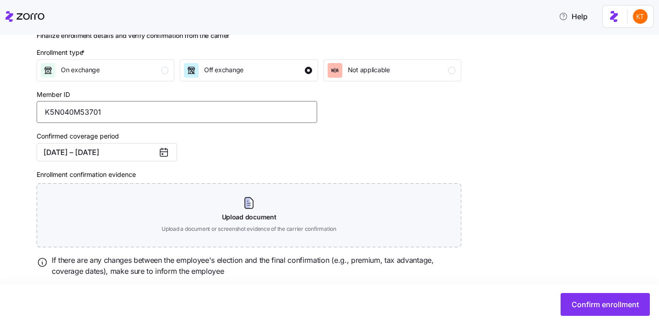
scroll to position [151, 0]
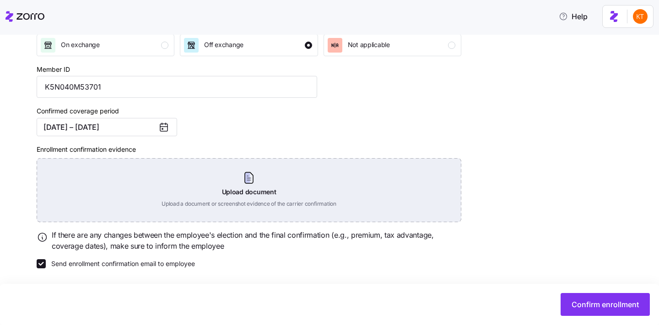
click at [335, 199] on div "Upload document Upload a document or screenshot evidence of the carrier confirm…" at bounding box center [249, 190] width 424 height 64
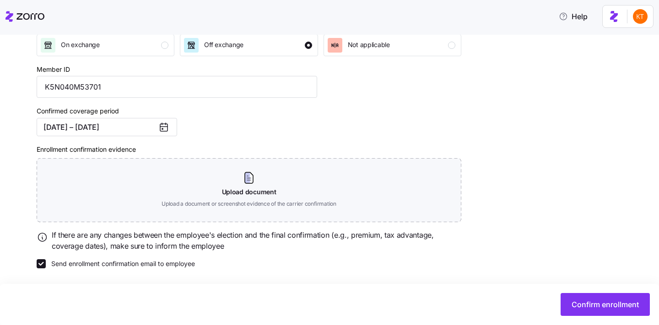
scroll to position [109, 0]
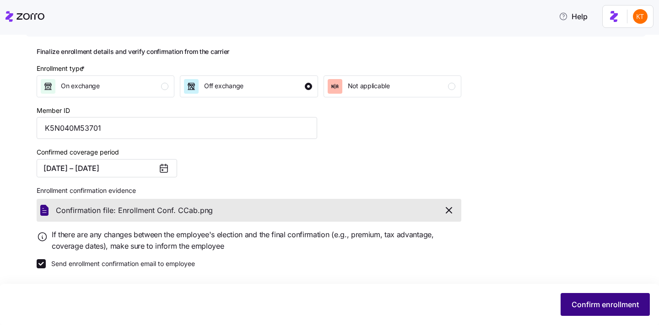
click at [607, 309] on span "Confirm enrollment" at bounding box center [604, 304] width 67 height 11
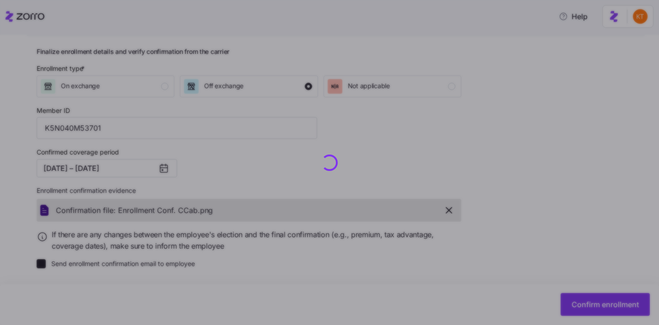
checkbox input "false"
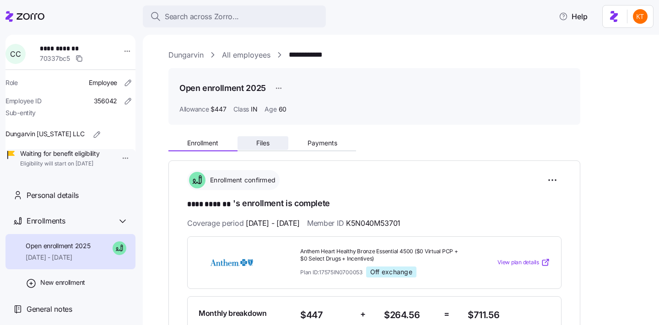
click at [261, 145] on span "Files" at bounding box center [262, 143] width 13 height 6
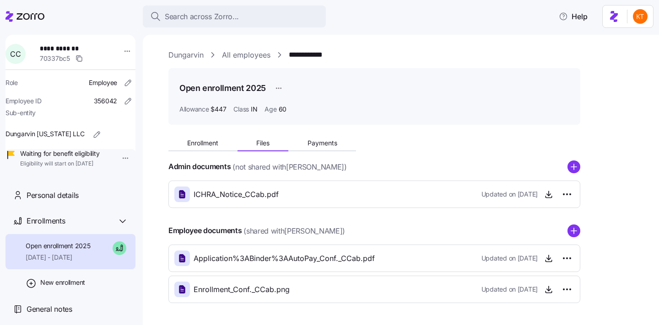
scroll to position [33, 0]
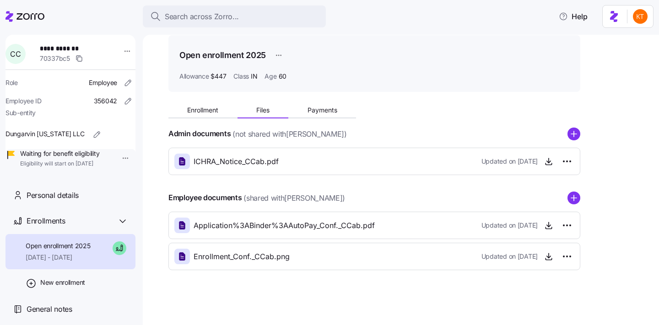
click at [574, 205] on div "Employee documents (shared with Carl Cabanas ) Application%3ABinder%3AAutoPay_C…" at bounding box center [374, 231] width 412 height 79
click at [572, 196] on circle "add icon" at bounding box center [574, 198] width 12 height 12
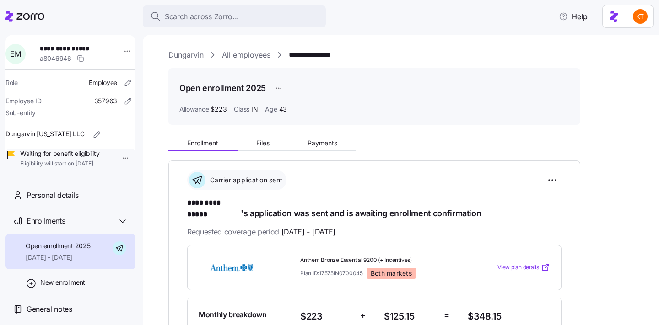
click at [71, 46] on span "**********" at bounding box center [72, 48] width 64 height 9
click at [71, 47] on span "**********" at bounding box center [72, 48] width 64 height 9
copy span "**********"
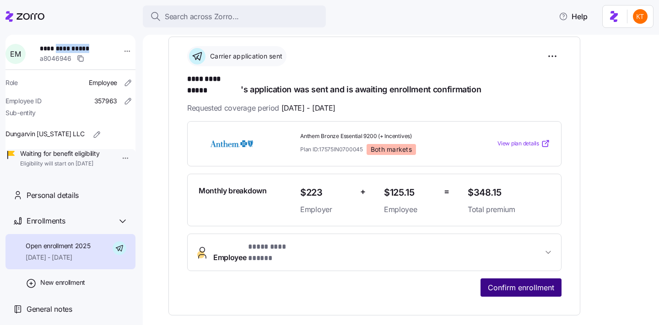
click at [509, 282] on span "Confirm enrollment" at bounding box center [521, 287] width 66 height 11
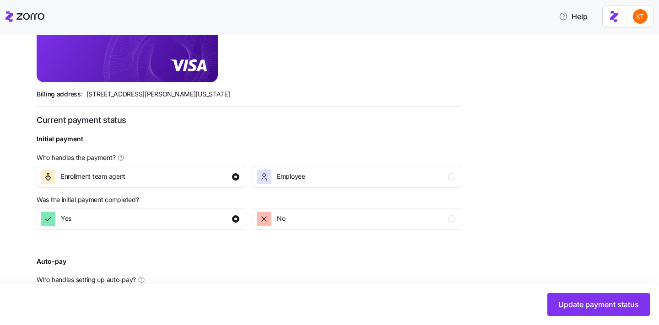
scroll to position [353, 0]
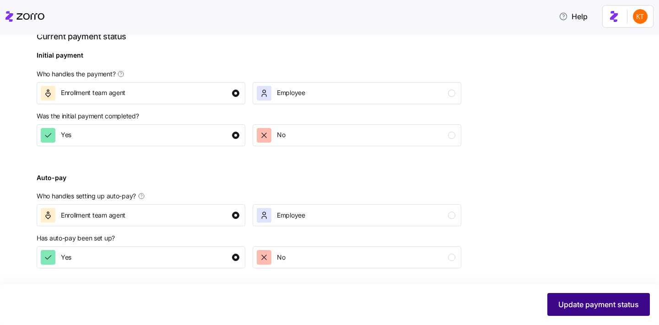
click at [549, 296] on button "Update payment status" at bounding box center [598, 304] width 102 height 23
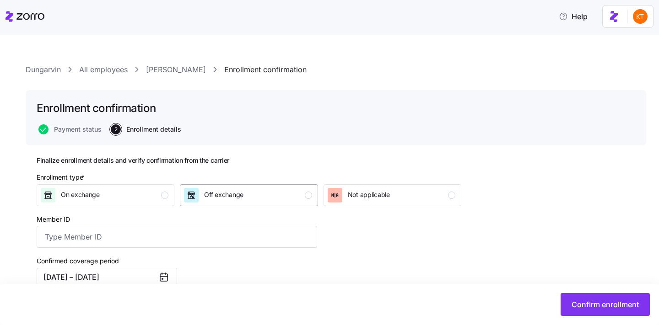
click at [299, 198] on div "Off exchange" at bounding box center [248, 195] width 128 height 15
click at [128, 236] on input "Member ID" at bounding box center [177, 237] width 280 height 22
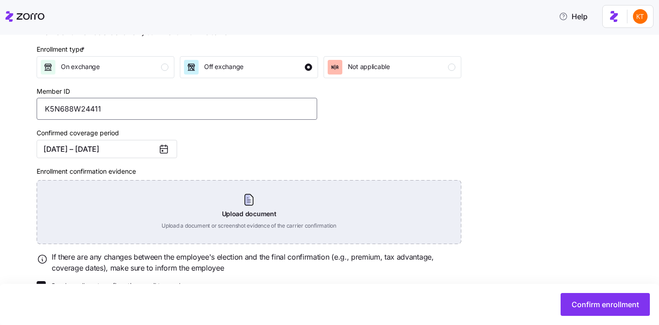
scroll to position [130, 0]
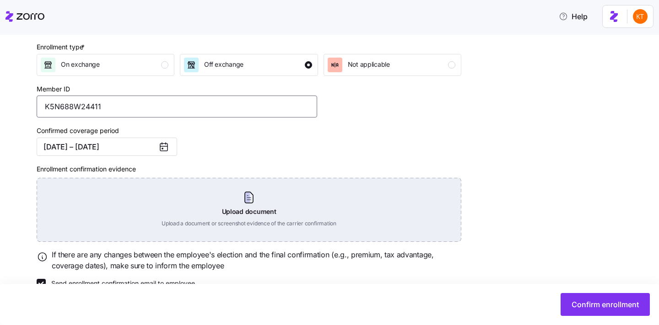
type input "K5N688W24411"
click at [272, 204] on div "Upload document Upload a document or screenshot evidence of the carrier confirm…" at bounding box center [249, 210] width 424 height 64
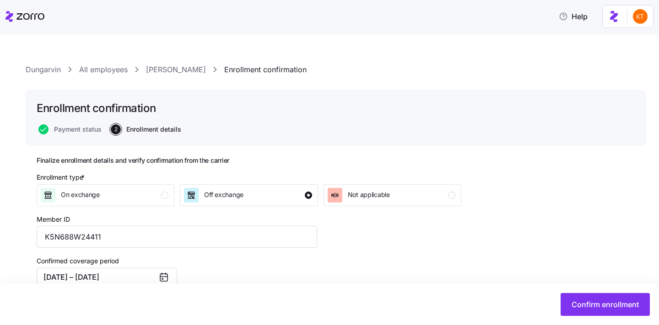
scroll to position [109, 0]
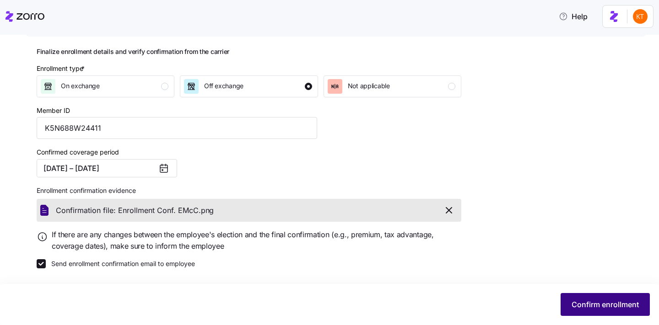
click at [574, 298] on button "Confirm enrollment" at bounding box center [604, 304] width 89 height 23
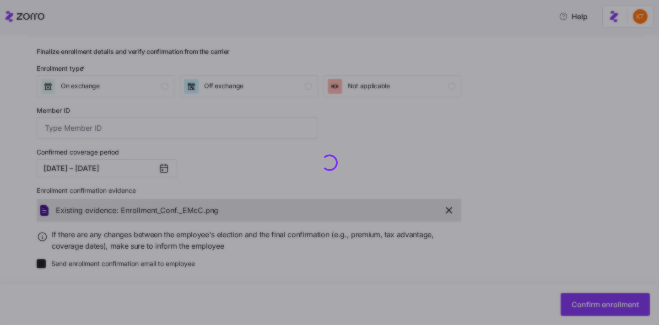
type input "K5N688W24411"
checkbox input "false"
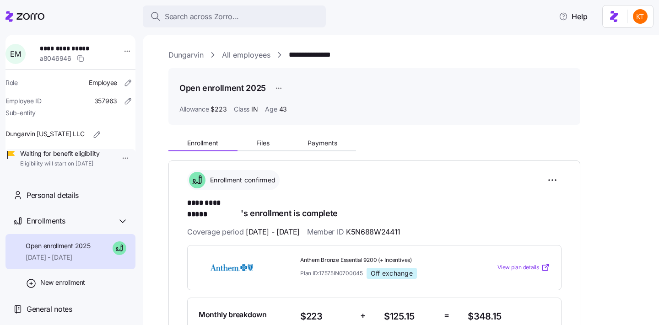
click at [260, 142] on span "Files" at bounding box center [262, 143] width 13 height 6
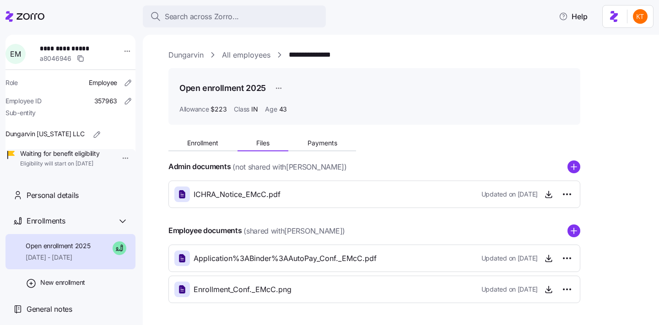
scroll to position [33, 0]
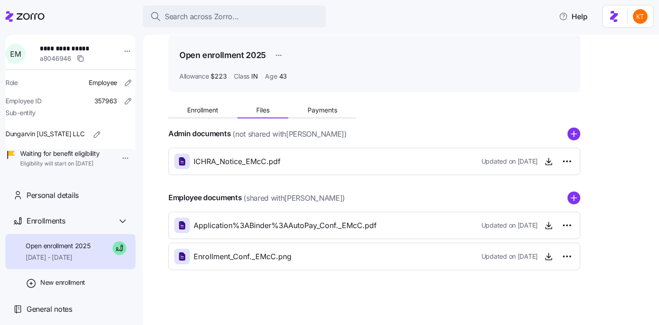
click at [568, 189] on div "Admin documents (not shared with Erin McClintock ) ICHRA_Notice_EMcC.pdf Update…" at bounding box center [374, 199] width 412 height 143
click at [576, 198] on icon "add icon" at bounding box center [573, 198] width 5 height 0
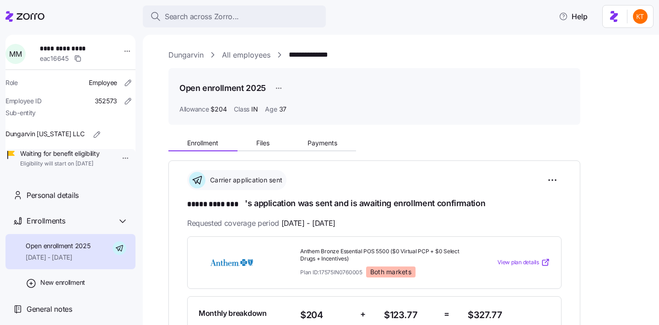
click at [86, 53] on div "eac16645" at bounding box center [76, 58] width 73 height 11
click at [85, 51] on span "**********" at bounding box center [72, 48] width 64 height 9
copy span "********"
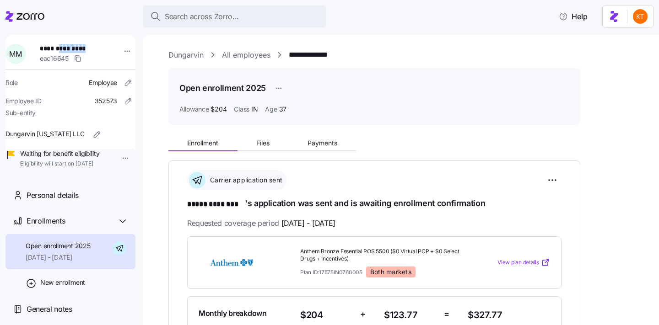
scroll to position [151, 0]
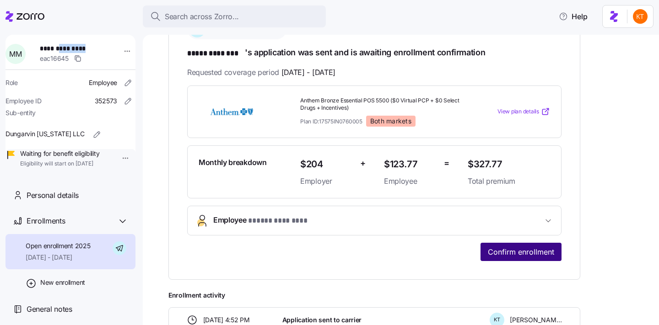
click at [495, 247] on span "Confirm enrollment" at bounding box center [521, 252] width 66 height 11
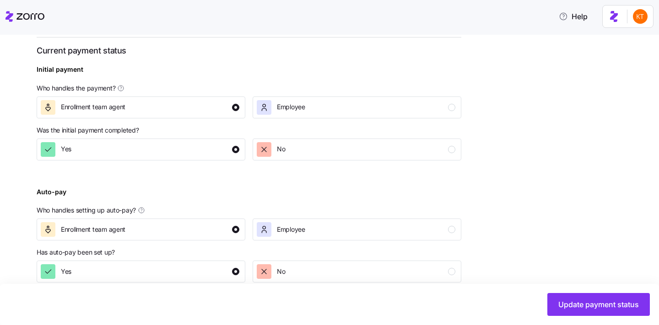
scroll to position [353, 0]
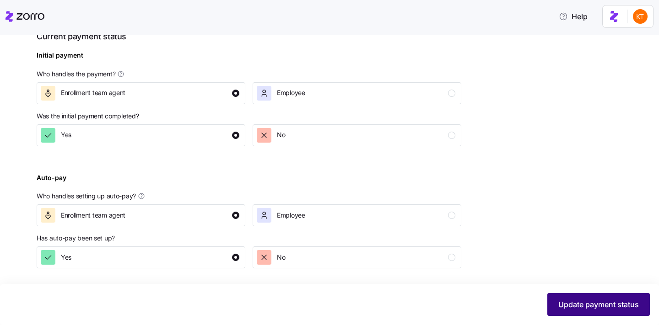
click at [615, 308] on span "Update payment status" at bounding box center [598, 304] width 80 height 11
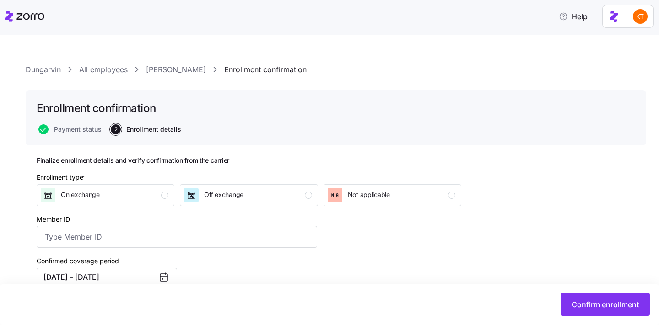
click at [300, 183] on div "Enrollment type * On exchange Off exchange Not applicable" at bounding box center [249, 189] width 424 height 34
click at [302, 193] on div "Off exchange" at bounding box center [248, 195] width 128 height 15
click at [293, 220] on div "Member ID" at bounding box center [177, 231] width 280 height 35
click at [293, 235] on input "Member ID" at bounding box center [177, 237] width 280 height 22
type input "x"
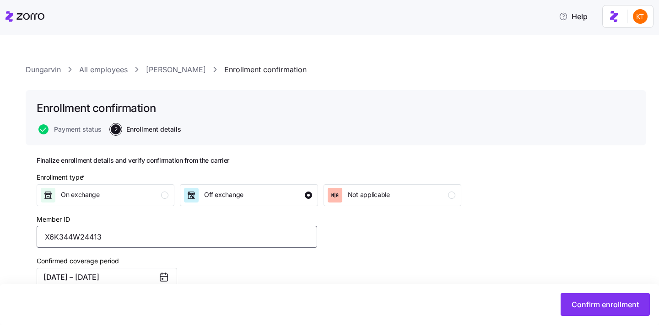
type input "X6K344W24413"
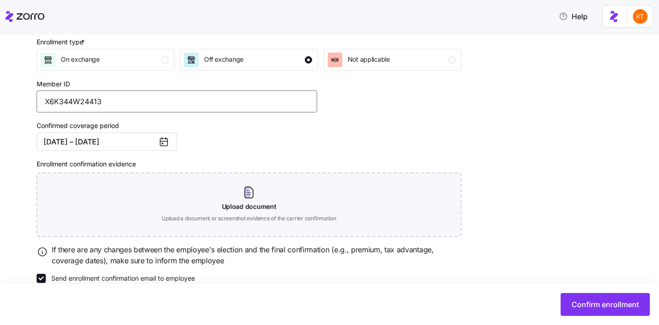
scroll to position [151, 0]
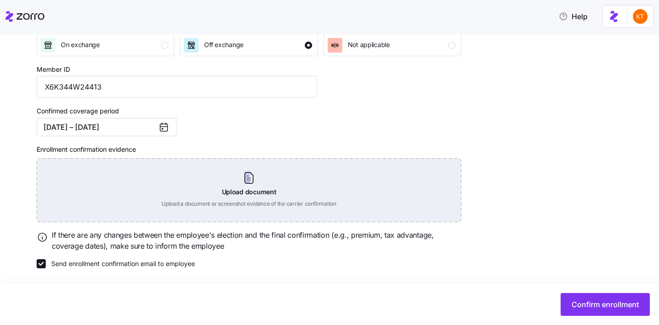
click at [279, 175] on div "Upload document Upload a document or screenshot evidence of the carrier confirm…" at bounding box center [249, 190] width 424 height 64
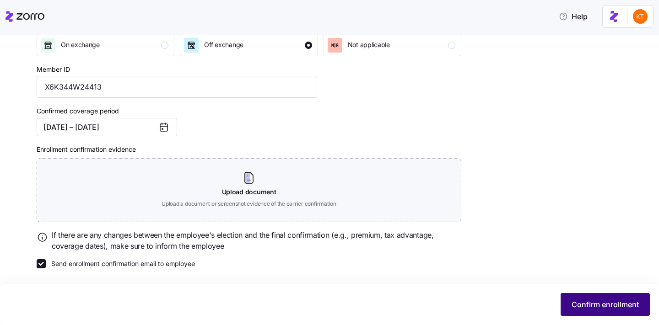
scroll to position [109, 0]
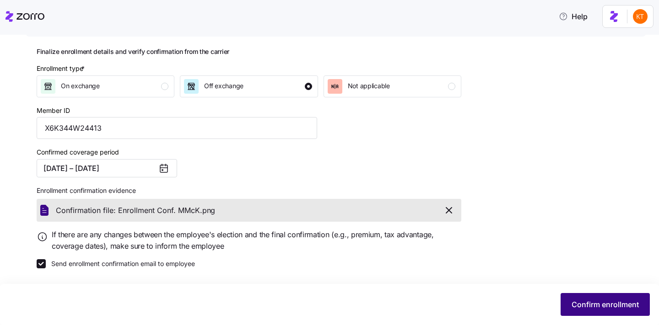
click at [625, 300] on span "Confirm enrollment" at bounding box center [604, 304] width 67 height 11
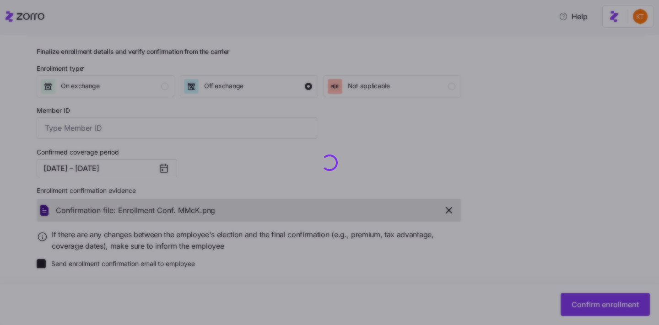
type input "X6K344W24413"
checkbox input "false"
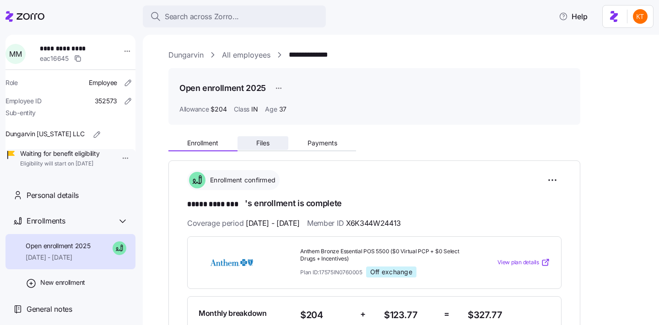
click at [266, 144] on span "Files" at bounding box center [262, 143] width 13 height 6
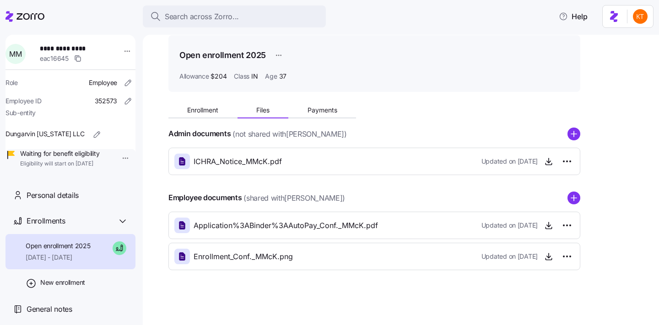
scroll to position [33, 0]
click at [570, 201] on circle "add icon" at bounding box center [574, 198] width 12 height 12
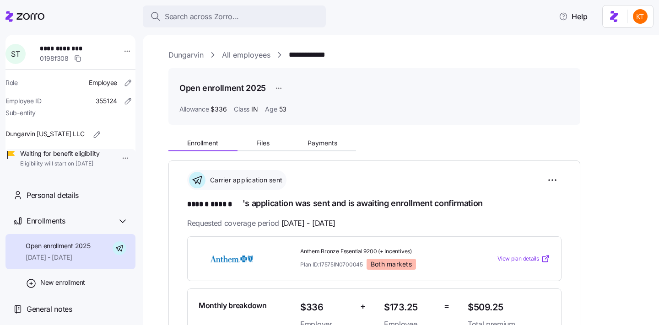
click at [81, 49] on span "**********" at bounding box center [72, 48] width 64 height 9
copy span "******"
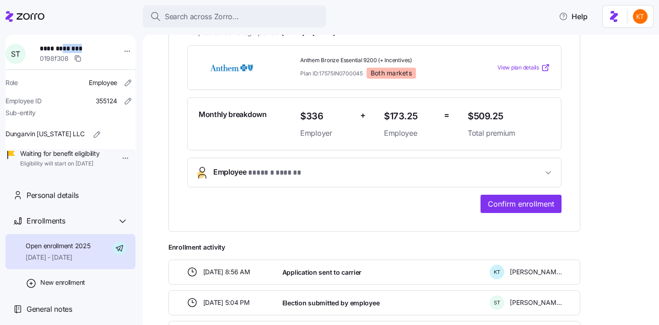
scroll to position [241, 0]
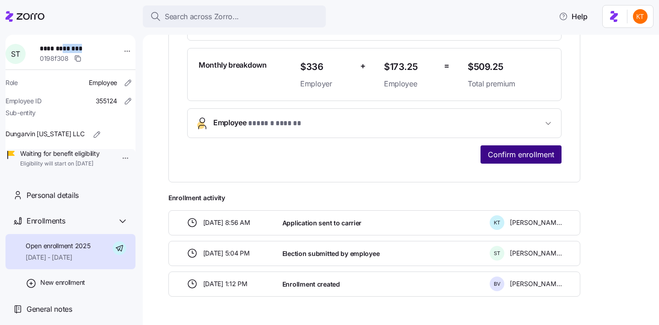
click at [504, 153] on span "Confirm enrollment" at bounding box center [521, 154] width 66 height 11
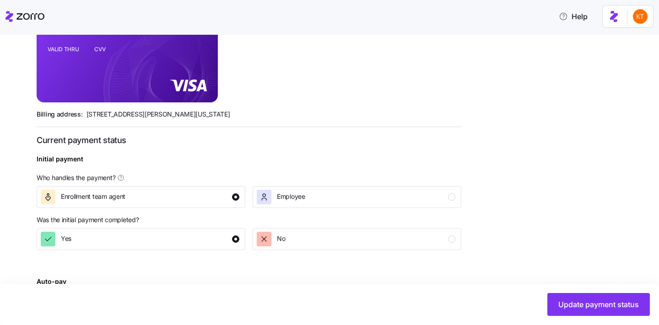
scroll to position [338, 0]
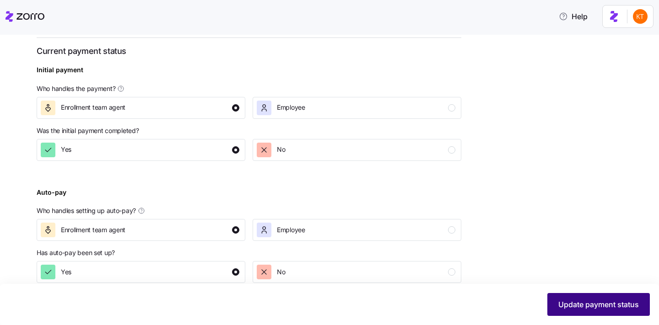
click at [559, 311] on button "Update payment status" at bounding box center [598, 304] width 102 height 23
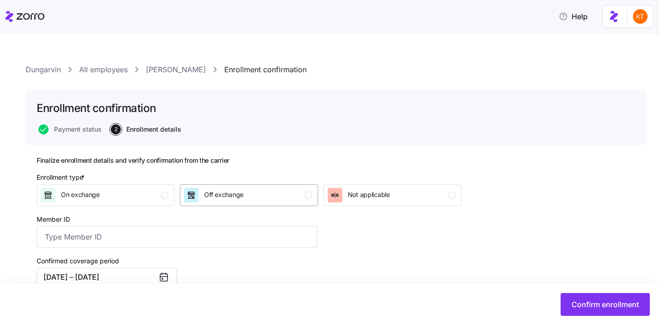
click at [285, 201] on div "Off exchange" at bounding box center [248, 195] width 128 height 15
click at [284, 237] on input "Member ID" at bounding box center [177, 237] width 280 height 22
type input "K5N191M55725"
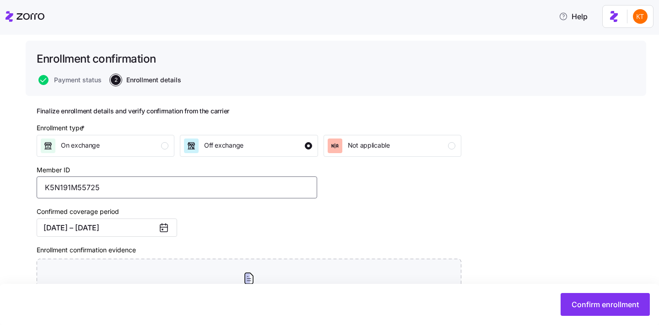
scroll to position [54, 0]
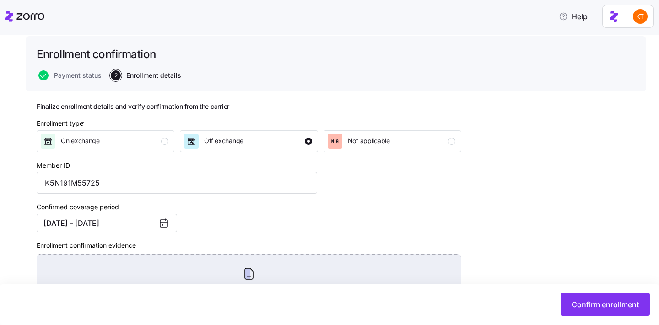
click at [253, 266] on div "Upload document Upload a document or screenshot evidence of the carrier confirm…" at bounding box center [249, 286] width 424 height 64
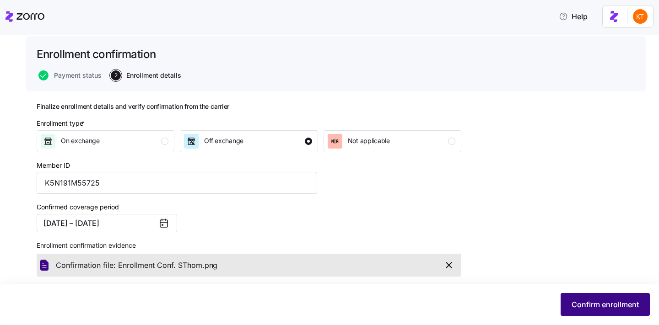
click at [612, 298] on button "Confirm enrollment" at bounding box center [604, 304] width 89 height 23
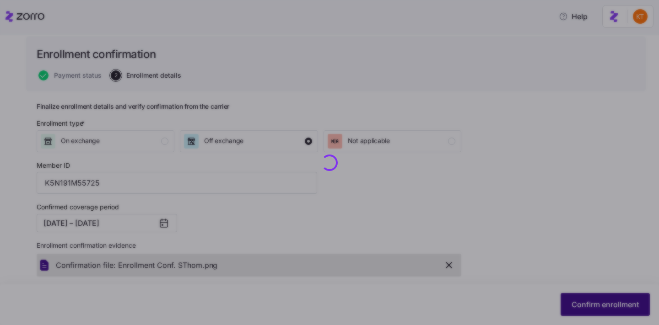
checkbox input "false"
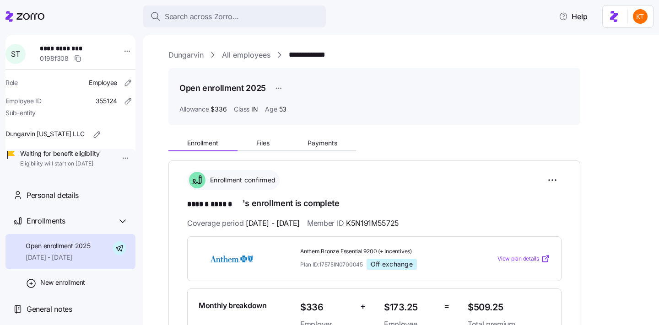
click at [263, 150] on div "Enrollment Files Payments" at bounding box center [262, 145] width 188 height 14
click at [263, 145] on span "Files" at bounding box center [262, 143] width 13 height 6
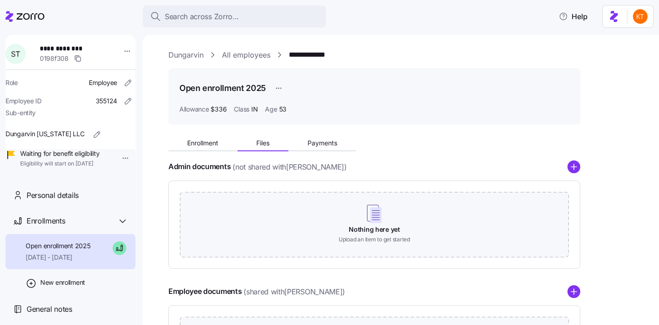
scroll to position [33, 0]
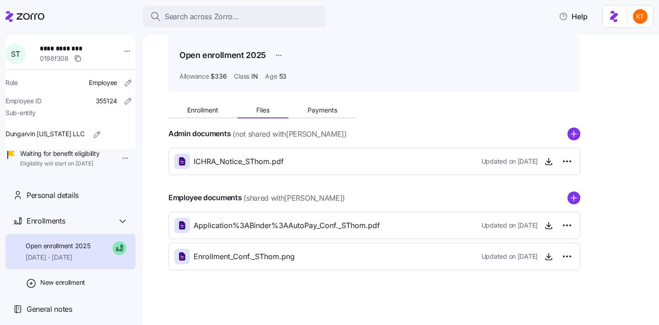
click at [571, 204] on div "Employee documents (shared with Shenea Thomas ) Application%3ABinder%3AAutoPay_…" at bounding box center [374, 231] width 412 height 79
click at [574, 197] on circle "add icon" at bounding box center [574, 198] width 12 height 12
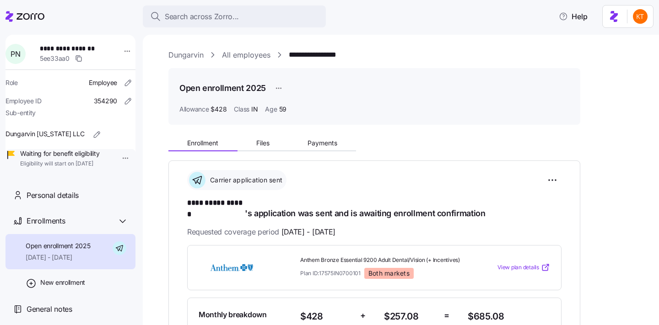
click at [86, 48] on span "**********" at bounding box center [72, 48] width 64 height 9
copy span "******"
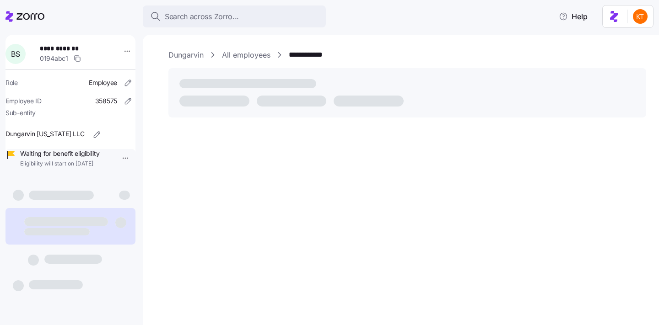
click at [72, 50] on span "**********" at bounding box center [72, 48] width 64 height 9
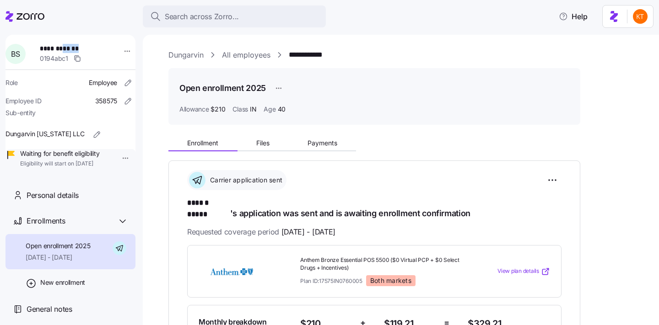
copy span "*****"
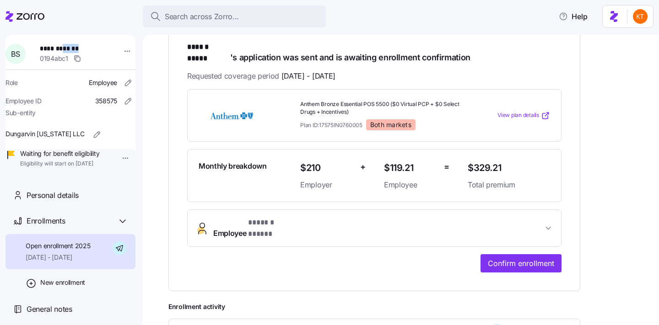
scroll to position [173, 0]
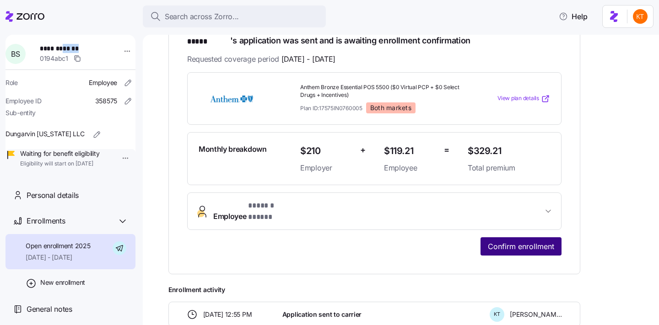
click at [509, 241] on span "Confirm enrollment" at bounding box center [521, 246] width 66 height 11
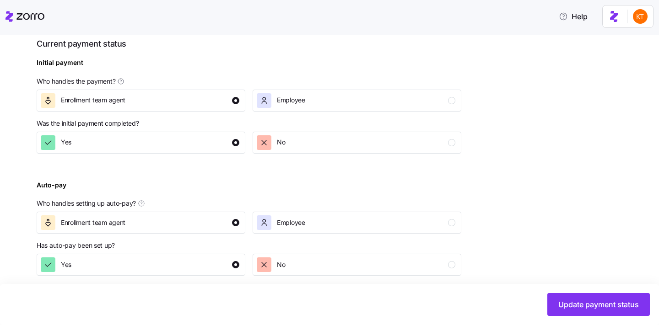
scroll to position [347, 0]
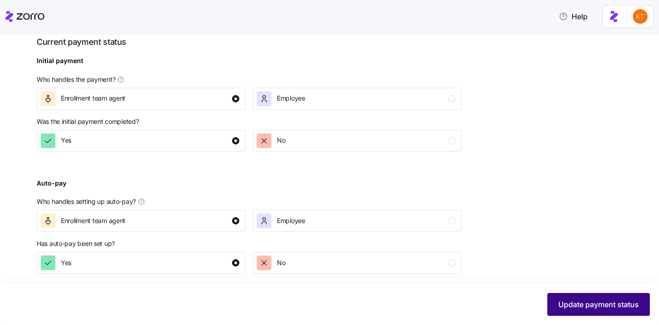
click at [558, 300] on span "Update payment status" at bounding box center [598, 304] width 80 height 11
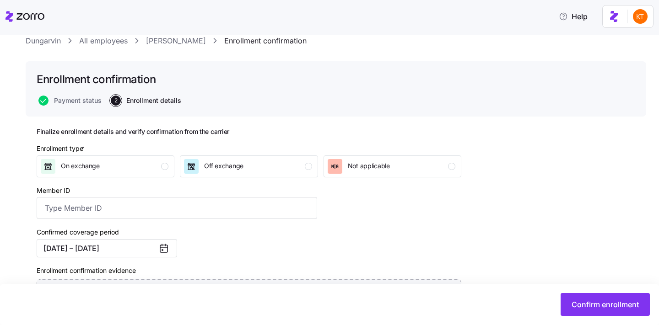
scroll to position [31, 0]
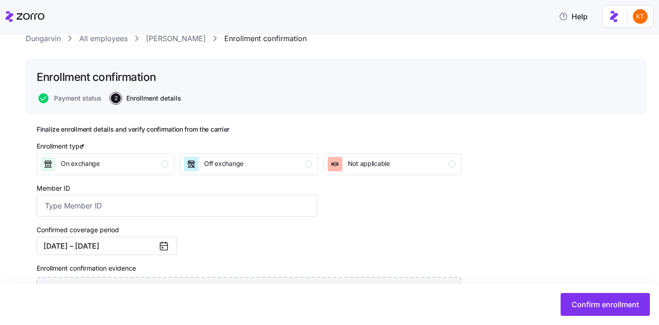
click at [300, 176] on div "Enrollment type * On exchange Off exchange Not applicable" at bounding box center [249, 158] width 432 height 41
click at [298, 170] on div "Off exchange" at bounding box center [248, 164] width 128 height 15
click at [90, 204] on input "Member ID" at bounding box center [177, 206] width 280 height 22
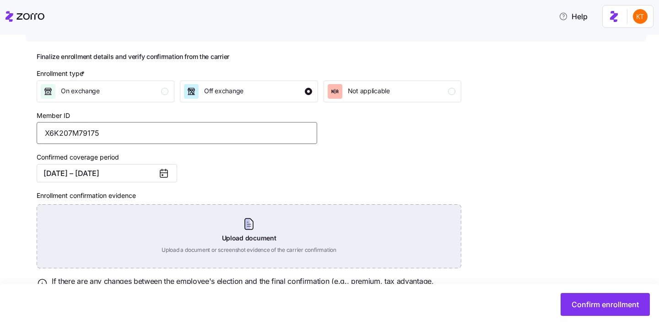
scroll to position [113, 0]
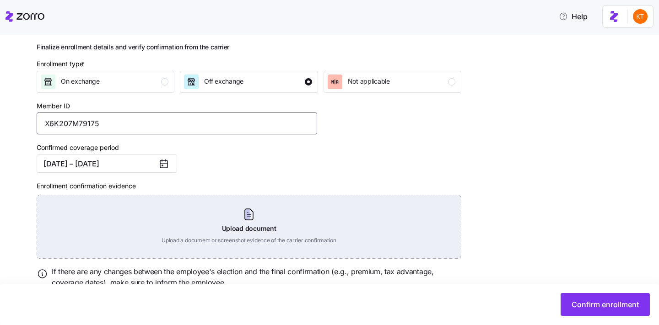
type input "X6K207M79175"
click at [259, 235] on div "Upload document Upload a document or screenshot evidence of the carrier confirm…" at bounding box center [249, 227] width 424 height 64
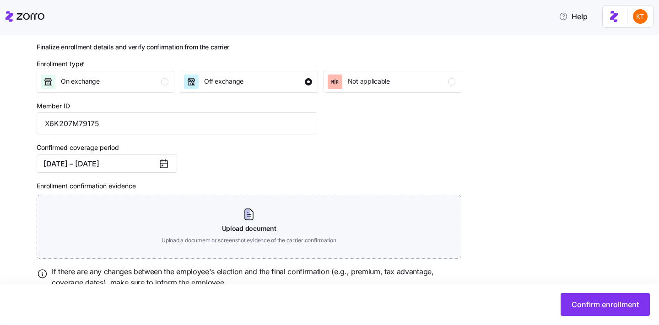
scroll to position [109, 0]
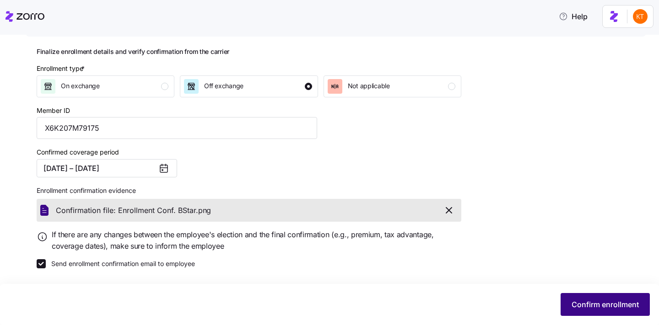
click at [587, 298] on button "Confirm enrollment" at bounding box center [604, 304] width 89 height 23
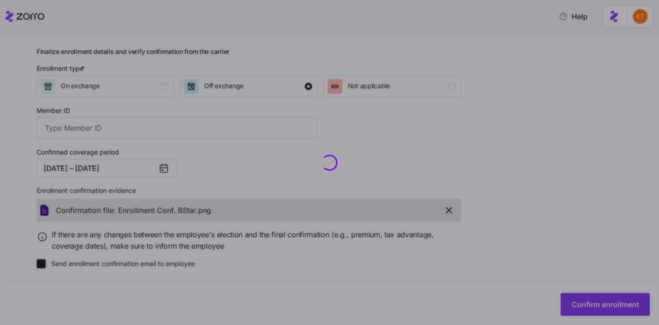
type input "X6K207M79175"
checkbox input "false"
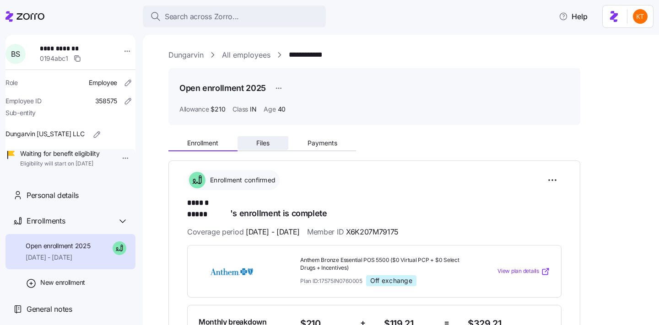
click at [265, 147] on button "Files" at bounding box center [262, 143] width 51 height 14
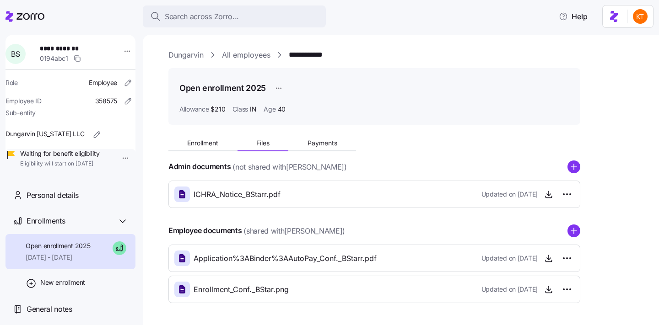
scroll to position [33, 0]
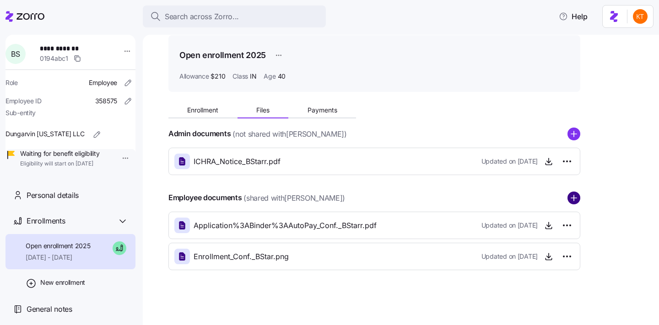
click at [572, 193] on circle "add icon" at bounding box center [574, 198] width 12 height 12
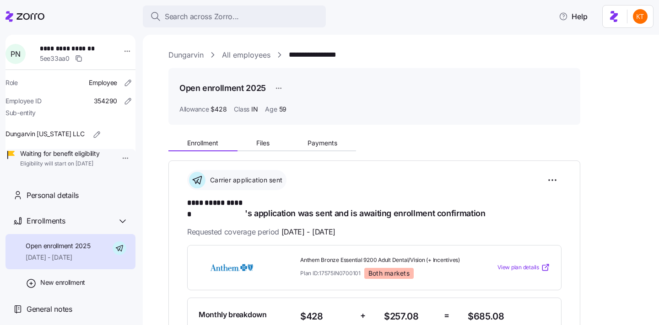
click at [85, 46] on span "**********" at bounding box center [72, 48] width 64 height 9
copy span "******"
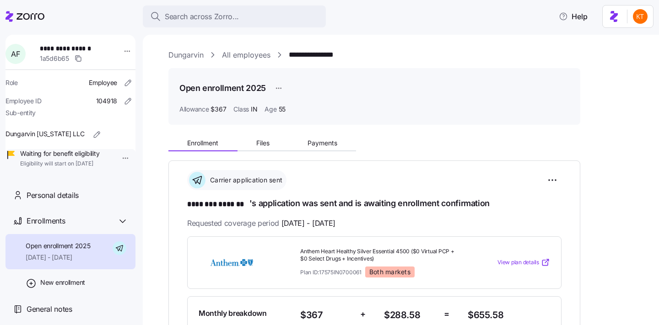
click at [83, 43] on div "**********" at bounding box center [70, 104] width 130 height 139
click at [86, 47] on span "**********" at bounding box center [72, 48] width 64 height 9
click at [90, 49] on span "**********" at bounding box center [72, 48] width 64 height 9
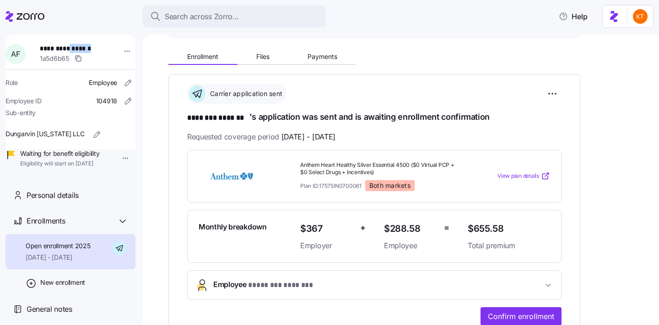
scroll to position [107, 0]
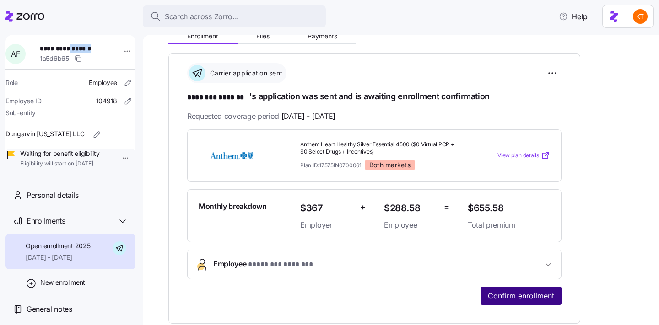
click at [539, 303] on button "Confirm enrollment" at bounding box center [520, 296] width 81 height 18
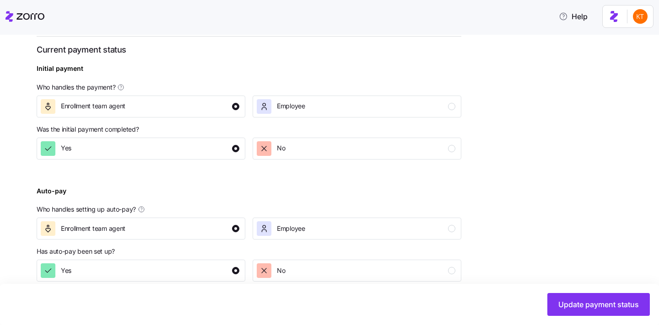
scroll to position [353, 0]
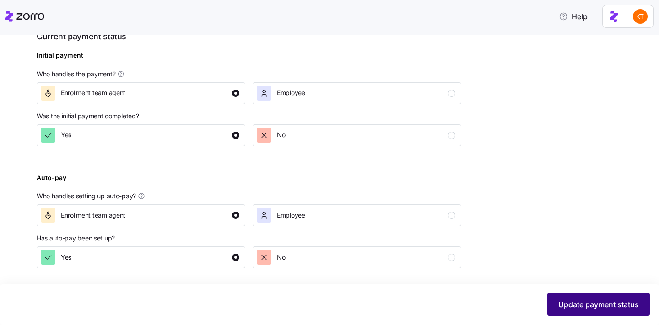
click at [597, 310] on button "Update payment status" at bounding box center [598, 304] width 102 height 23
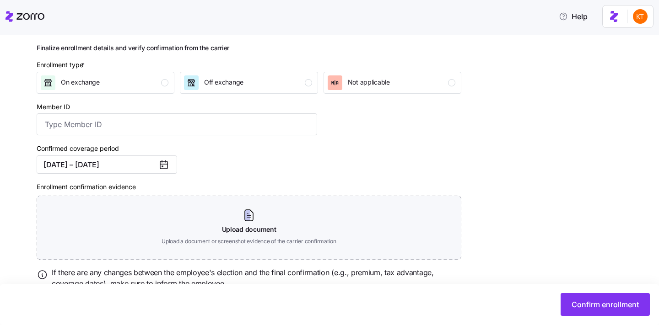
scroll to position [151, 0]
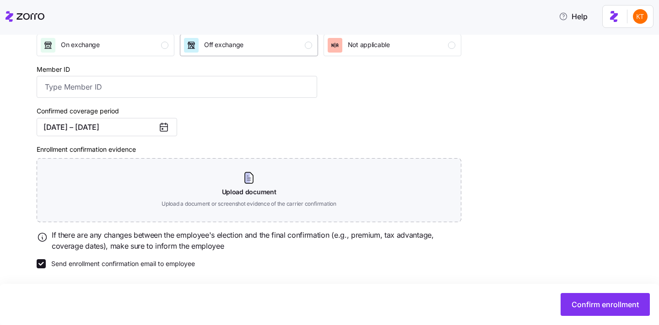
click at [306, 50] on div "Off exchange" at bounding box center [248, 45] width 128 height 15
click at [298, 86] on input "Member ID" at bounding box center [177, 87] width 280 height 22
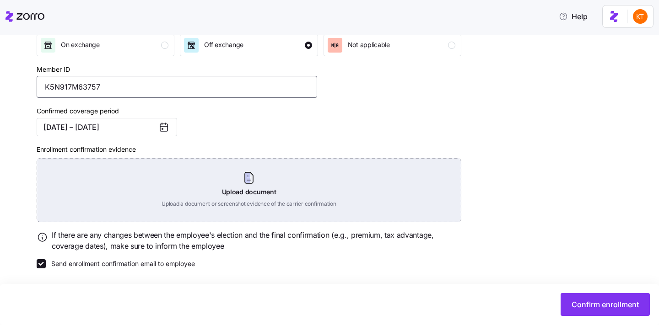
type input "K5N917M63757"
click at [243, 190] on div "Upload document Upload a document or screenshot evidence of the carrier confirm…" at bounding box center [249, 190] width 424 height 64
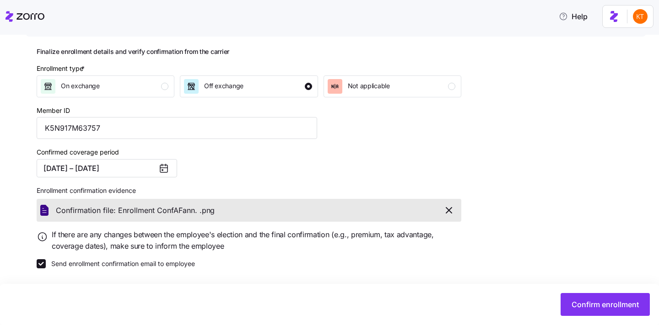
scroll to position [109, 0]
click at [623, 311] on button "Confirm enrollment" at bounding box center [604, 304] width 89 height 23
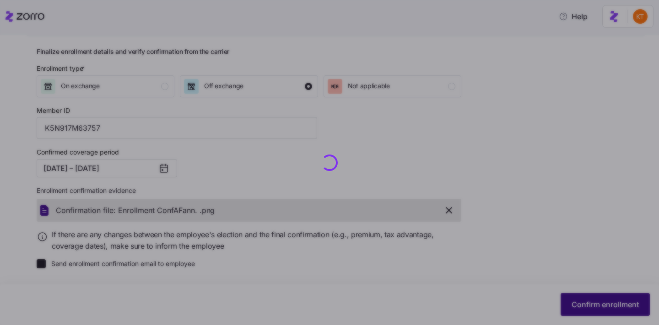
checkbox input "false"
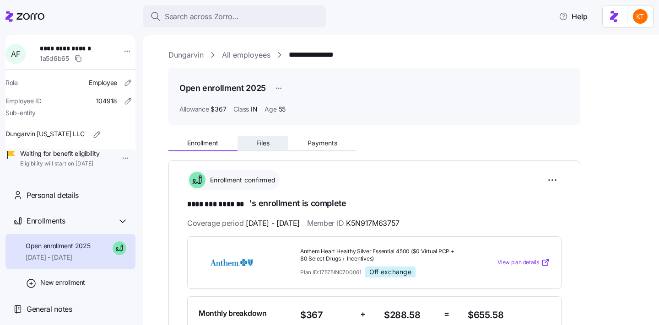
click at [269, 141] on span "Files" at bounding box center [262, 143] width 13 height 6
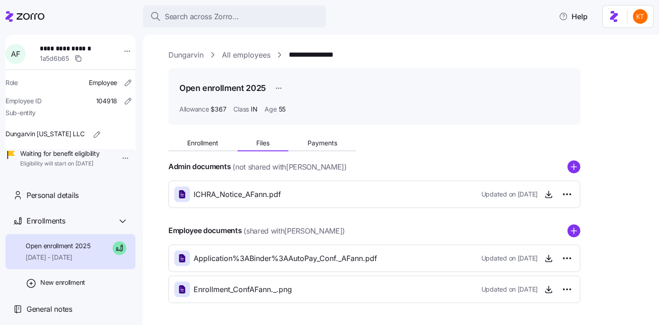
scroll to position [33, 0]
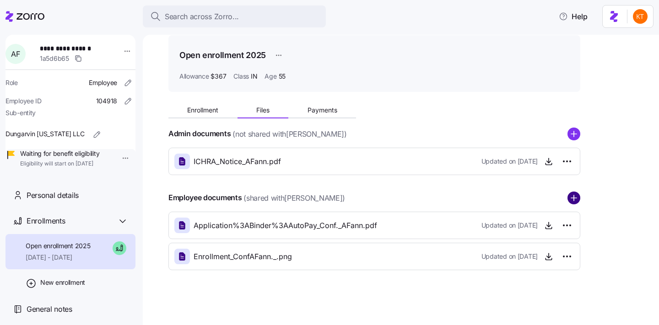
click at [571, 201] on circle "add icon" at bounding box center [574, 198] width 12 height 12
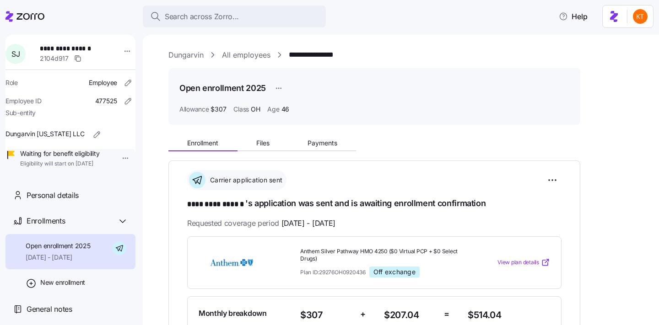
click at [86, 47] on span "**********" at bounding box center [72, 48] width 64 height 9
copy span "******"
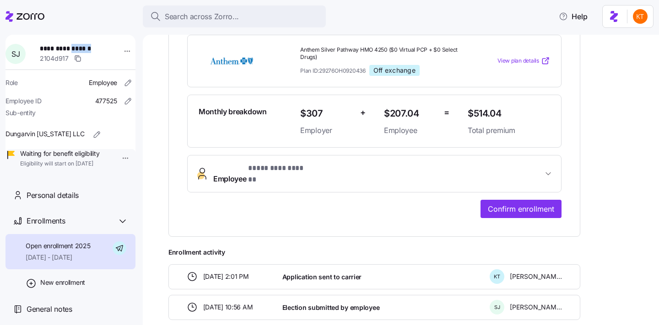
scroll to position [263, 0]
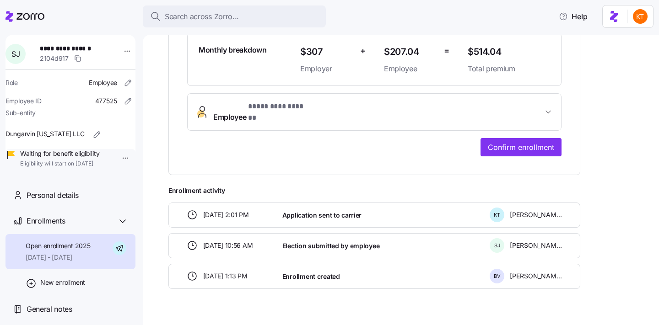
click at [514, 153] on div "**********" at bounding box center [374, 36] width 412 height 278
click at [514, 142] on span "Confirm enrollment" at bounding box center [521, 147] width 66 height 11
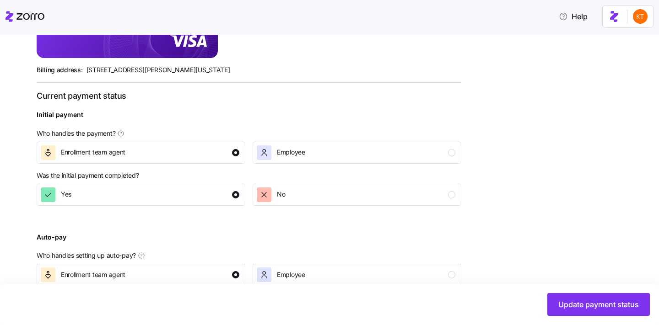
scroll to position [353, 0]
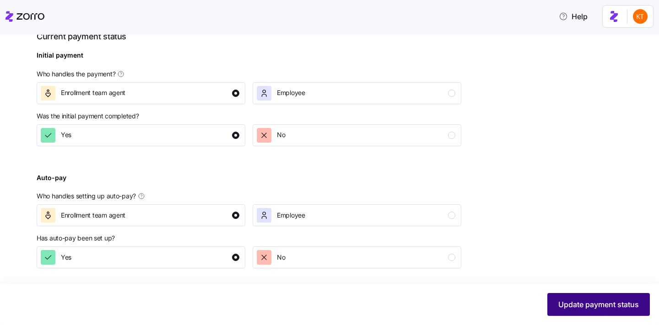
click at [567, 311] on button "Update payment status" at bounding box center [598, 304] width 102 height 23
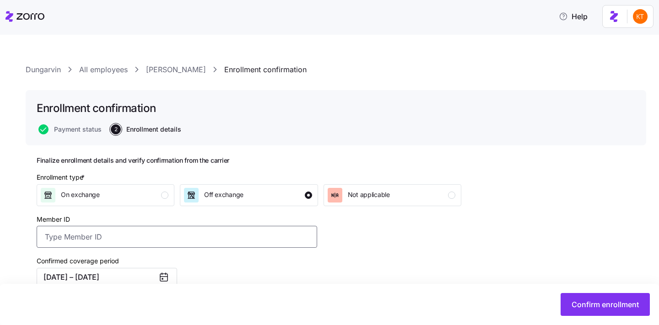
click at [91, 234] on input "Member ID" at bounding box center [177, 237] width 280 height 22
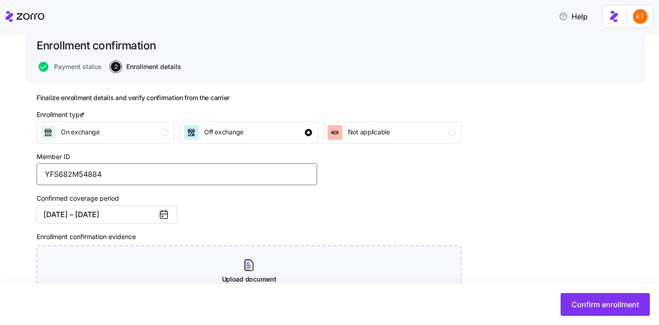
scroll to position [151, 0]
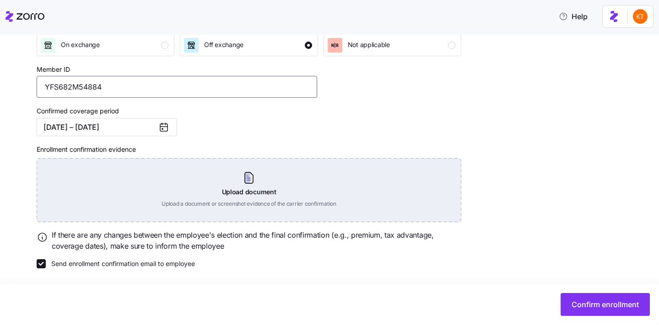
type input "YFS682M54884"
click at [253, 199] on div "Upload document Upload a document or screenshot evidence of the carrier confirm…" at bounding box center [249, 190] width 424 height 64
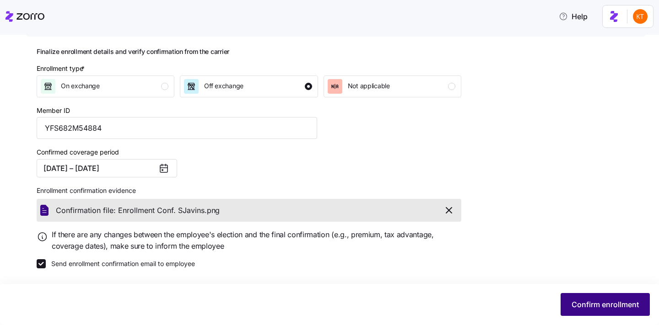
scroll to position [109, 0]
click at [583, 300] on span "Confirm enrollment" at bounding box center [604, 304] width 67 height 11
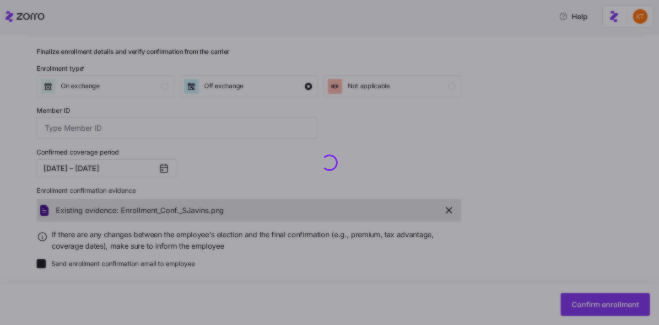
type input "YFS682M54884"
checkbox input "false"
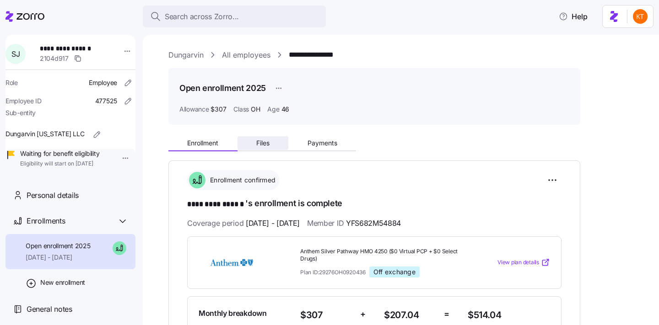
click at [263, 144] on span "Files" at bounding box center [262, 143] width 13 height 6
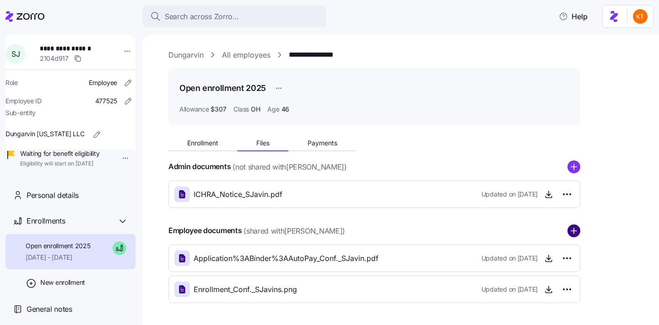
click at [574, 236] on circle "add icon" at bounding box center [574, 231] width 12 height 12
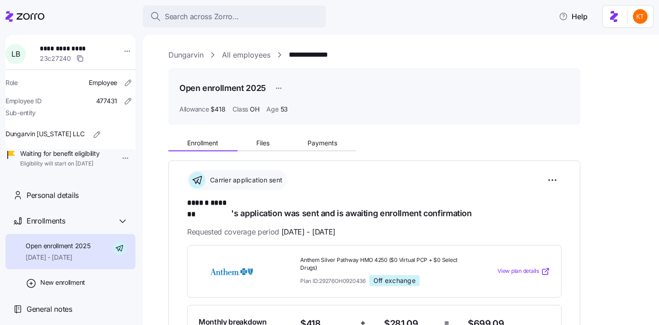
click at [56, 201] on span "Personal details" at bounding box center [53, 195] width 52 height 11
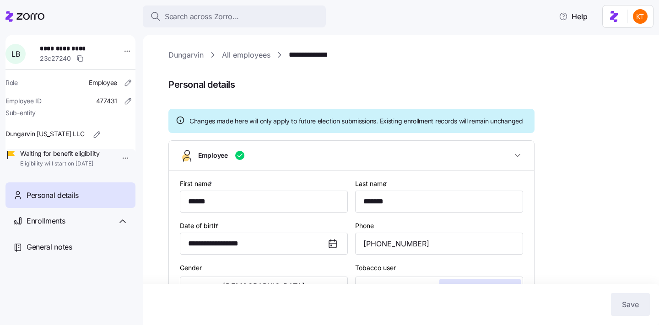
type input "OH"
click at [67, 51] on span "**********" at bounding box center [72, 48] width 64 height 9
copy span "*******"
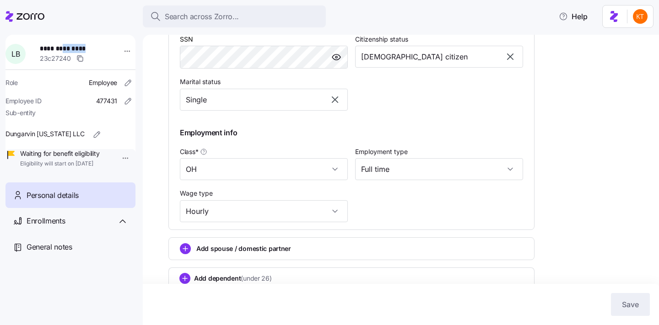
scroll to position [440, 0]
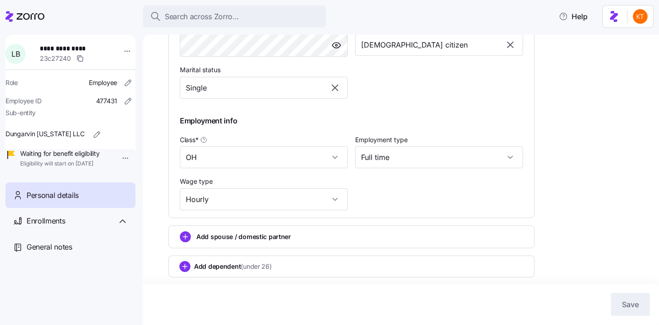
click at [55, 209] on div "Personal details" at bounding box center [70, 195] width 130 height 26
click at [58, 227] on span "Enrollments" at bounding box center [46, 220] width 38 height 11
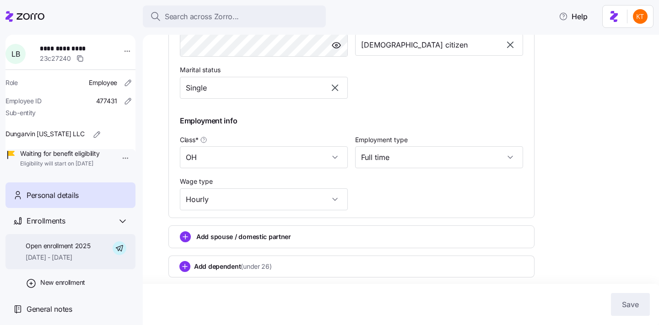
click at [59, 262] on span "[DATE] - [DATE]" at bounding box center [58, 257] width 64 height 9
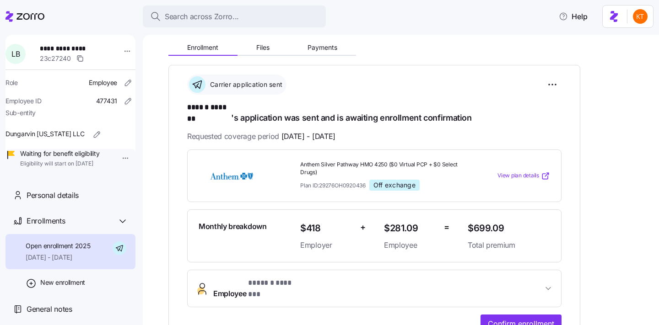
scroll to position [102, 0]
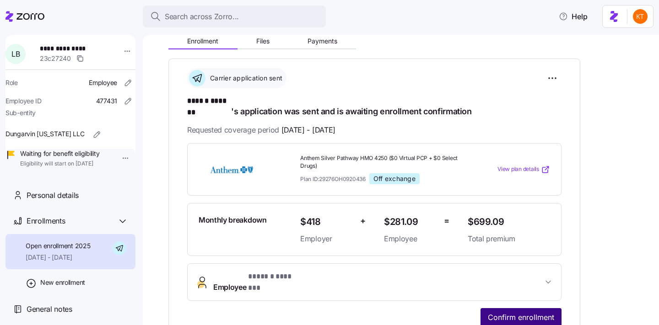
click at [509, 308] on button "Confirm enrollment" at bounding box center [520, 317] width 81 height 18
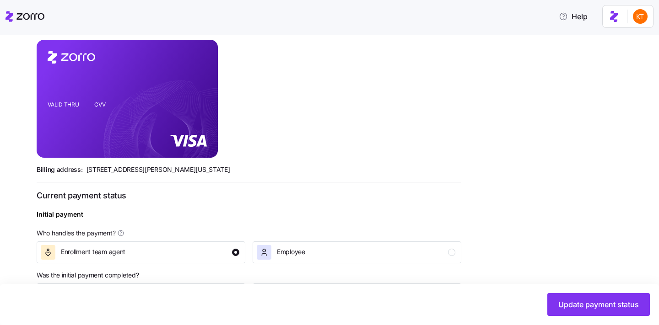
scroll to position [353, 0]
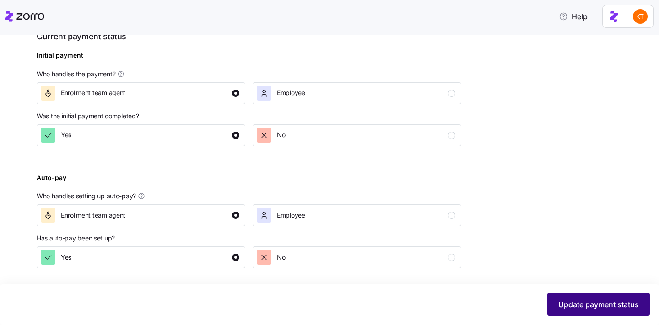
click at [585, 313] on button "Update payment status" at bounding box center [598, 304] width 102 height 23
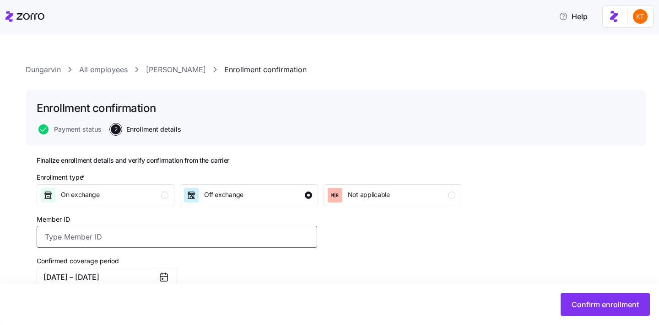
click at [268, 245] on input "Member ID" at bounding box center [177, 237] width 280 height 22
type input "YFS050W24434"
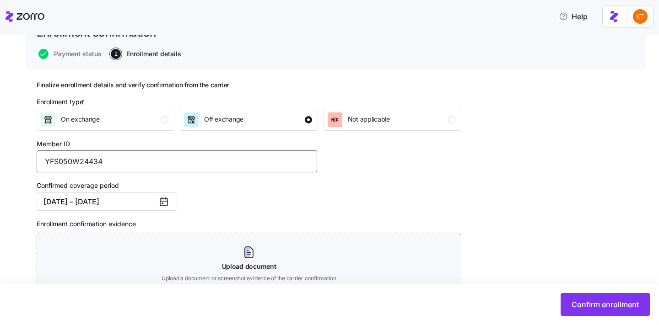
scroll to position [135, 0]
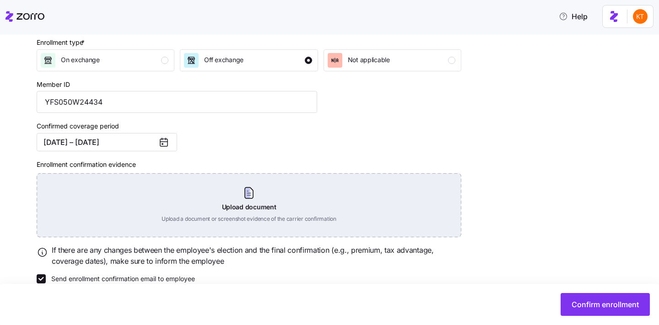
click at [258, 208] on div "Upload document Upload a document or screenshot evidence of the carrier confirm…" at bounding box center [249, 205] width 424 height 64
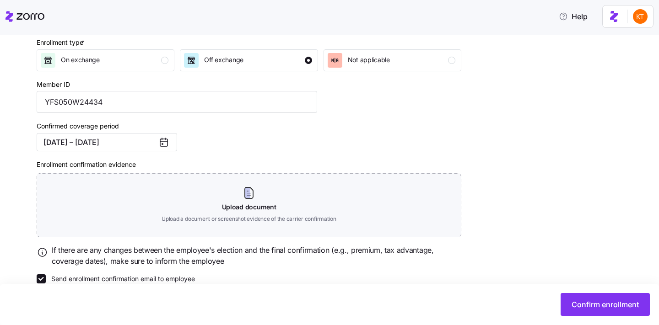
scroll to position [109, 0]
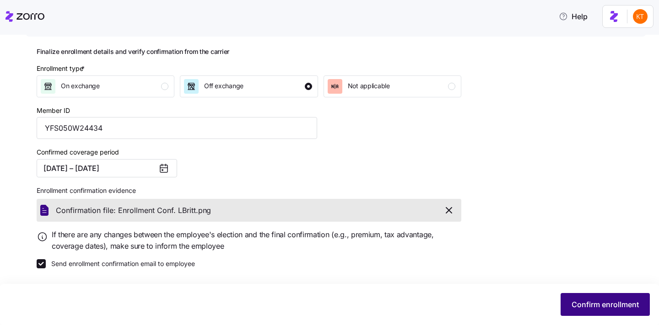
click at [609, 300] on span "Confirm enrollment" at bounding box center [604, 304] width 67 height 11
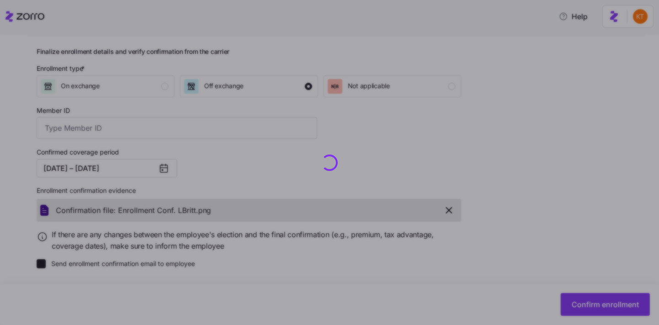
type input "YFS050W24434"
checkbox input "false"
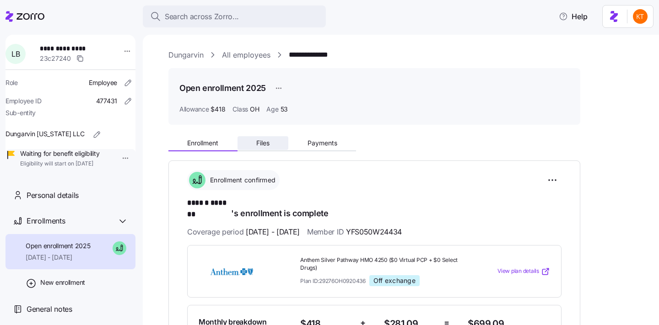
click at [261, 140] on span "Files" at bounding box center [262, 143] width 13 height 6
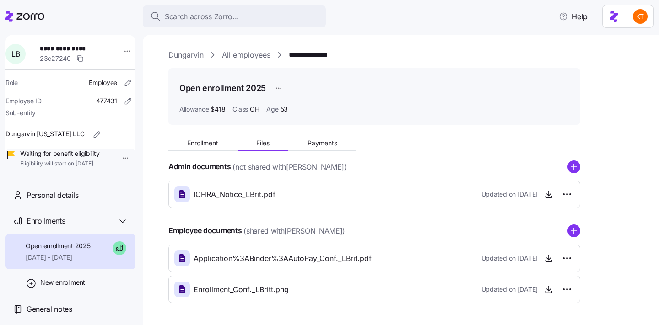
scroll to position [33, 0]
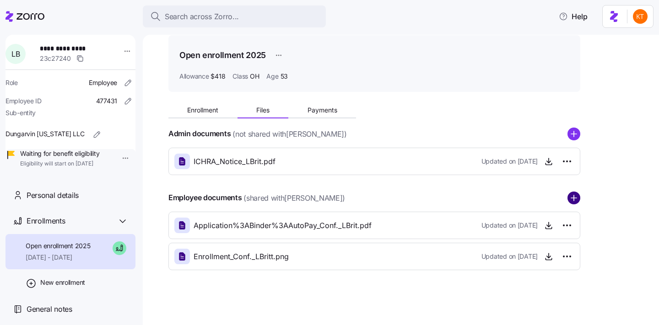
click at [578, 198] on circle "add icon" at bounding box center [574, 198] width 12 height 12
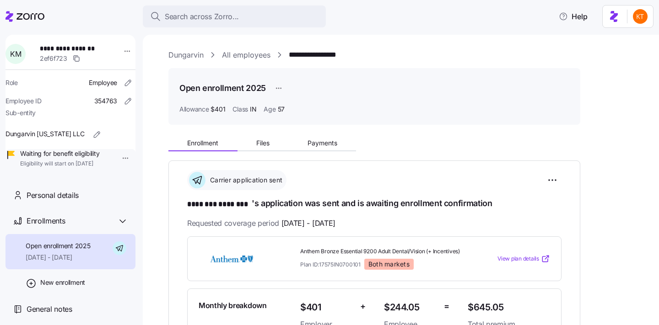
click at [88, 49] on span "**********" at bounding box center [72, 48] width 64 height 9
click at [86, 21] on div "Search across Zorro... Help" at bounding box center [329, 17] width 648 height 26
click at [90, 50] on span "**********" at bounding box center [72, 48] width 64 height 9
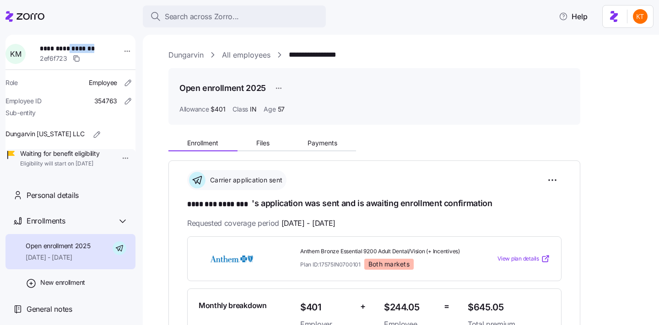
click at [90, 50] on span "**********" at bounding box center [72, 48] width 64 height 9
copy span "********"
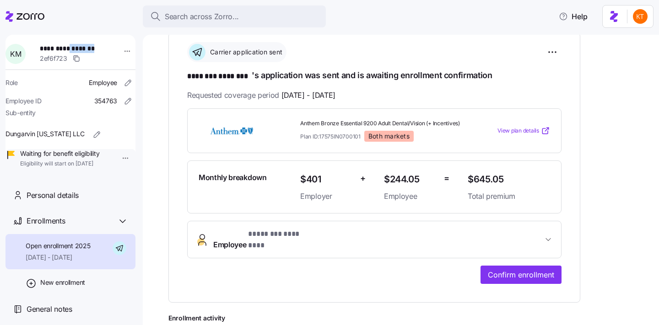
scroll to position [137, 0]
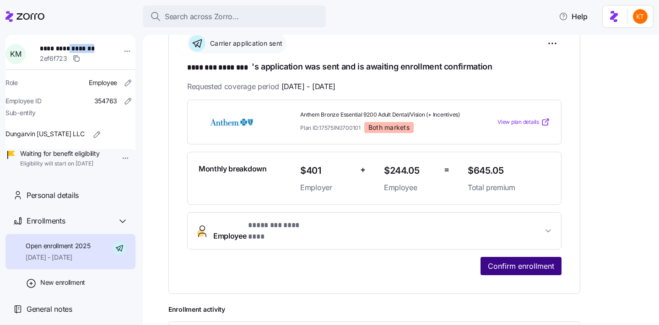
click at [524, 264] on span "Confirm enrollment" at bounding box center [521, 266] width 66 height 11
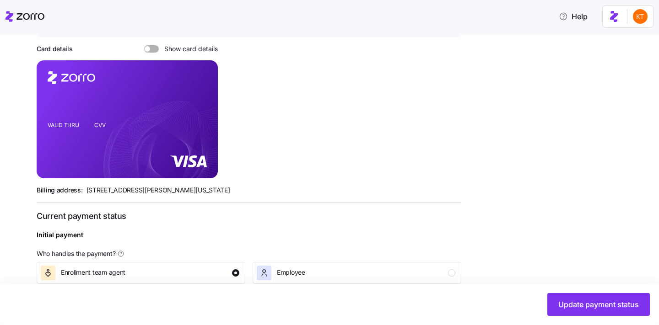
scroll to position [353, 0]
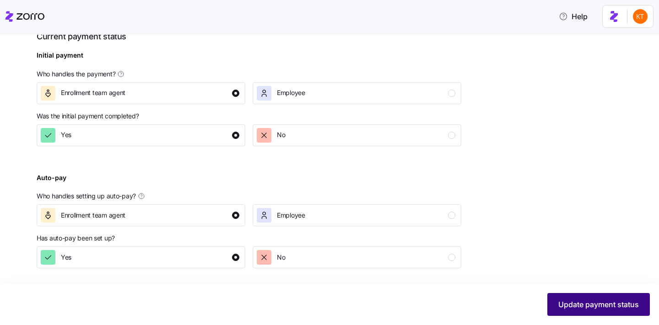
click at [550, 298] on button "Update payment status" at bounding box center [598, 304] width 102 height 23
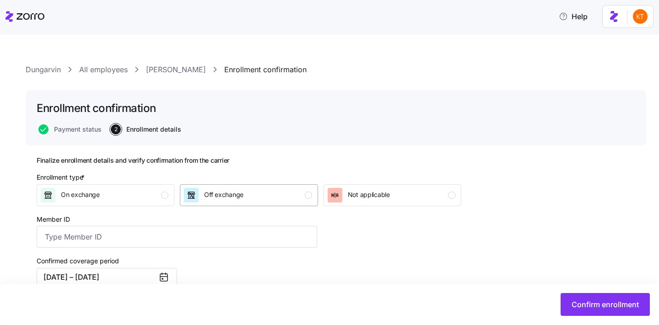
click at [286, 193] on div "Off exchange" at bounding box center [248, 195] width 128 height 15
click at [284, 236] on input "Member ID" at bounding box center [177, 237] width 280 height 22
type input "K5N168W24434"
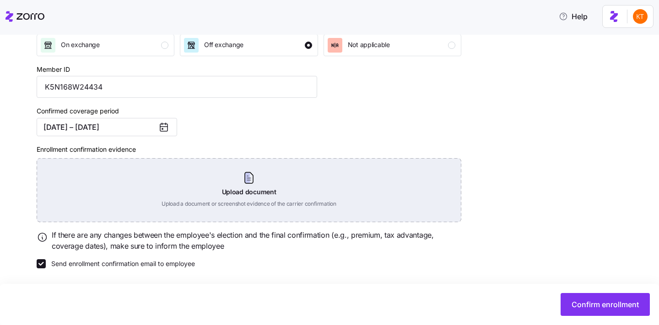
drag, startPoint x: 253, startPoint y: 185, endPoint x: 248, endPoint y: 188, distance: 5.5
click at [253, 185] on div "Upload document Upload a document or screenshot evidence of the carrier confirm…" at bounding box center [249, 190] width 424 height 64
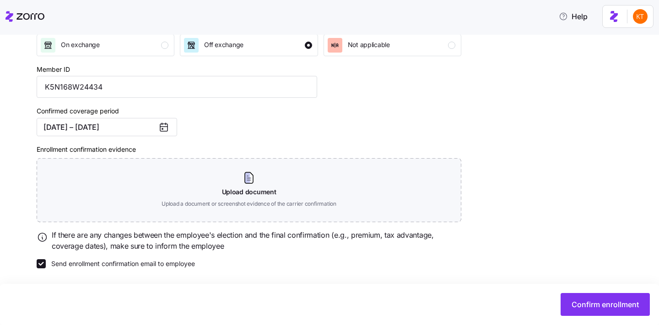
scroll to position [109, 0]
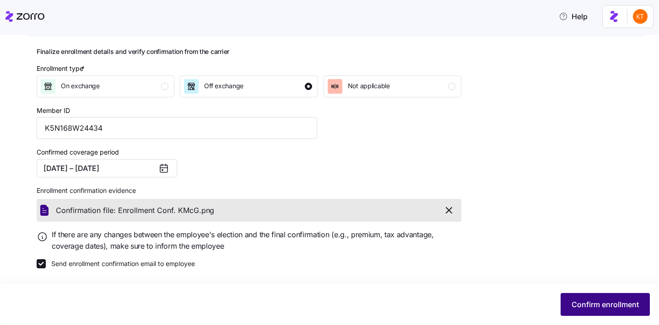
click at [595, 306] on span "Confirm enrollment" at bounding box center [604, 304] width 67 height 11
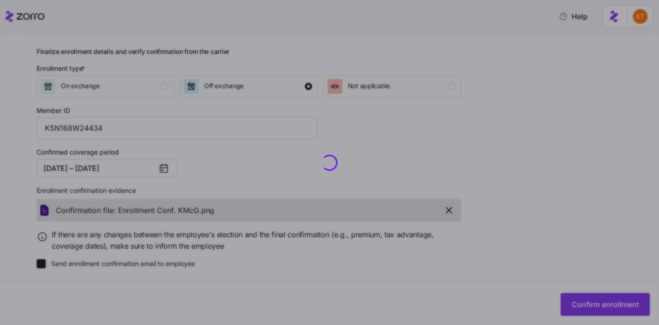
checkbox input "false"
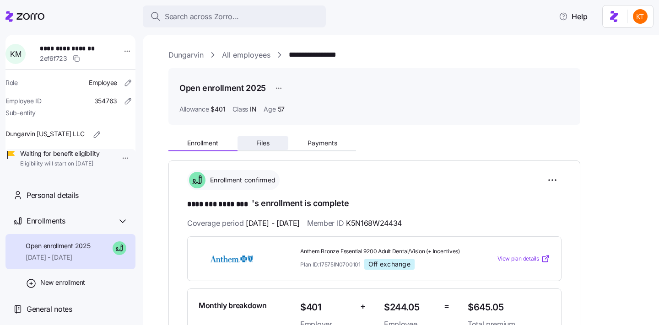
click at [239, 145] on button "Files" at bounding box center [262, 143] width 51 height 14
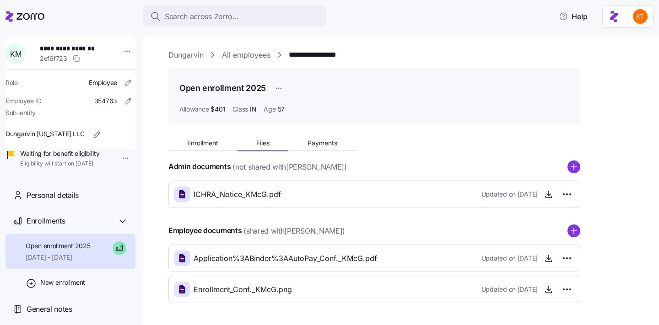
scroll to position [33, 0]
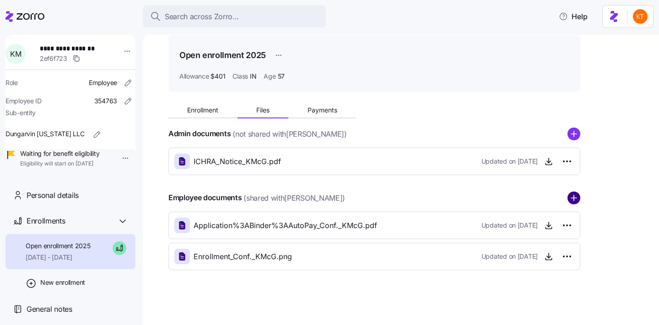
click at [578, 203] on circle "add icon" at bounding box center [574, 198] width 12 height 12
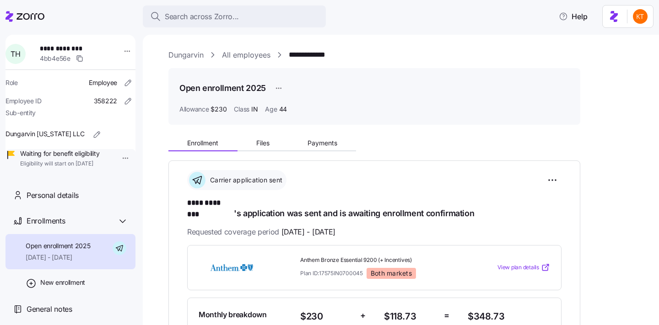
click at [70, 49] on span "**********" at bounding box center [72, 48] width 64 height 9
copy span "********"
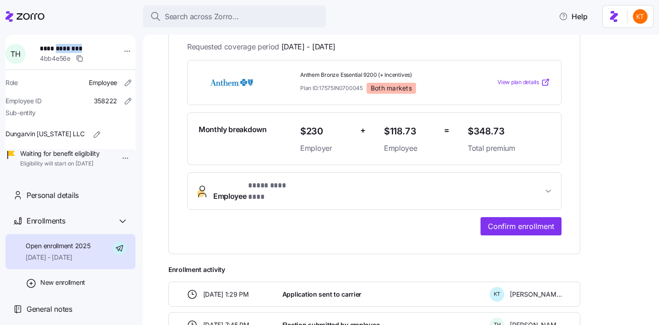
scroll to position [218, 0]
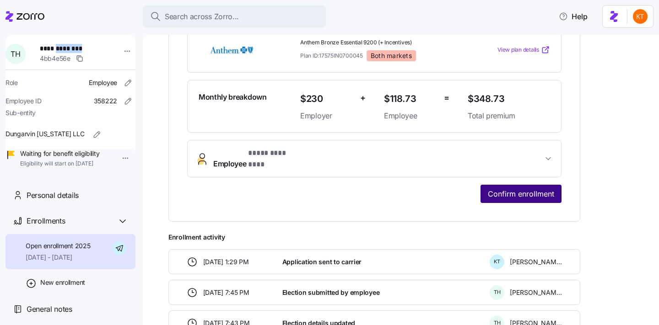
click at [512, 185] on button "Confirm enrollment" at bounding box center [520, 194] width 81 height 18
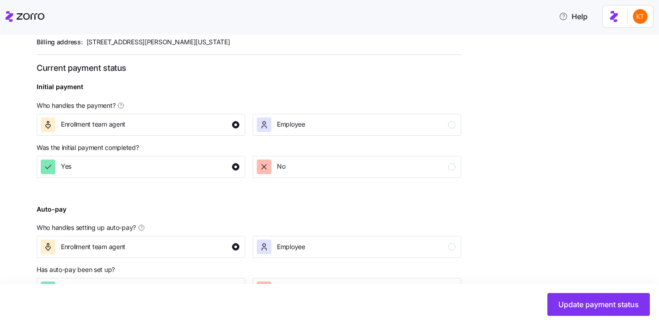
scroll to position [353, 0]
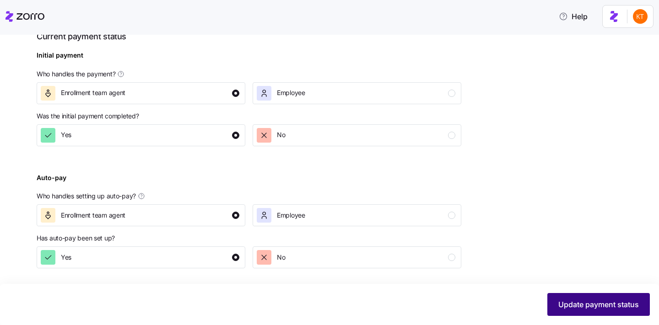
click at [552, 299] on button "Update payment status" at bounding box center [598, 304] width 102 height 23
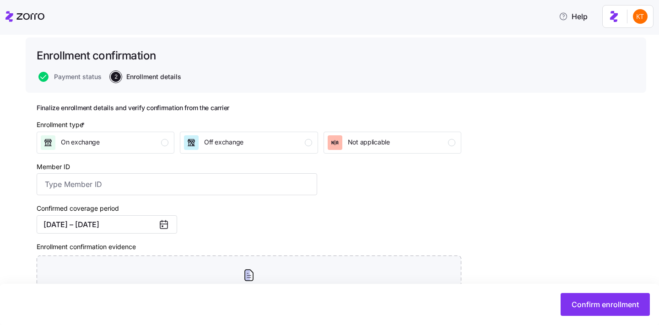
scroll to position [73, 0]
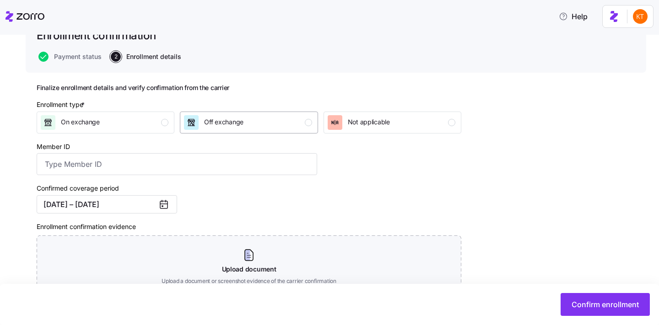
click at [214, 116] on div "Off exchange" at bounding box center [223, 122] width 39 height 15
click at [214, 182] on div "Confirmed coverage period 09/01/2025 – 12/31/2025" at bounding box center [177, 198] width 288 height 38
click at [213, 177] on div "Member ID" at bounding box center [177, 158] width 288 height 42
click at [209, 168] on input "Member ID" at bounding box center [177, 164] width 280 height 22
type input "K5N554W24434"
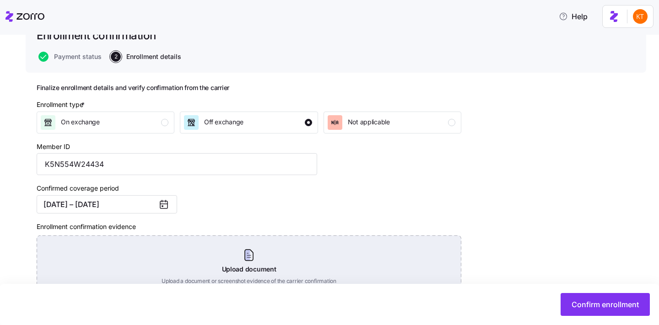
click at [242, 268] on div "Upload document Upload a document or screenshot evidence of the carrier confirm…" at bounding box center [249, 268] width 424 height 64
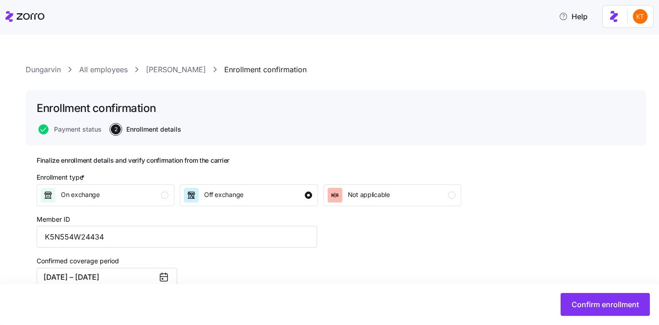
scroll to position [109, 0]
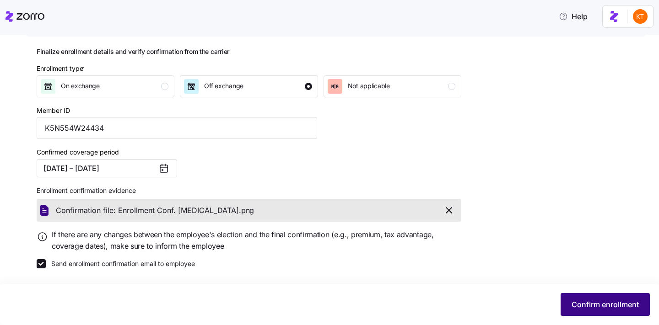
click at [590, 311] on button "Confirm enrollment" at bounding box center [604, 304] width 89 height 23
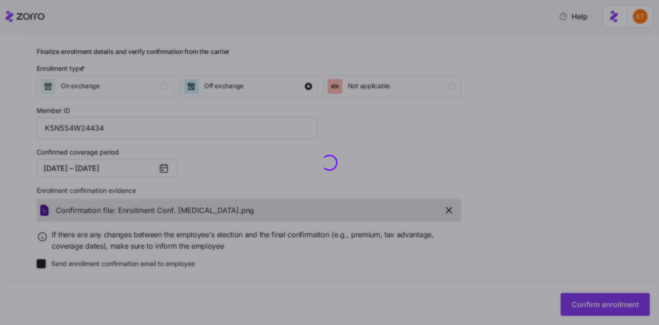
checkbox input "false"
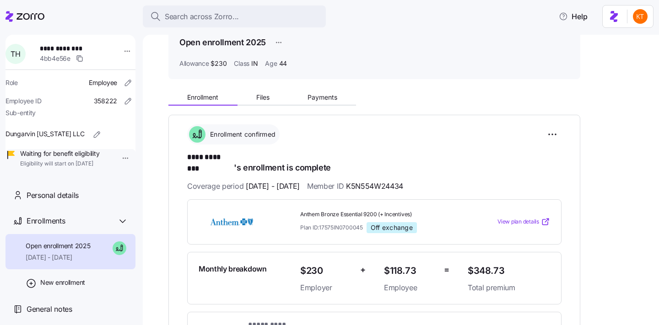
scroll to position [54, 0]
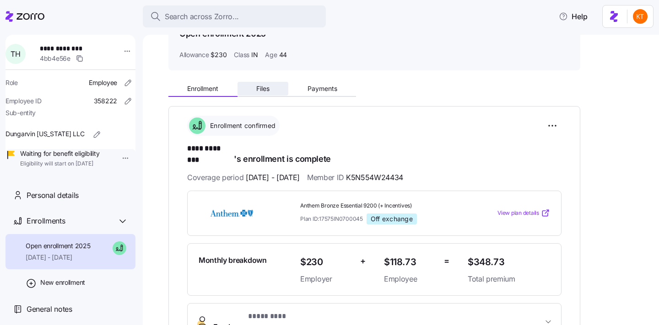
click at [251, 87] on button "Files" at bounding box center [262, 89] width 51 height 14
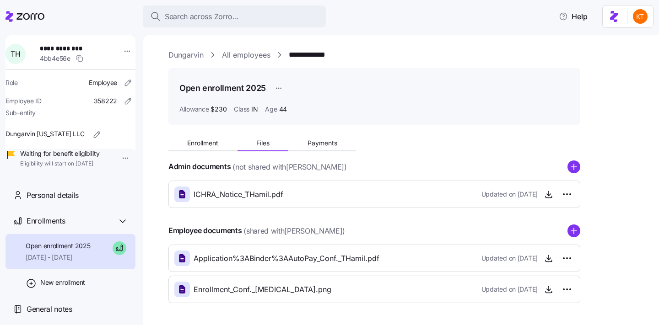
scroll to position [33, 0]
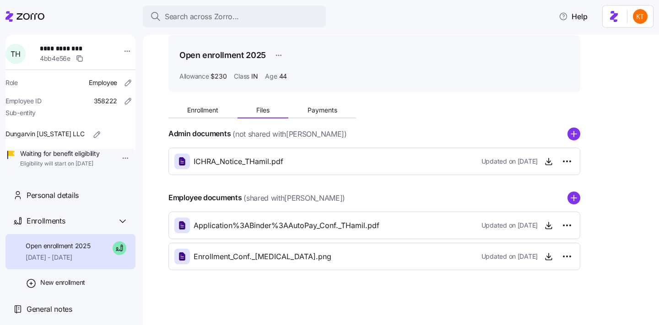
click at [573, 192] on div "Employee documents (shared with Toni Hamilton )" at bounding box center [374, 198] width 412 height 13
click at [575, 197] on circle "add icon" at bounding box center [574, 198] width 12 height 12
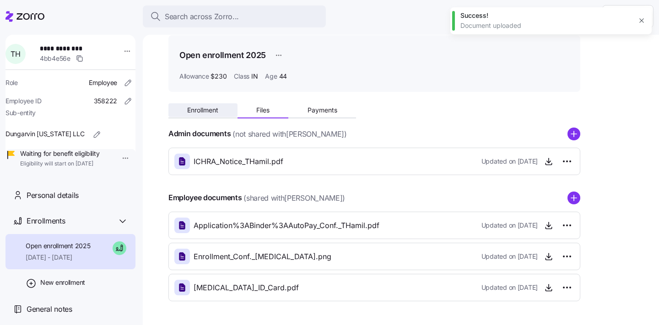
drag, startPoint x: 211, startPoint y: 111, endPoint x: 209, endPoint y: 116, distance: 4.9
click at [210, 111] on span "Enrollment" at bounding box center [202, 110] width 31 height 6
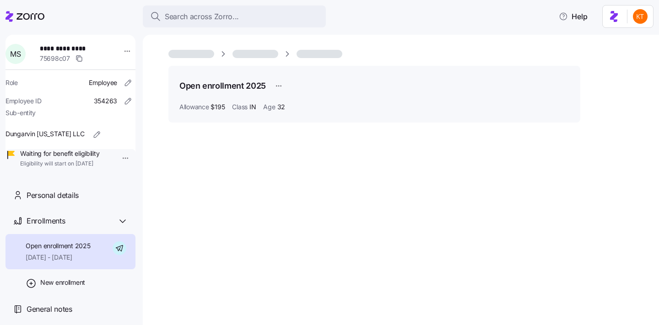
click at [80, 48] on span "**********" at bounding box center [72, 48] width 64 height 9
copy span "*****"
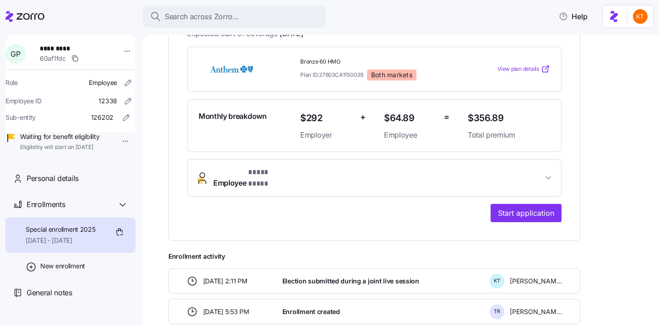
click at [348, 167] on span "Employee * **** **** *" at bounding box center [377, 178] width 329 height 22
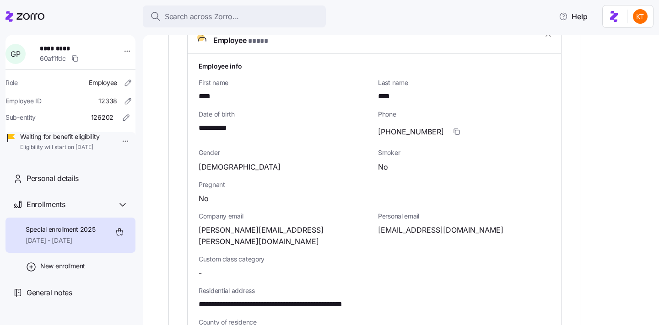
scroll to position [354, 0]
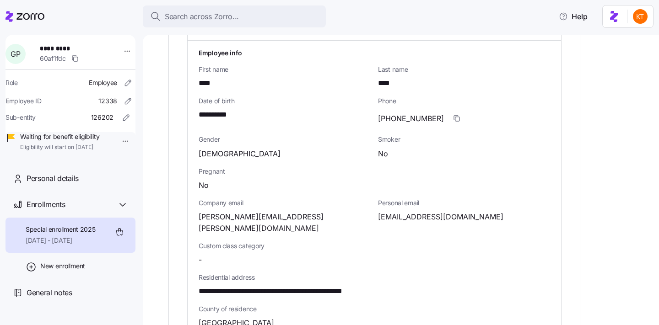
click at [67, 46] on span "*********" at bounding box center [72, 48] width 64 height 9
copy span "****"
click at [343, 286] on span "**********" at bounding box center [296, 291] width 197 height 11
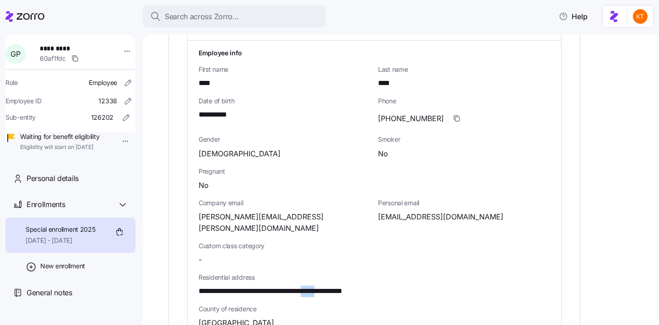
copy span "*****"
click at [52, 48] on span "*********" at bounding box center [72, 48] width 64 height 9
click at [51, 48] on span "*********" at bounding box center [72, 48] width 64 height 9
copy span "****"
click at [65, 44] on span "*********" at bounding box center [72, 48] width 64 height 9
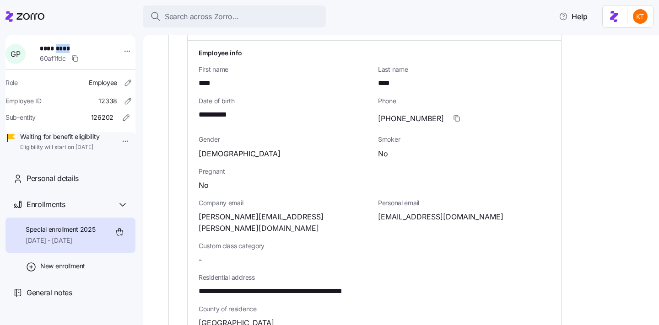
click at [65, 44] on span "*********" at bounding box center [72, 48] width 64 height 9
copy span "****"
click at [421, 211] on span "ginampeil@gmail.com" at bounding box center [440, 216] width 125 height 11
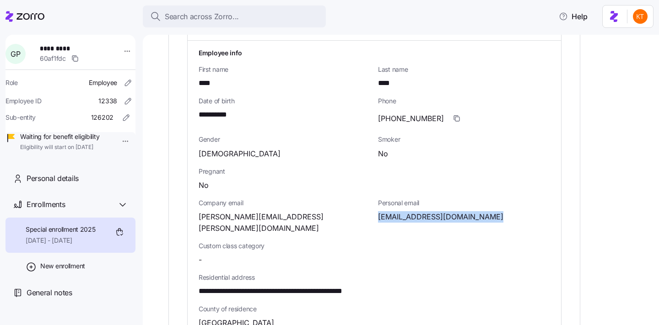
copy span "gmail"
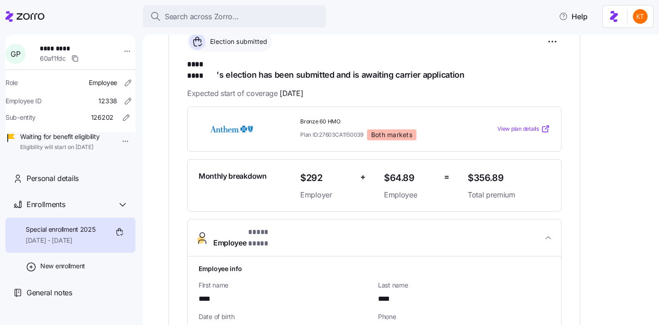
scroll to position [120, 0]
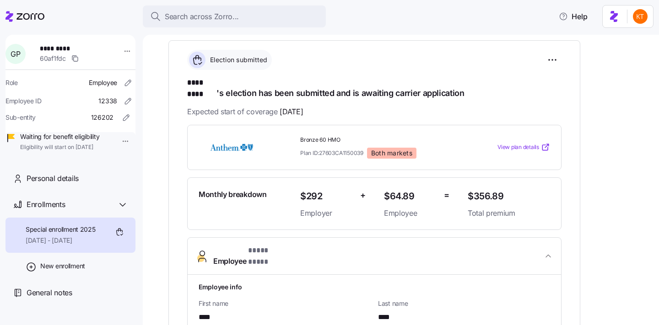
click at [257, 126] on div "Bronze 60 HMO Plan ID: 27603CA1150039 Both markets View plan details" at bounding box center [374, 147] width 374 height 45
click at [504, 143] on span "View plan details" at bounding box center [518, 147] width 42 height 9
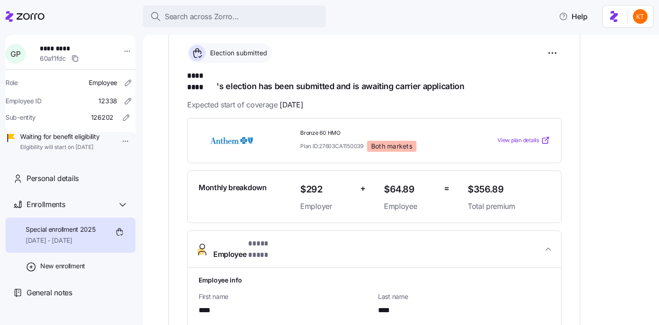
scroll to position [129, 0]
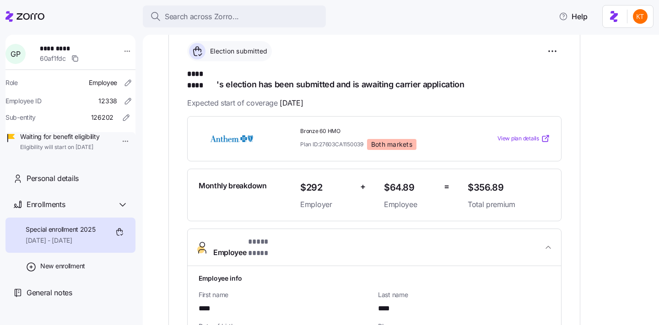
click at [522, 130] on div "View plan details" at bounding box center [509, 138] width 90 height 16
click at [515, 134] on span "View plan details" at bounding box center [518, 138] width 42 height 9
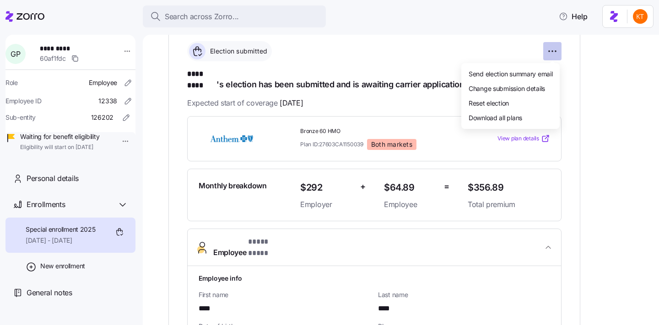
click at [559, 52] on html "**********" at bounding box center [329, 160] width 659 height 320
click at [521, 93] on div "Change submission details" at bounding box center [510, 88] width 91 height 15
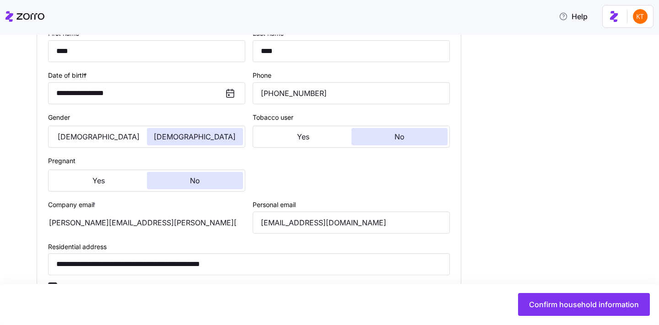
type input "CA"
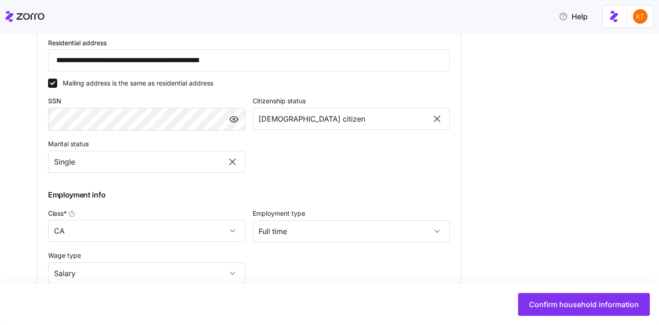
scroll to position [472, 0]
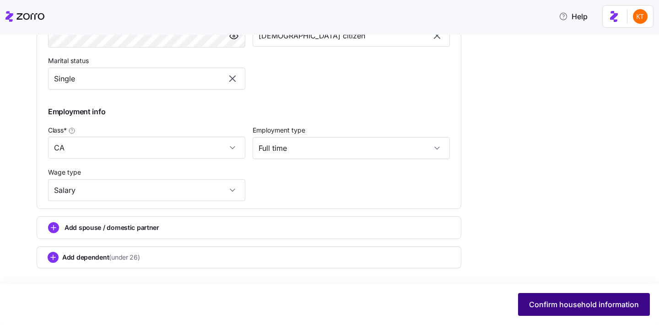
click at [556, 313] on button "Confirm household information" at bounding box center [584, 304] width 132 height 23
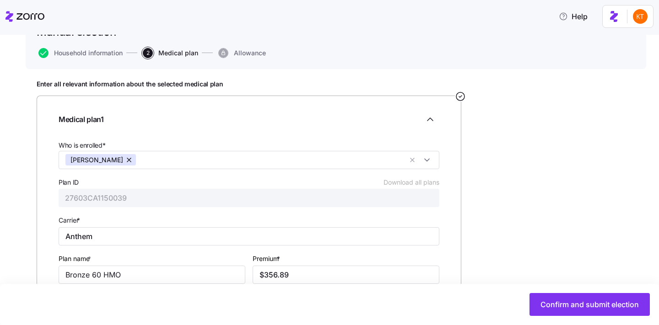
scroll to position [126, 0]
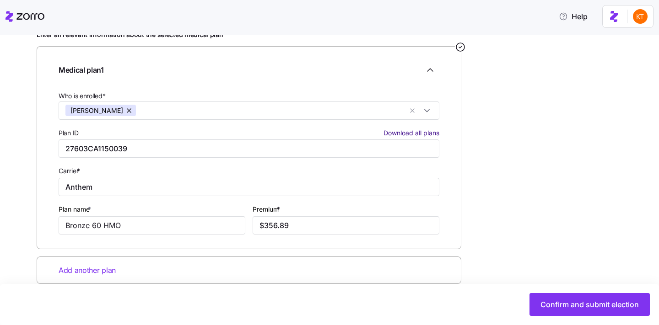
click at [410, 134] on span "Download all plans" at bounding box center [411, 133] width 56 height 9
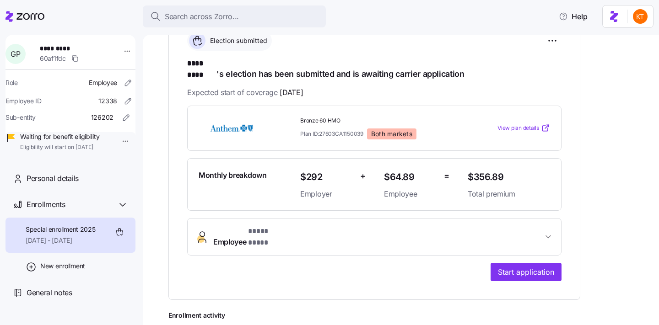
scroll to position [142, 0]
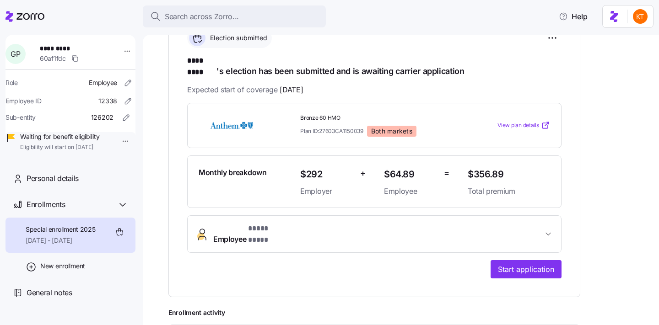
click at [430, 225] on span "Employee * **** **** *" at bounding box center [377, 234] width 329 height 22
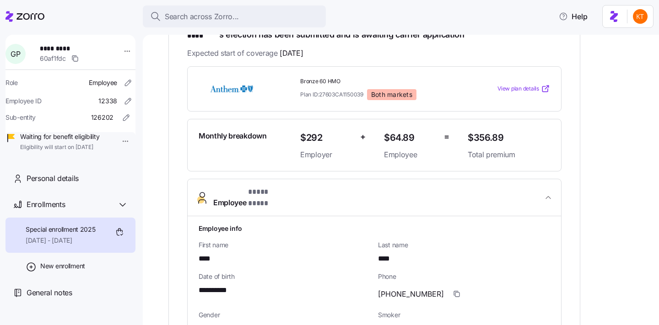
scroll to position [143, 0]
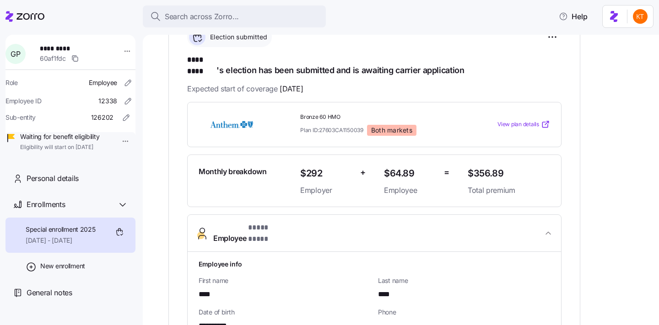
click at [526, 120] on span "View plan details" at bounding box center [518, 124] width 42 height 9
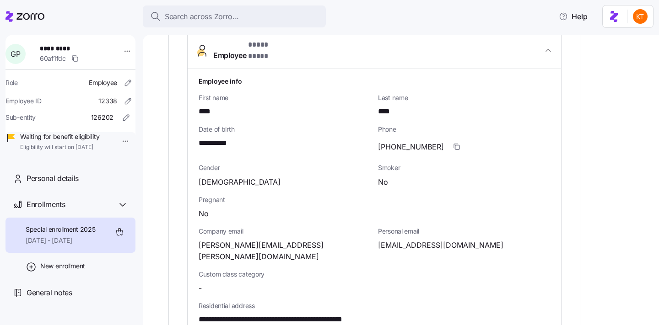
scroll to position [359, 0]
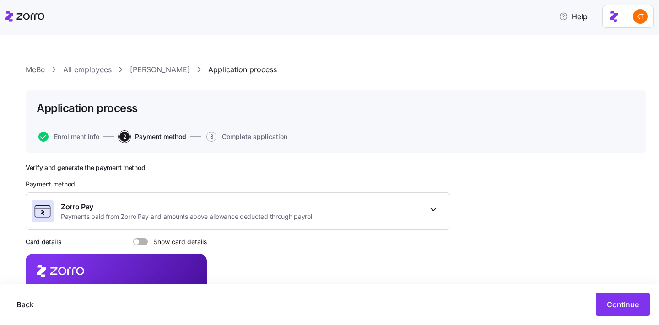
scroll to position [109, 0]
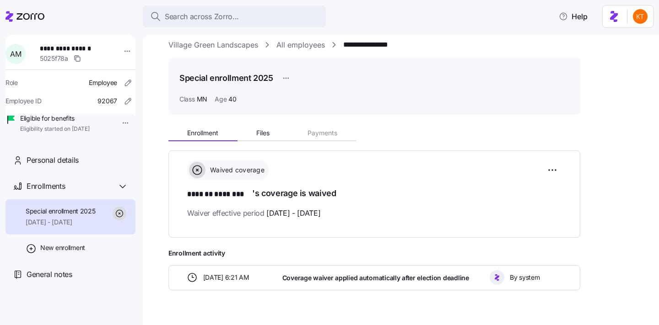
scroll to position [13, 0]
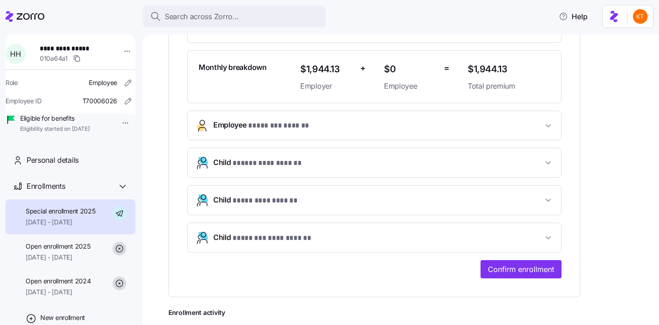
scroll to position [244, 0]
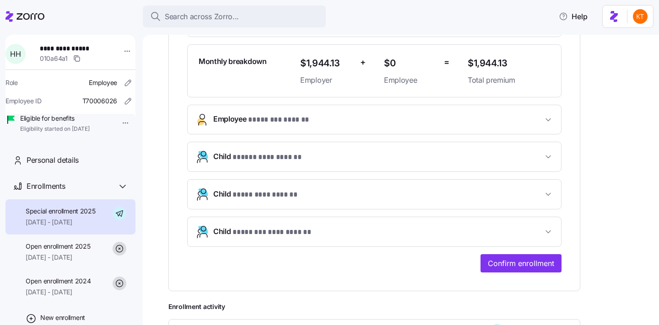
click at [276, 129] on button "Employee * ******** ****** *" at bounding box center [374, 119] width 373 height 29
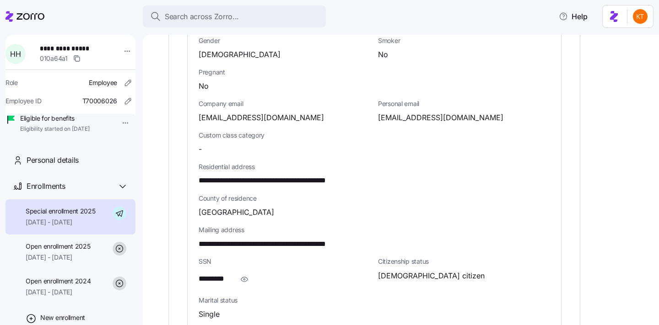
scroll to position [457, 0]
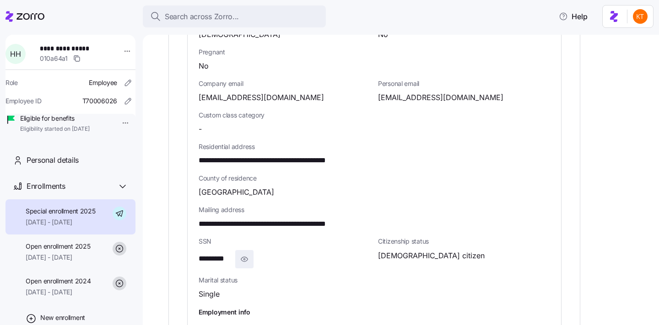
click at [247, 260] on icon "button" at bounding box center [244, 259] width 9 height 11
click at [234, 260] on span "**********" at bounding box center [219, 258] width 43 height 11
copy span "****"
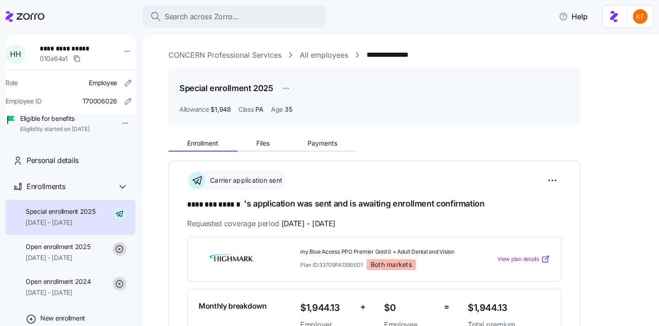
scroll to position [3, 0]
